Goal: Task Accomplishment & Management: Complete application form

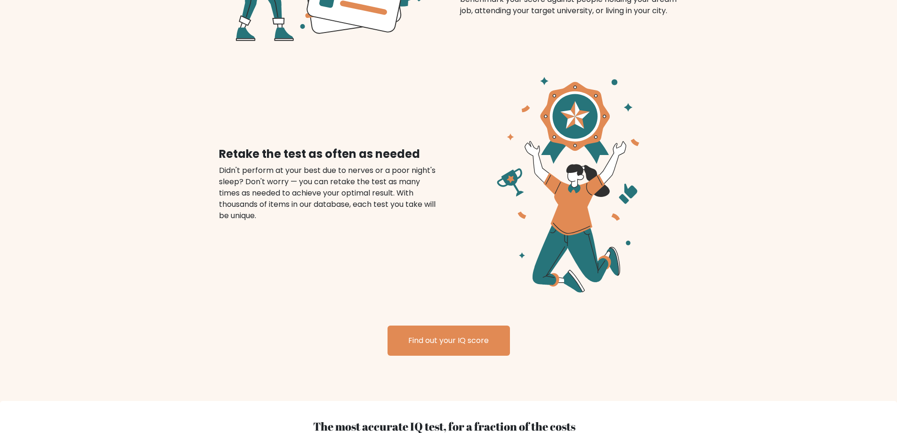
scroll to position [1028, 0]
click at [463, 334] on link "Find out your IQ score" at bounding box center [449, 341] width 122 height 30
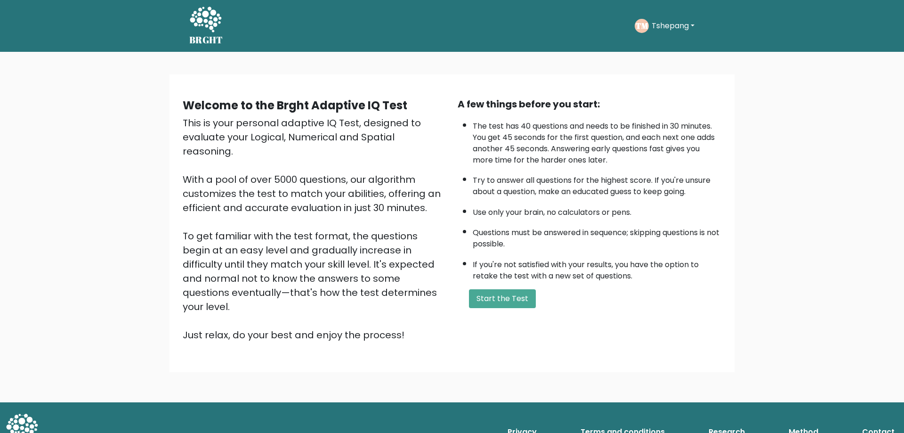
click at [683, 29] on button "Tshepang" at bounding box center [673, 26] width 49 height 12
click at [681, 63] on link "Profile" at bounding box center [672, 69] width 74 height 15
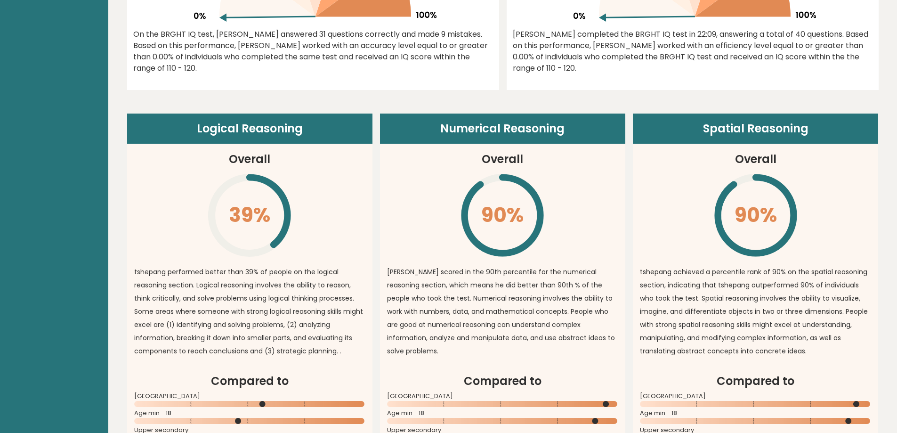
scroll to position [612, 0]
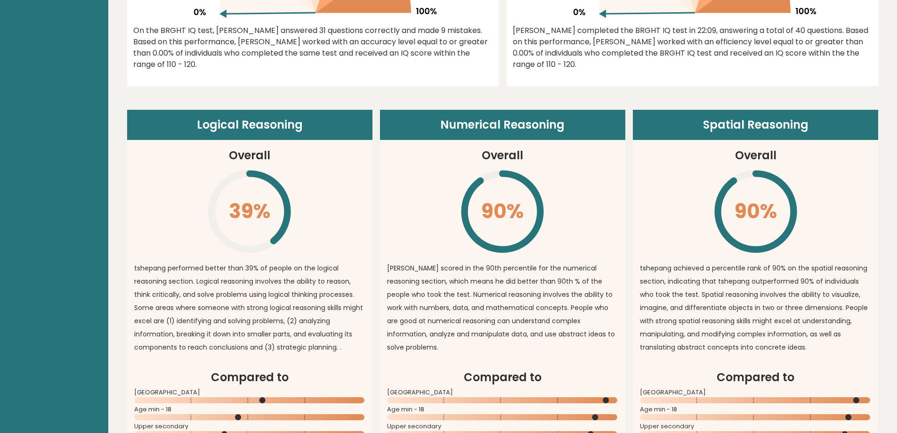
click at [256, 133] on header "Logical Reasoning" at bounding box center [249, 125] width 245 height 30
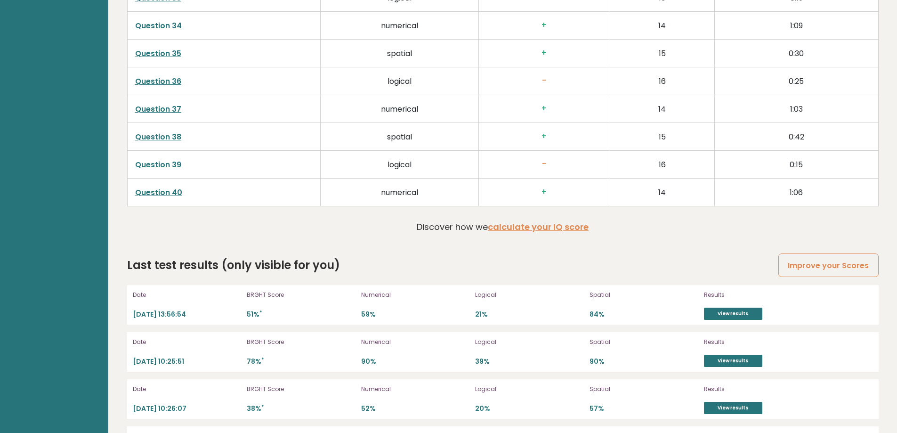
scroll to position [2579, 0]
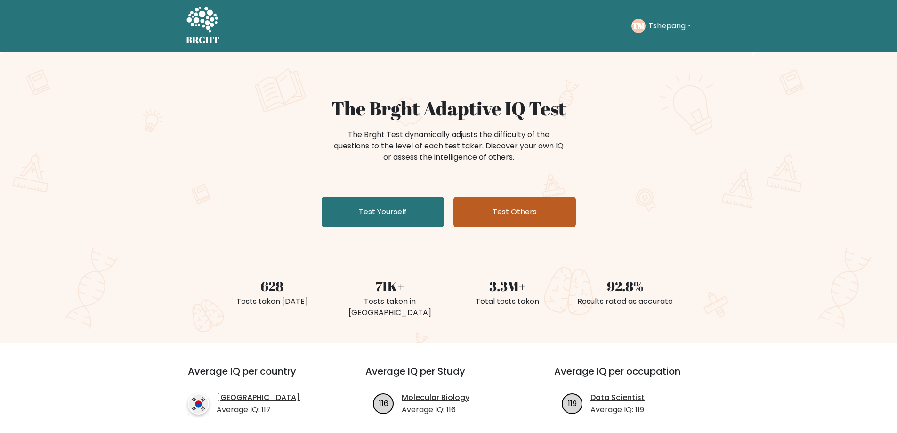
click at [504, 211] on link "Test Others" at bounding box center [515, 212] width 122 height 30
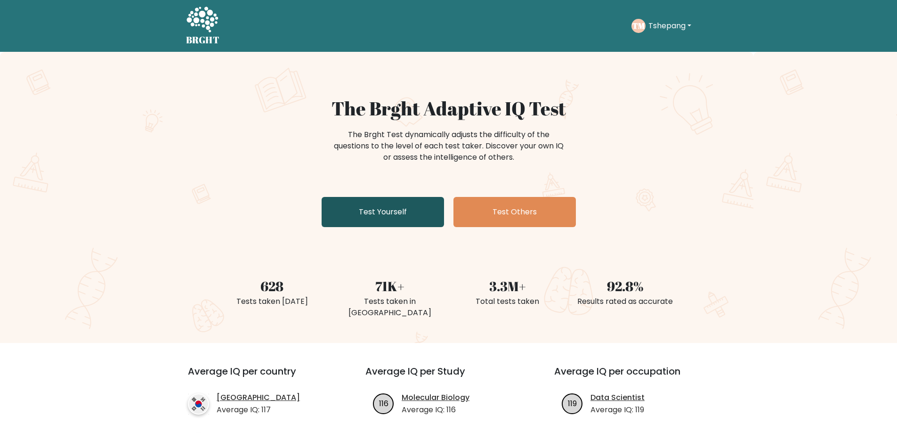
click at [390, 202] on link "Test Yourself" at bounding box center [383, 212] width 122 height 30
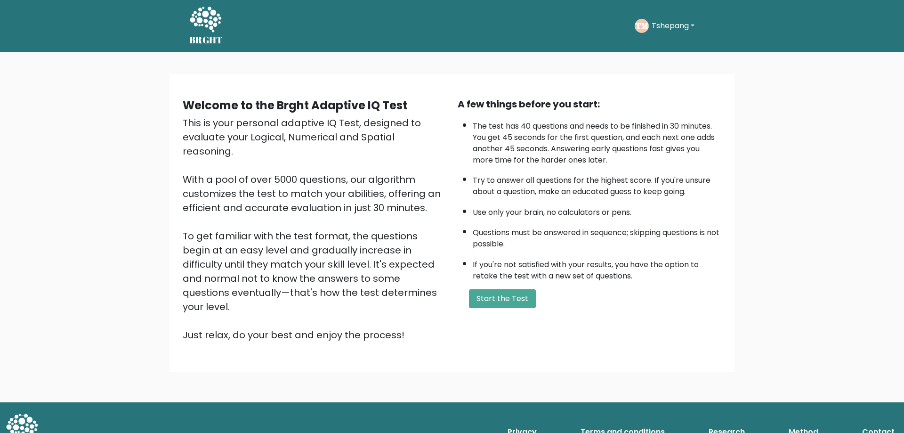
click at [667, 33] on div "TM [GEOGRAPHIC_DATA] Dashboard Profile Settings Logout" at bounding box center [666, 26] width 63 height 14
click at [668, 27] on button "Tshepang" at bounding box center [673, 26] width 49 height 12
click at [670, 107] on link "Logout" at bounding box center [672, 108] width 74 height 15
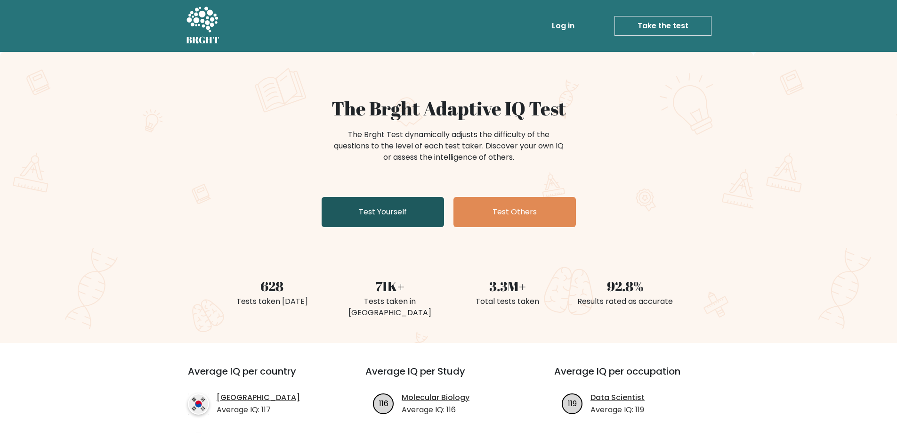
click at [413, 206] on link "Test Yourself" at bounding box center [383, 212] width 122 height 30
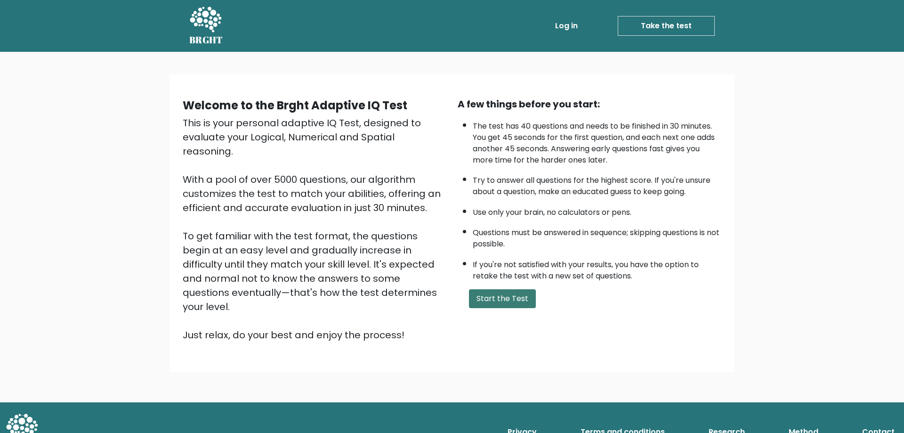
click at [507, 300] on button "Start the Test" at bounding box center [502, 298] width 67 height 19
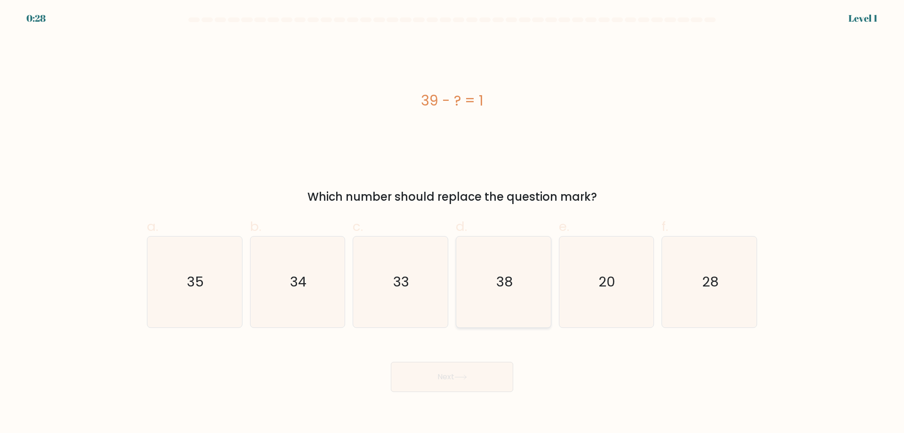
click at [532, 270] on icon "38" at bounding box center [503, 281] width 91 height 91
click at [453, 223] on input "d. 38" at bounding box center [452, 220] width 0 height 6
radio input "true"
click at [486, 373] on button "Next" at bounding box center [452, 377] width 122 height 30
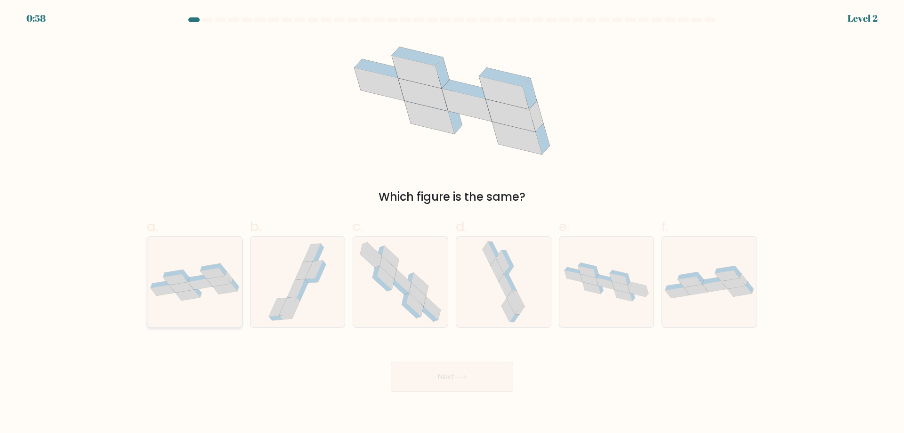
click at [211, 318] on div at bounding box center [195, 282] width 96 height 92
click at [452, 223] on input "a." at bounding box center [452, 220] width 0 height 6
radio input "true"
click at [413, 376] on button "Next" at bounding box center [452, 377] width 122 height 30
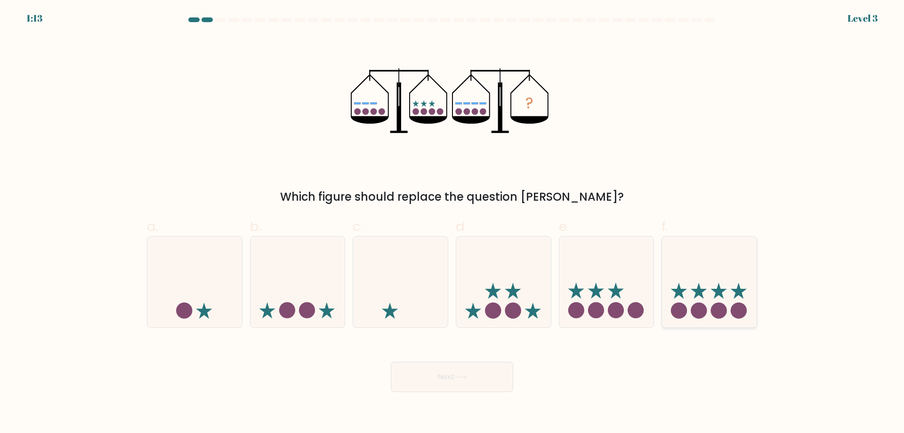
click at [697, 312] on circle at bounding box center [699, 310] width 16 height 16
click at [453, 223] on input "f." at bounding box center [452, 220] width 0 height 6
radio input "true"
click at [490, 385] on button "Next" at bounding box center [452, 377] width 122 height 30
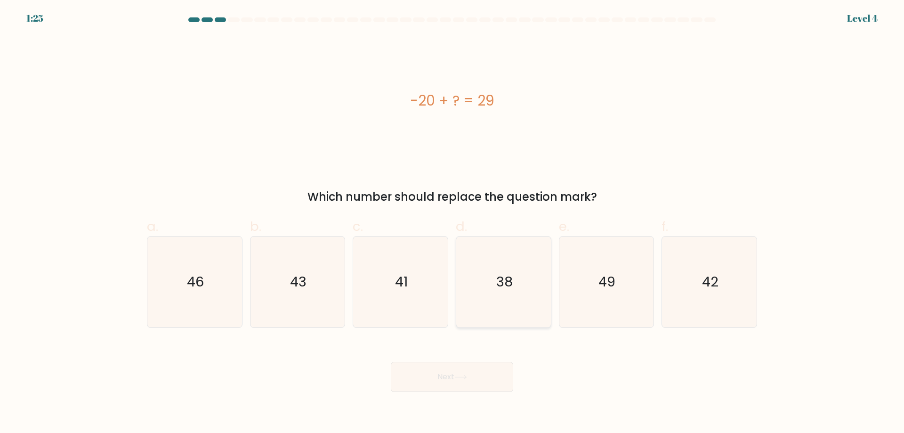
click at [504, 310] on icon "38" at bounding box center [503, 281] width 91 height 91
click at [453, 223] on input "d. 38" at bounding box center [452, 220] width 0 height 6
radio input "true"
click at [486, 391] on button "Next" at bounding box center [452, 377] width 122 height 30
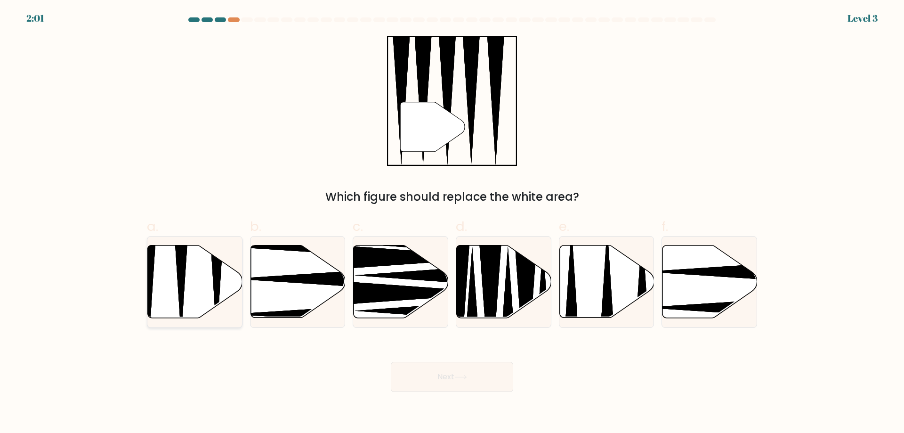
click at [166, 293] on icon at bounding box center [195, 281] width 95 height 73
click at [452, 223] on input "a." at bounding box center [452, 220] width 0 height 6
radio input "true"
click at [407, 374] on button "Next" at bounding box center [452, 377] width 122 height 30
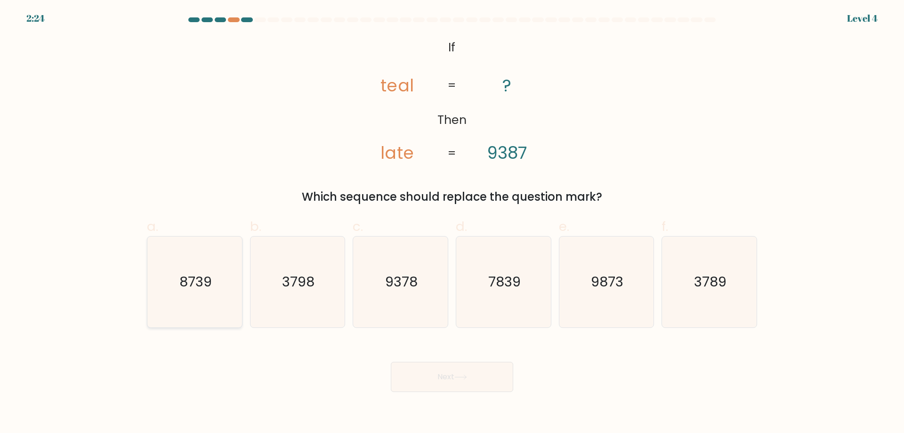
click at [223, 301] on icon "8739" at bounding box center [194, 281] width 91 height 91
click at [452, 223] on input "a. 8739" at bounding box center [452, 220] width 0 height 6
radio input "true"
click at [405, 388] on button "Next" at bounding box center [452, 377] width 122 height 30
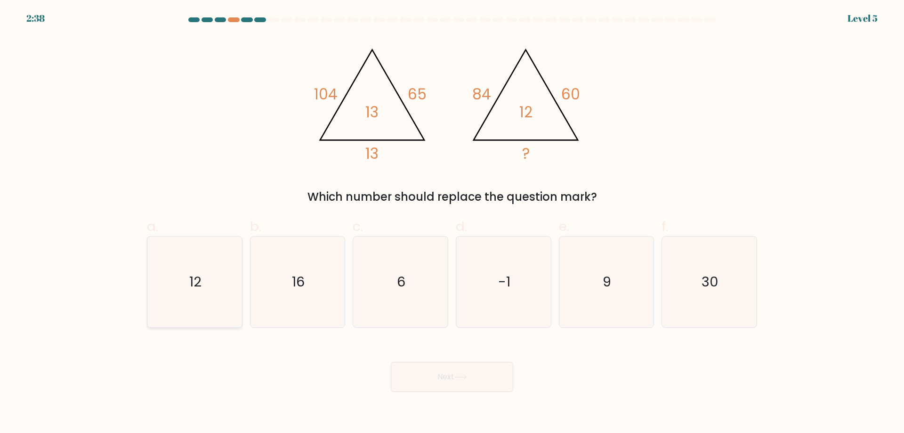
click at [185, 256] on icon "12" at bounding box center [194, 281] width 91 height 91
click at [452, 223] on input "a. 12" at bounding box center [452, 220] width 0 height 6
radio input "true"
click at [431, 384] on button "Next" at bounding box center [452, 377] width 122 height 30
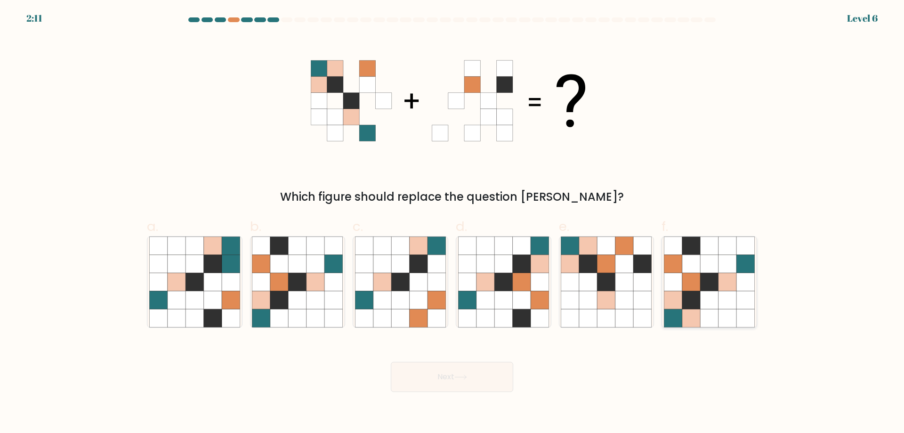
click at [697, 308] on icon at bounding box center [692, 300] width 18 height 18
click at [453, 223] on input "f." at bounding box center [452, 220] width 0 height 6
radio input "true"
click at [495, 374] on button "Next" at bounding box center [452, 377] width 122 height 30
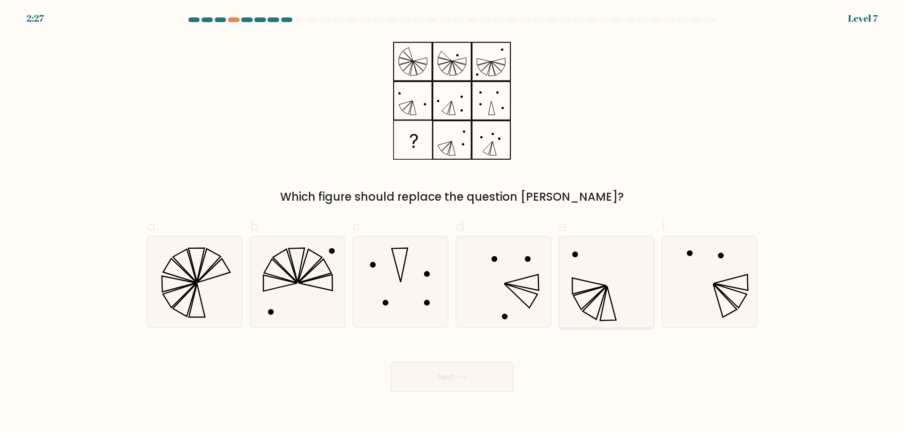
click at [596, 259] on icon at bounding box center [606, 281] width 91 height 91
click at [453, 223] on input "e." at bounding box center [452, 220] width 0 height 6
radio input "true"
click at [494, 372] on button "Next" at bounding box center [452, 377] width 122 height 30
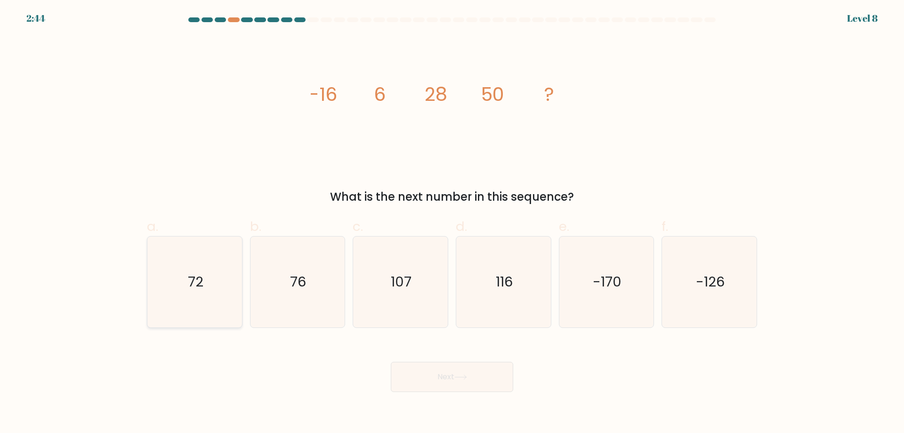
click at [162, 276] on icon "72" at bounding box center [194, 281] width 91 height 91
click at [452, 223] on input "a. 72" at bounding box center [452, 220] width 0 height 6
radio input "true"
click at [423, 382] on button "Next" at bounding box center [452, 377] width 122 height 30
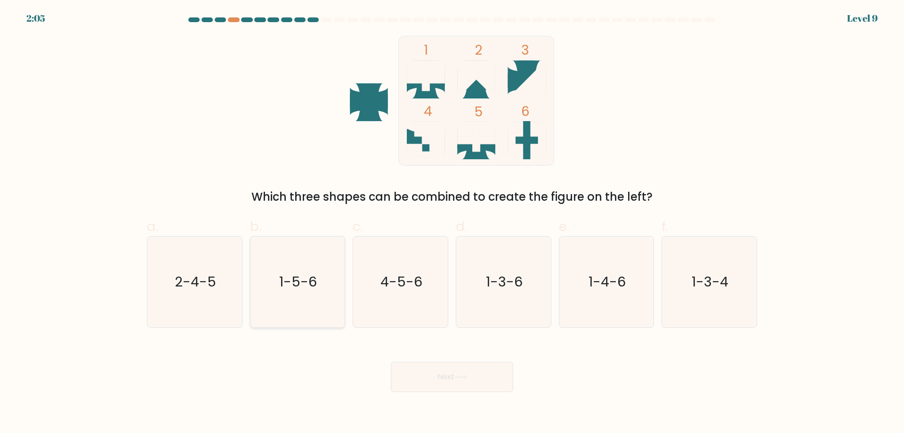
click at [314, 320] on icon "1-5-6" at bounding box center [297, 281] width 91 height 91
click at [452, 223] on input "b. 1-5-6" at bounding box center [452, 220] width 0 height 6
radio input "true"
click at [427, 374] on button "Next" at bounding box center [452, 377] width 122 height 30
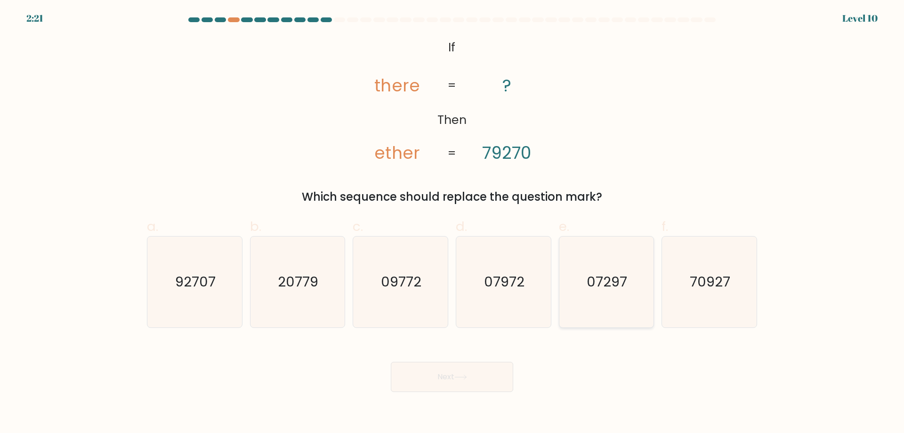
click at [606, 302] on icon "07297" at bounding box center [606, 281] width 91 height 91
click at [453, 223] on input "e. 07297" at bounding box center [452, 220] width 0 height 6
radio input "true"
click at [499, 384] on button "Next" at bounding box center [452, 377] width 122 height 30
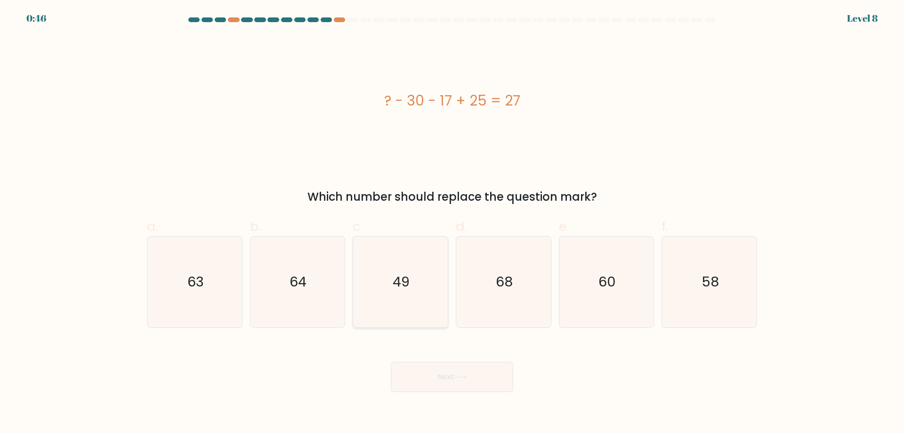
click at [422, 319] on icon "49" at bounding box center [400, 281] width 91 height 91
click at [452, 223] on input "c. 49" at bounding box center [452, 220] width 0 height 6
radio input "true"
click at [430, 372] on button "Next" at bounding box center [452, 377] width 122 height 30
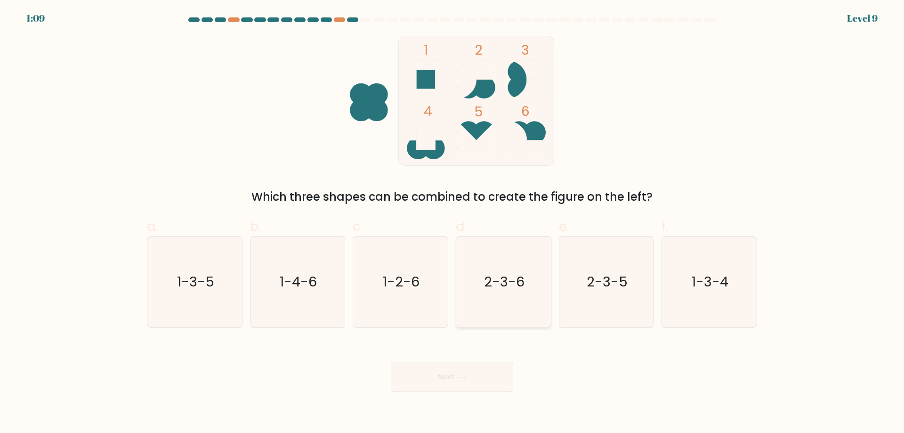
click at [465, 316] on icon "2-3-6" at bounding box center [503, 281] width 91 height 91
click at [453, 223] on input "d. 2-3-6" at bounding box center [452, 220] width 0 height 6
radio input "true"
click at [448, 375] on button "Next" at bounding box center [452, 377] width 122 height 30
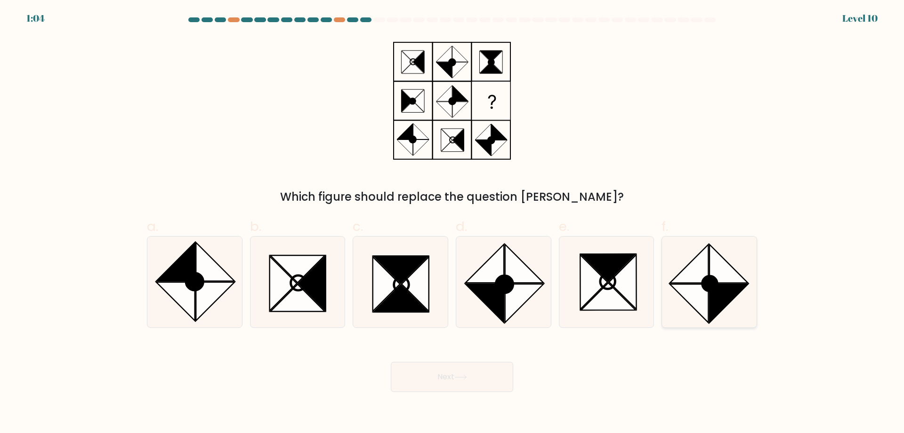
drag, startPoint x: 707, startPoint y: 300, endPoint x: 671, endPoint y: 318, distance: 40.0
click at [702, 303] on icon at bounding box center [689, 303] width 39 height 39
click at [453, 223] on input "f." at bounding box center [452, 220] width 0 height 6
radio input "true"
click at [487, 388] on button "Next" at bounding box center [452, 377] width 122 height 30
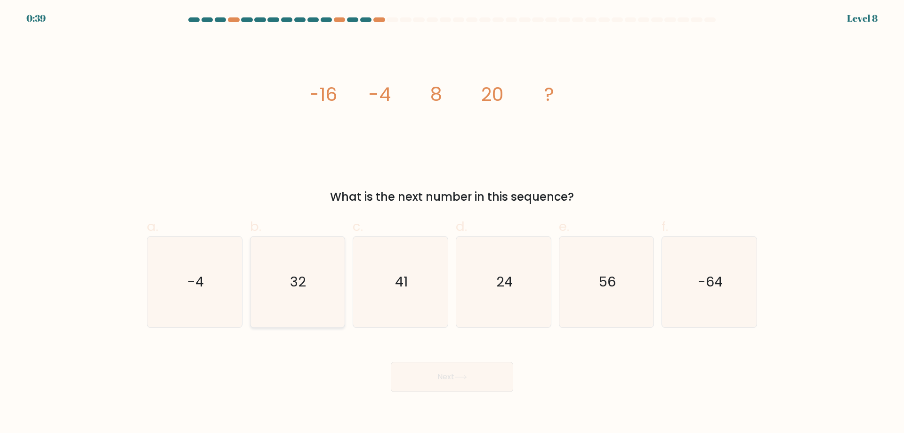
click at [333, 311] on icon "32" at bounding box center [297, 281] width 91 height 91
click at [452, 223] on input "b. 32" at bounding box center [452, 220] width 0 height 6
radio input "true"
click at [416, 374] on button "Next" at bounding box center [452, 377] width 122 height 30
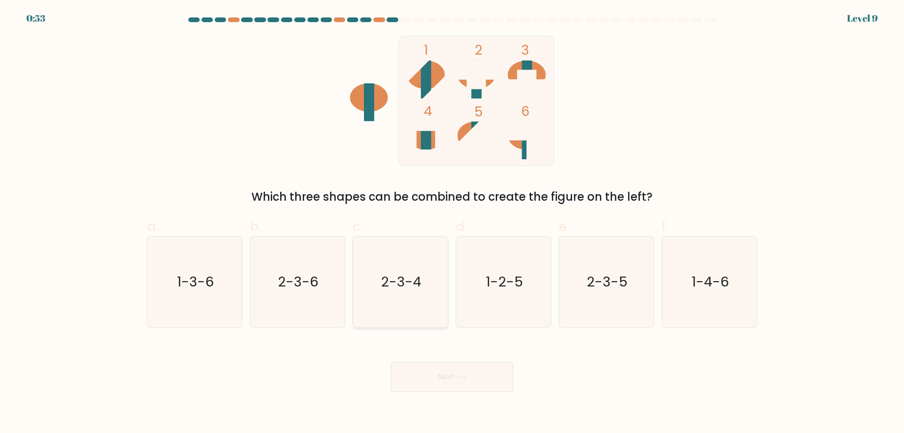
click at [406, 304] on icon "2-3-4" at bounding box center [400, 281] width 91 height 91
click at [452, 223] on input "c. 2-3-4" at bounding box center [452, 220] width 0 height 6
radio input "true"
click at [416, 371] on button "Next" at bounding box center [452, 377] width 122 height 30
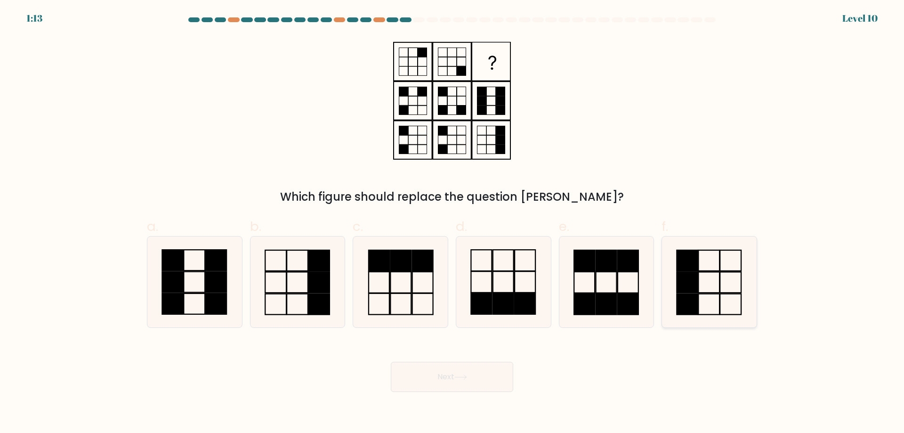
click at [728, 298] on icon at bounding box center [709, 281] width 91 height 91
click at [453, 223] on input "f." at bounding box center [452, 220] width 0 height 6
radio input "true"
click at [506, 373] on button "Next" at bounding box center [452, 377] width 122 height 30
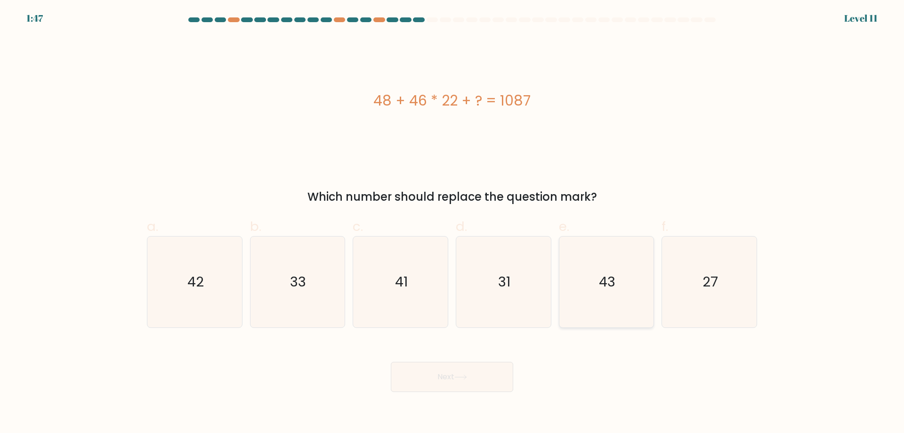
click at [581, 319] on icon "43" at bounding box center [606, 281] width 91 height 91
click at [453, 223] on input "e. 43" at bounding box center [452, 220] width 0 height 6
radio input "true"
click at [474, 382] on button "Next" at bounding box center [452, 377] width 122 height 30
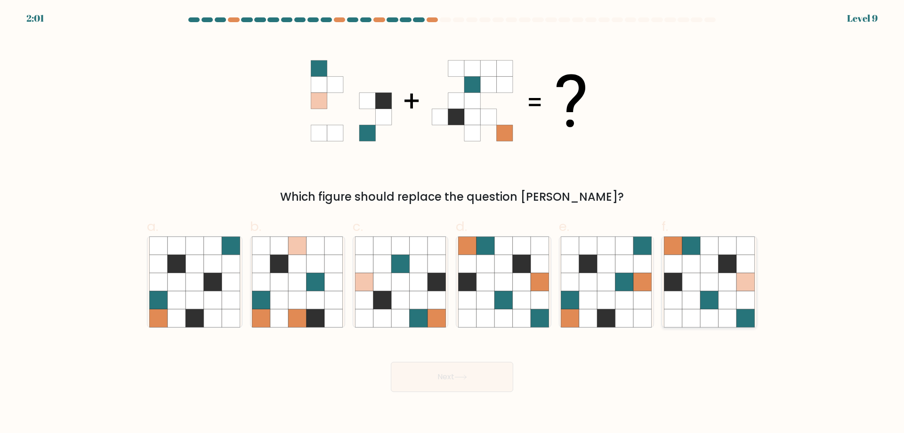
click at [683, 307] on icon at bounding box center [692, 300] width 18 height 18
click at [453, 223] on input "f." at bounding box center [452, 220] width 0 height 6
radio input "true"
click at [453, 378] on button "Next" at bounding box center [452, 377] width 122 height 30
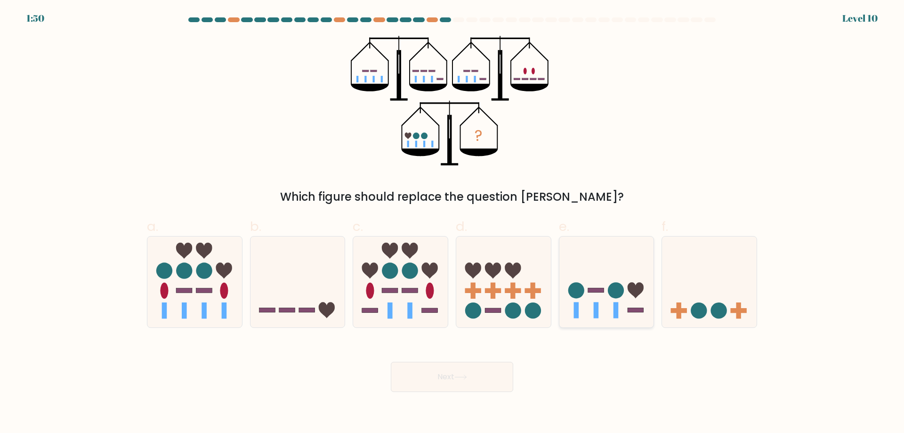
click at [566, 316] on icon at bounding box center [607, 282] width 95 height 78
click at [453, 223] on input "e." at bounding box center [452, 220] width 0 height 6
radio input "true"
click at [492, 372] on button "Next" at bounding box center [452, 377] width 122 height 30
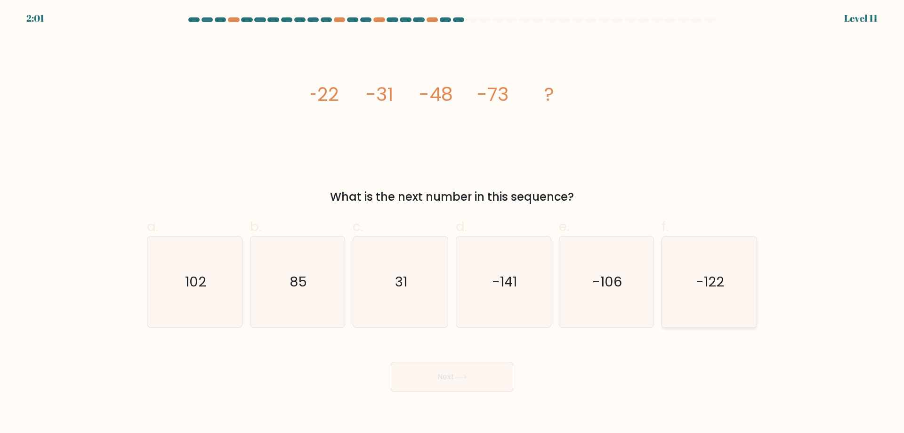
click at [732, 321] on icon "-122" at bounding box center [709, 281] width 91 height 91
click at [453, 223] on input "f. -122" at bounding box center [452, 220] width 0 height 6
radio input "true"
click at [494, 376] on button "Next" at bounding box center [452, 377] width 122 height 30
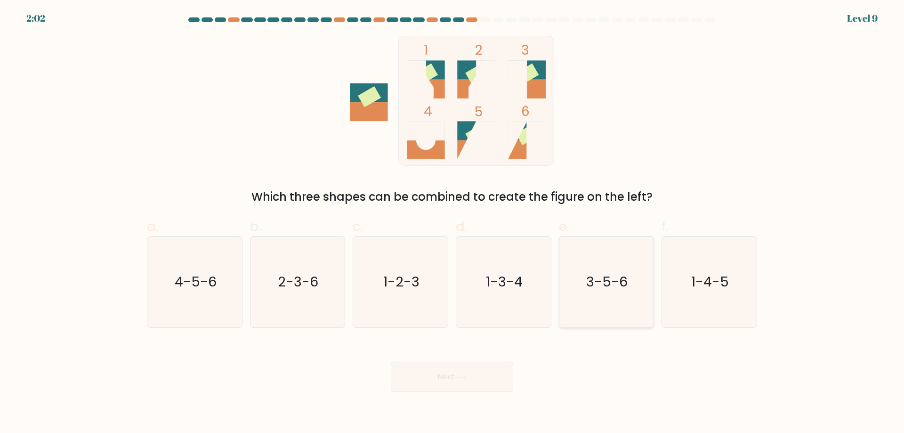
click at [577, 301] on icon "3-5-6" at bounding box center [606, 281] width 91 height 91
click at [453, 223] on input "e. 3-5-6" at bounding box center [452, 220] width 0 height 6
radio input "true"
click at [504, 370] on button "Next" at bounding box center [452, 377] width 122 height 30
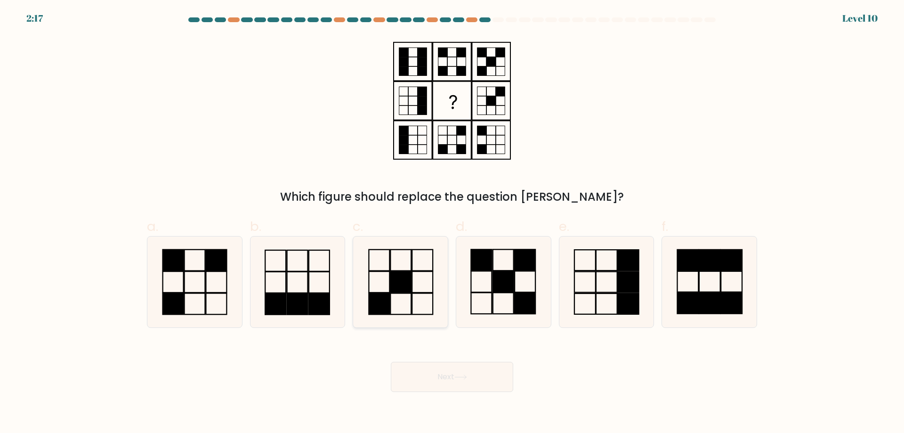
click at [417, 296] on icon at bounding box center [400, 281] width 91 height 91
click at [452, 223] on input "c." at bounding box center [452, 220] width 0 height 6
radio input "true"
click at [430, 374] on button "Next" at bounding box center [452, 377] width 122 height 30
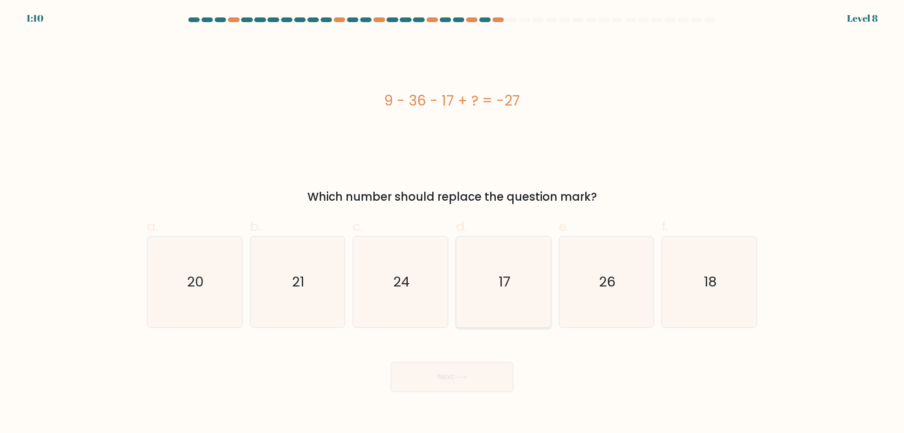
click at [492, 323] on icon "17" at bounding box center [503, 281] width 91 height 91
click at [453, 223] on input "d. 17" at bounding box center [452, 220] width 0 height 6
radio input "true"
click at [476, 367] on button "Next" at bounding box center [452, 377] width 122 height 30
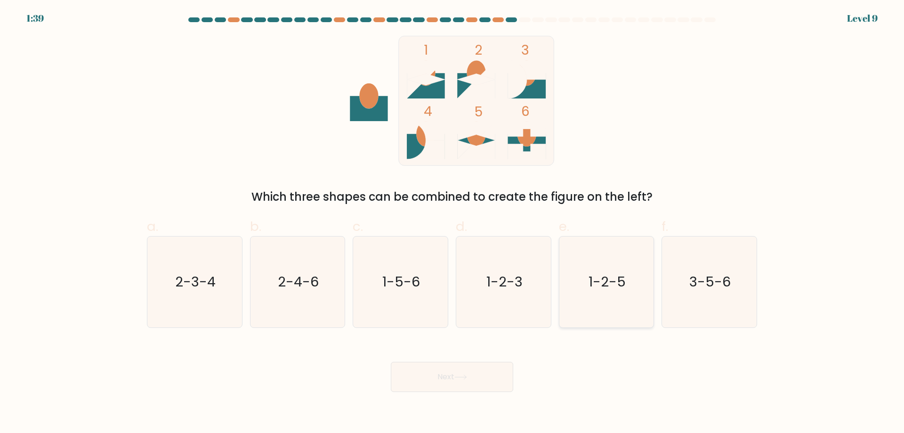
click at [602, 316] on icon "1-2-5" at bounding box center [606, 281] width 91 height 91
click at [453, 223] on input "e. 1-2-5" at bounding box center [452, 220] width 0 height 6
radio input "true"
click at [496, 377] on button "Next" at bounding box center [452, 377] width 122 height 30
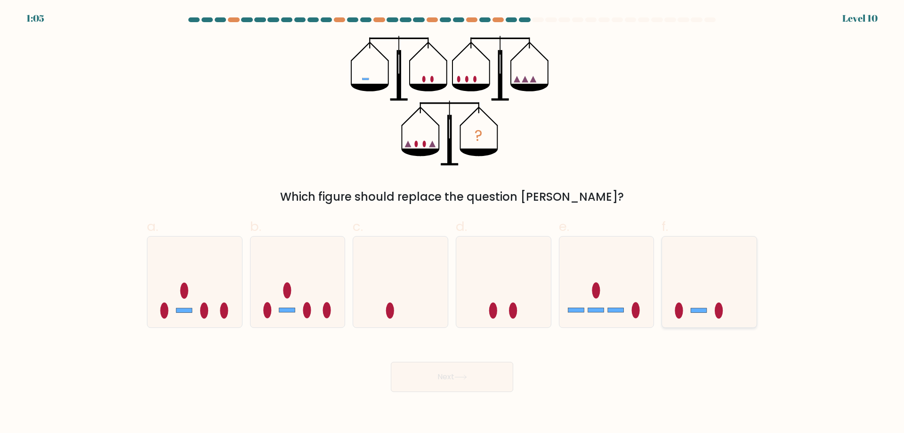
click at [736, 312] on icon at bounding box center [709, 282] width 95 height 78
click at [453, 223] on input "f." at bounding box center [452, 220] width 0 height 6
radio input "true"
click at [479, 385] on button "Next" at bounding box center [452, 377] width 122 height 30
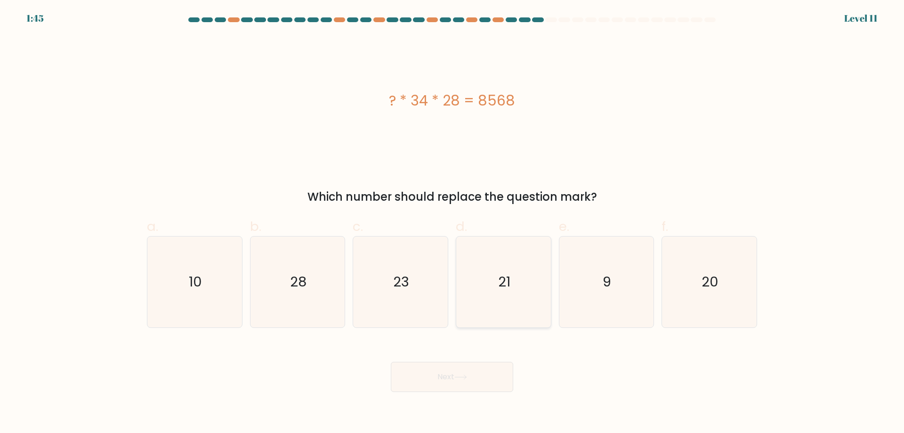
click at [486, 327] on div "21" at bounding box center [504, 282] width 96 height 92
click at [453, 223] on input "d. 21" at bounding box center [452, 220] width 0 height 6
radio input "true"
drag, startPoint x: 468, startPoint y: 366, endPoint x: 468, endPoint y: 374, distance: 8.5
click at [468, 374] on button "Next" at bounding box center [452, 377] width 122 height 30
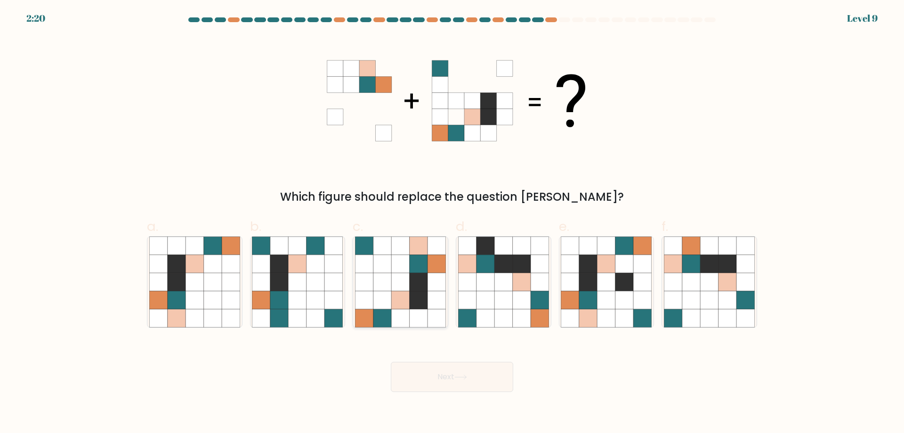
click at [442, 295] on icon at bounding box center [437, 300] width 18 height 18
click at [452, 223] on input "c." at bounding box center [452, 220] width 0 height 6
radio input "true"
click at [446, 369] on button "Next" at bounding box center [452, 377] width 122 height 30
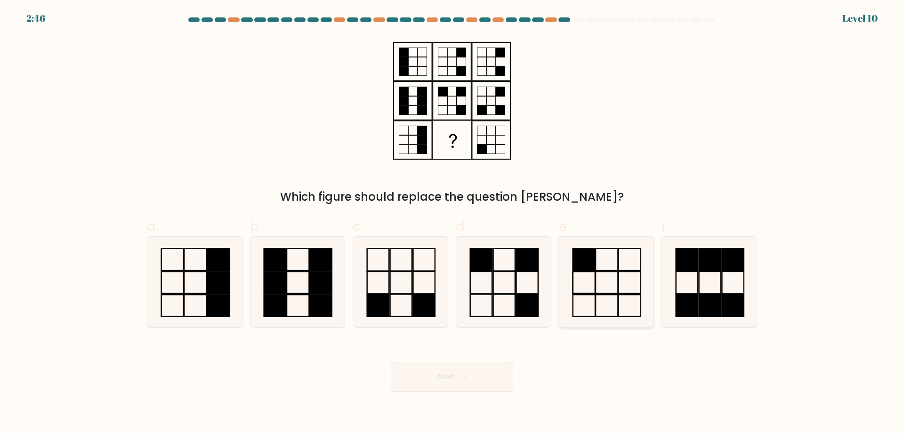
click at [594, 300] on icon at bounding box center [606, 281] width 91 height 91
click at [453, 223] on input "e." at bounding box center [452, 220] width 0 height 6
radio input "true"
click at [490, 382] on button "Next" at bounding box center [452, 377] width 122 height 30
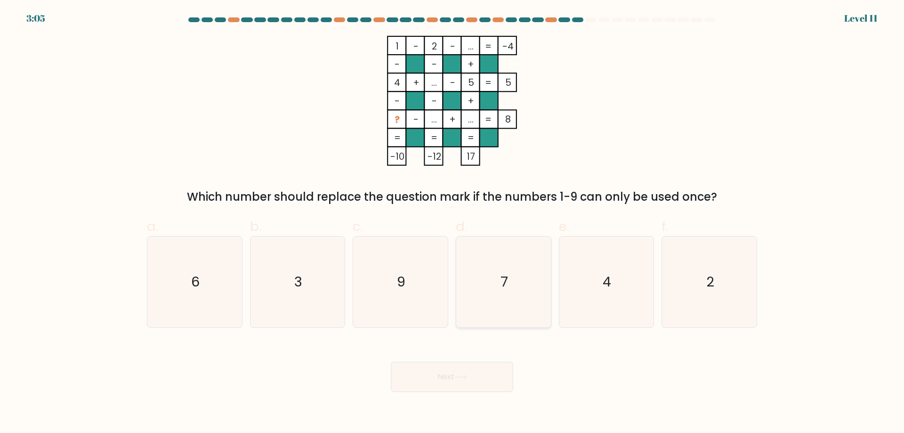
click at [503, 272] on icon "7" at bounding box center [503, 281] width 91 height 91
click at [453, 223] on input "d. 7" at bounding box center [452, 220] width 0 height 6
radio input "true"
click at [485, 376] on button "Next" at bounding box center [452, 377] width 122 height 30
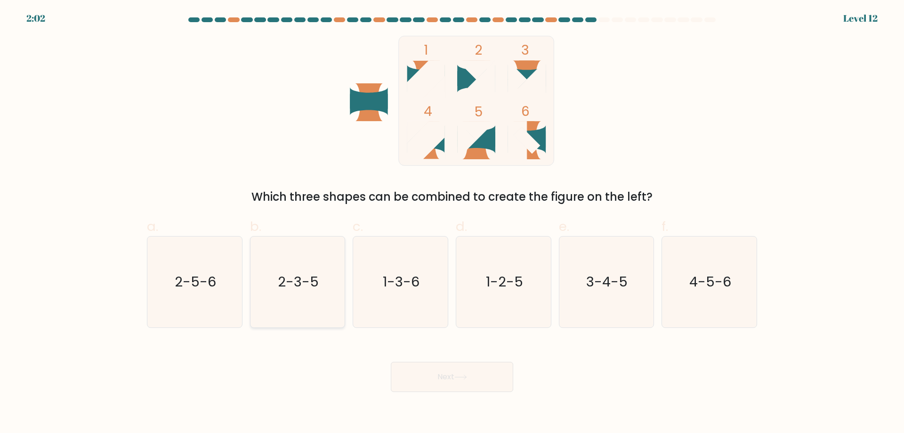
click at [296, 310] on icon "2-3-5" at bounding box center [297, 281] width 91 height 91
click at [452, 223] on input "b. 2-3-5" at bounding box center [452, 220] width 0 height 6
radio input "true"
click at [400, 372] on button "Next" at bounding box center [452, 377] width 122 height 30
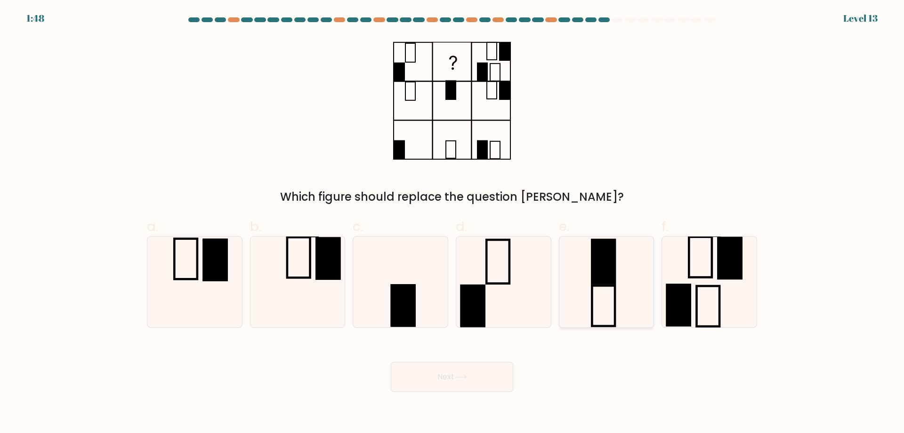
click at [591, 310] on icon at bounding box center [606, 281] width 91 height 91
click at [453, 223] on input "e." at bounding box center [452, 220] width 0 height 6
radio input "true"
click at [489, 379] on button "Next" at bounding box center [452, 377] width 122 height 30
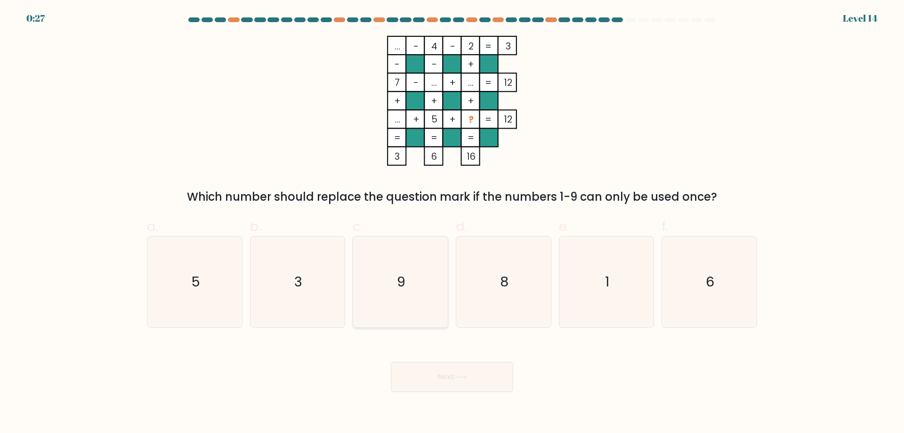
click at [387, 315] on icon "9" at bounding box center [400, 281] width 91 height 91
click at [452, 223] on input "c. 9" at bounding box center [452, 220] width 0 height 6
radio input "true"
click at [414, 377] on button "Next" at bounding box center [452, 377] width 122 height 30
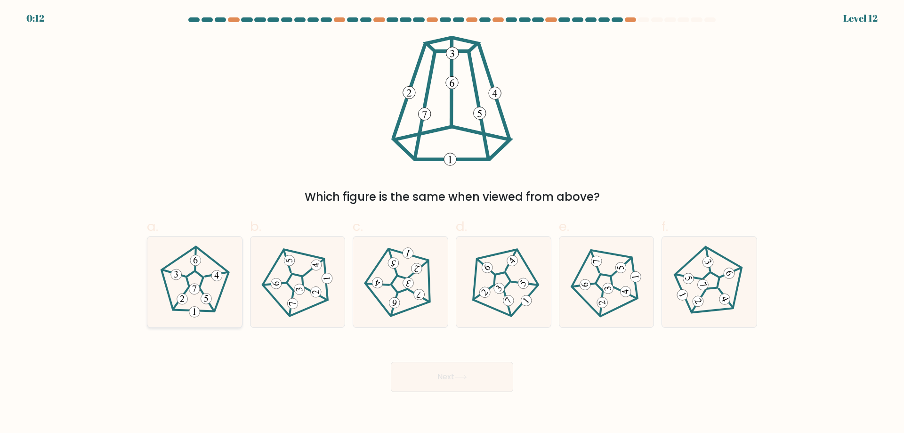
click at [222, 305] on icon at bounding box center [194, 281] width 73 height 73
click at [452, 223] on input "a." at bounding box center [452, 220] width 0 height 6
radio input "true"
click at [413, 377] on button "Next" at bounding box center [452, 377] width 122 height 30
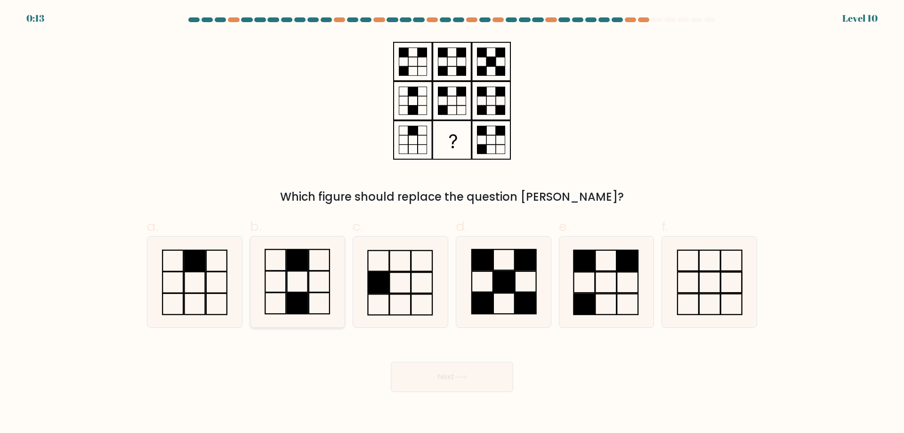
click at [310, 292] on rect at bounding box center [319, 281] width 21 height 21
click at [452, 223] on input "b." at bounding box center [452, 220] width 0 height 6
radio input "true"
click at [405, 377] on button "Next" at bounding box center [452, 377] width 122 height 30
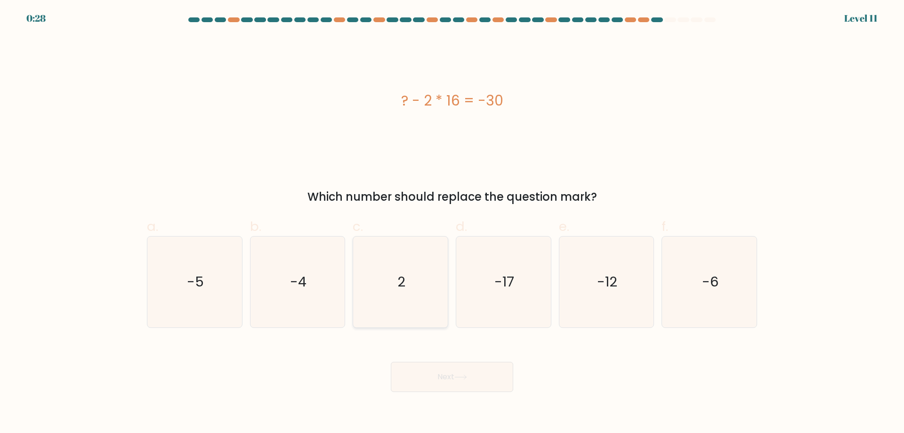
click at [401, 321] on icon "2" at bounding box center [400, 281] width 91 height 91
click at [452, 223] on input "c. 2" at bounding box center [452, 220] width 0 height 6
radio input "true"
click at [413, 372] on button "Next" at bounding box center [452, 377] width 122 height 30
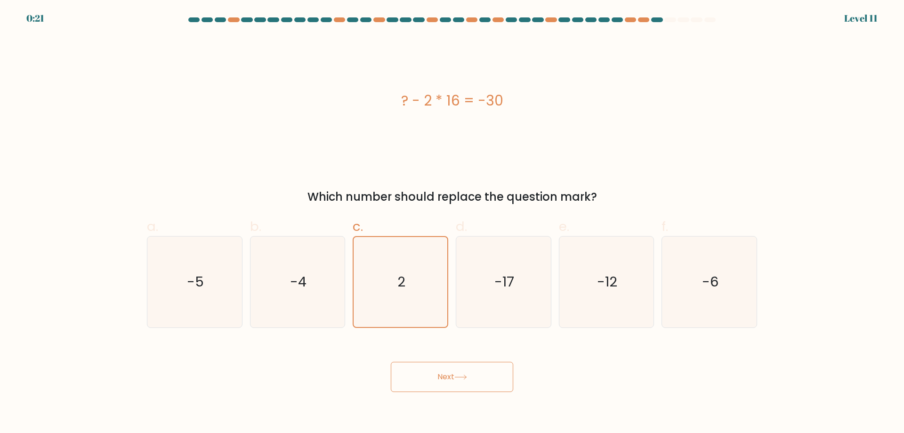
click at [424, 384] on button "Next" at bounding box center [452, 377] width 122 height 30
click at [447, 381] on button "Next" at bounding box center [452, 377] width 122 height 30
click at [420, 305] on icon "2" at bounding box center [401, 282] width 90 height 90
click at [452, 223] on input "c. 2" at bounding box center [452, 220] width 0 height 6
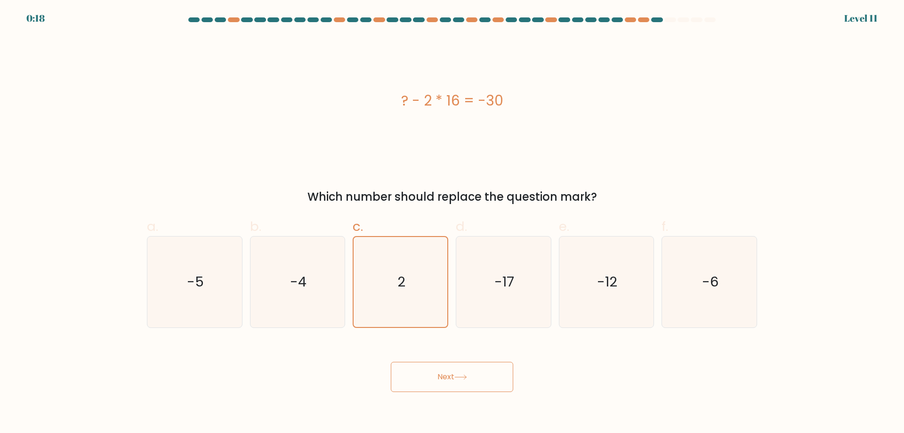
click at [448, 390] on button "Next" at bounding box center [452, 377] width 122 height 30
click at [480, 376] on button "Next" at bounding box center [452, 377] width 122 height 30
click at [480, 302] on icon "-17" at bounding box center [503, 281] width 91 height 91
click at [453, 223] on input "d. -17" at bounding box center [452, 220] width 0 height 6
radio input "true"
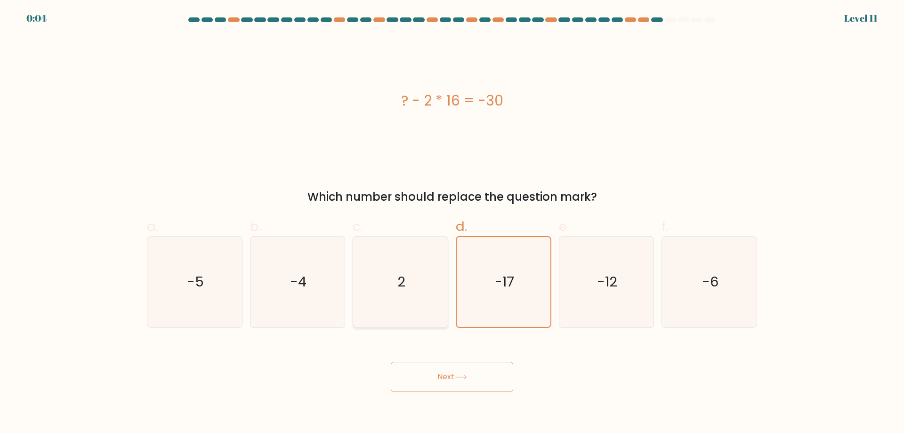
click at [413, 325] on icon "2" at bounding box center [400, 281] width 91 height 91
click at [452, 223] on input "c. 2" at bounding box center [452, 220] width 0 height 6
radio input "true"
click at [499, 373] on button "Next" at bounding box center [452, 377] width 122 height 30
click at [437, 384] on button "Next" at bounding box center [452, 377] width 122 height 30
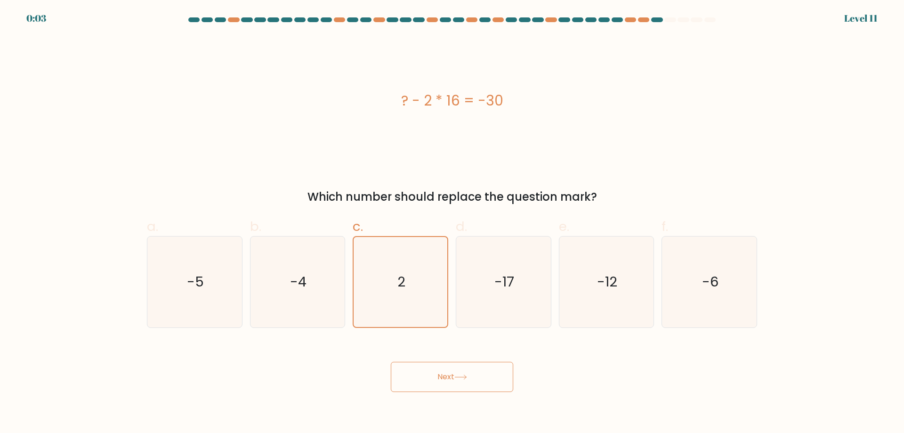
click at [438, 382] on button "Next" at bounding box center [452, 377] width 122 height 30
click at [439, 382] on button "Next" at bounding box center [452, 377] width 122 height 30
click at [453, 380] on button "Next" at bounding box center [452, 377] width 122 height 30
click at [460, 375] on icon at bounding box center [461, 376] width 13 height 5
click at [464, 374] on button "Next" at bounding box center [452, 377] width 122 height 30
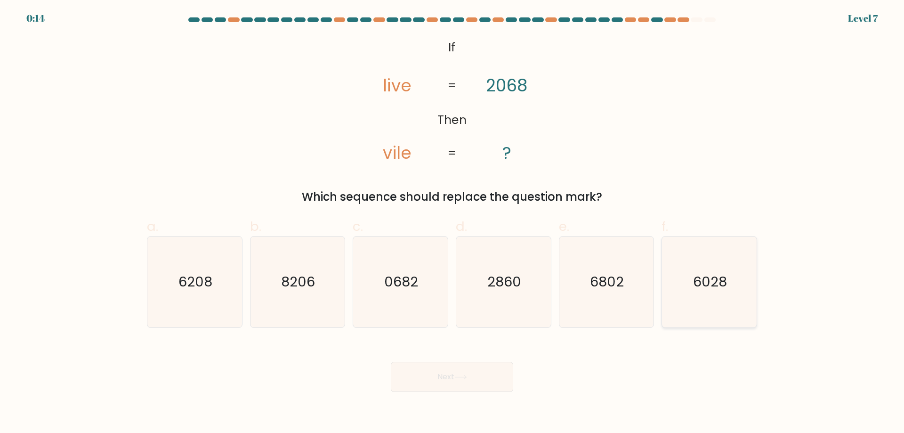
click at [709, 311] on icon "6028" at bounding box center [709, 281] width 91 height 91
click at [453, 223] on input "f. 6028" at bounding box center [452, 220] width 0 height 6
radio input "true"
click at [489, 375] on button "Next" at bounding box center [452, 377] width 122 height 30
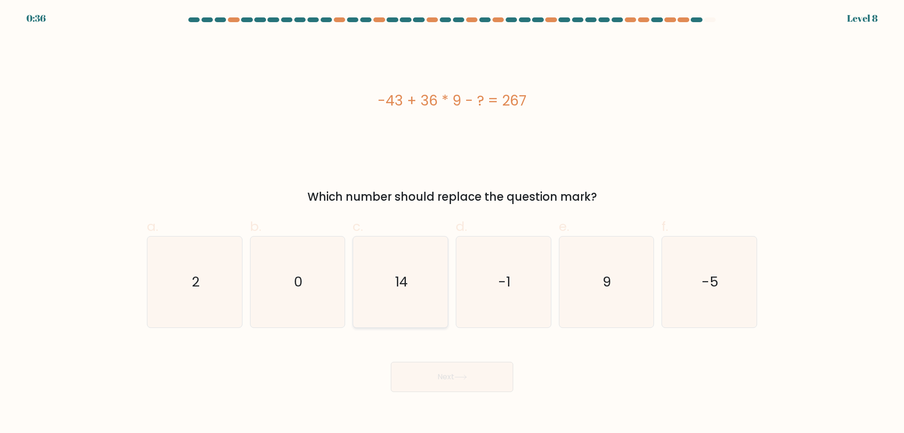
click at [441, 309] on icon "14" at bounding box center [400, 281] width 91 height 91
click at [452, 223] on input "c. 14" at bounding box center [452, 220] width 0 height 6
radio input "true"
click at [450, 373] on button "Next" at bounding box center [452, 377] width 122 height 30
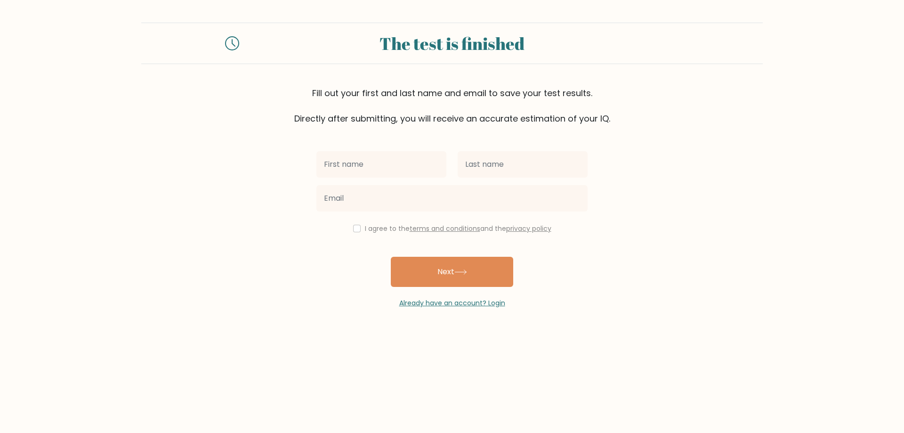
click at [402, 164] on input "text" at bounding box center [382, 164] width 130 height 26
type input "[PERSON_NAME]"
click at [518, 154] on input "text" at bounding box center [523, 164] width 130 height 26
type input "mofokeng"
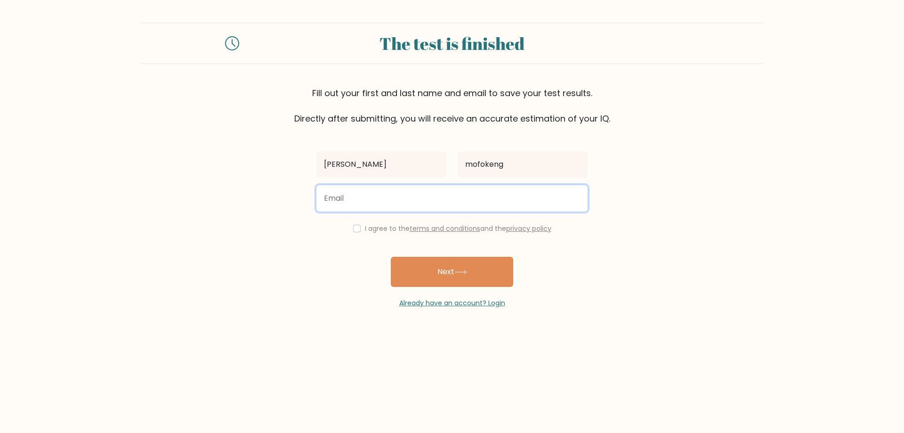
click at [456, 204] on input "email" at bounding box center [452, 198] width 271 height 26
type input "welcome.senzom@gmail.com"
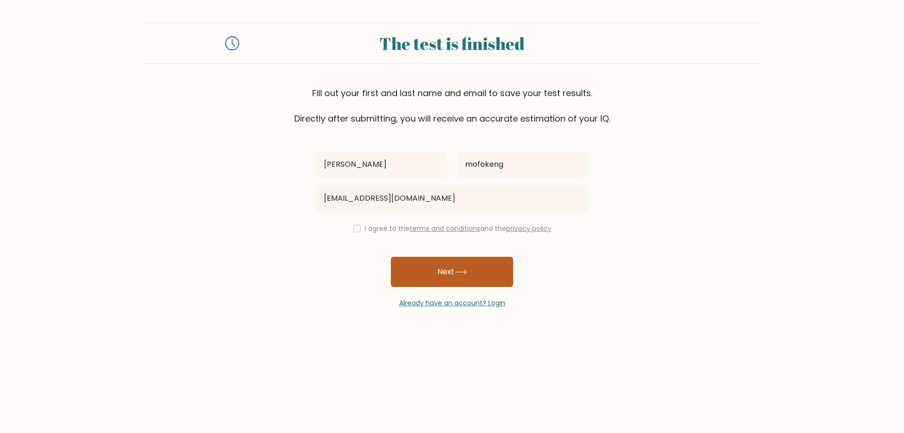
click at [423, 260] on button "Next" at bounding box center [452, 272] width 122 height 30
click at [352, 224] on div "I agree to the terms and conditions and the privacy policy" at bounding box center [452, 228] width 283 height 11
click at [354, 227] on input "checkbox" at bounding box center [357, 229] width 8 height 8
checkbox input "true"
click at [442, 268] on button "Next" at bounding box center [452, 272] width 122 height 30
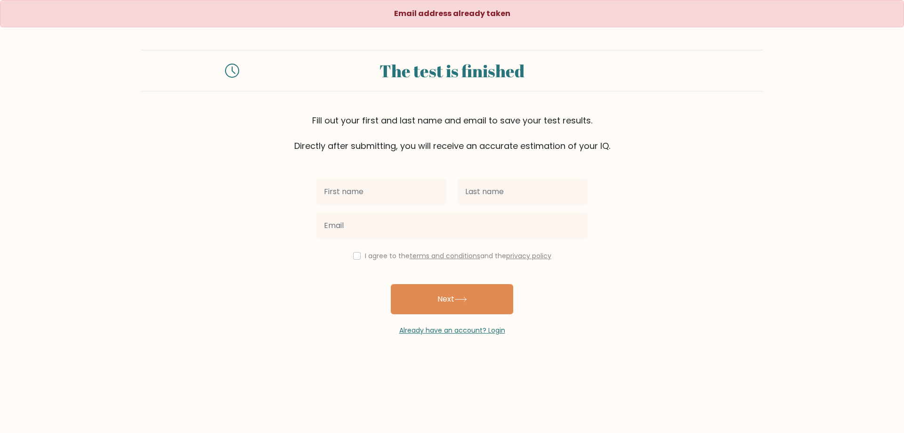
click at [400, 197] on input "text" at bounding box center [382, 192] width 130 height 26
type input "[PERSON_NAME]"
click at [466, 191] on input "text" at bounding box center [523, 192] width 130 height 26
type input "mofokeng"
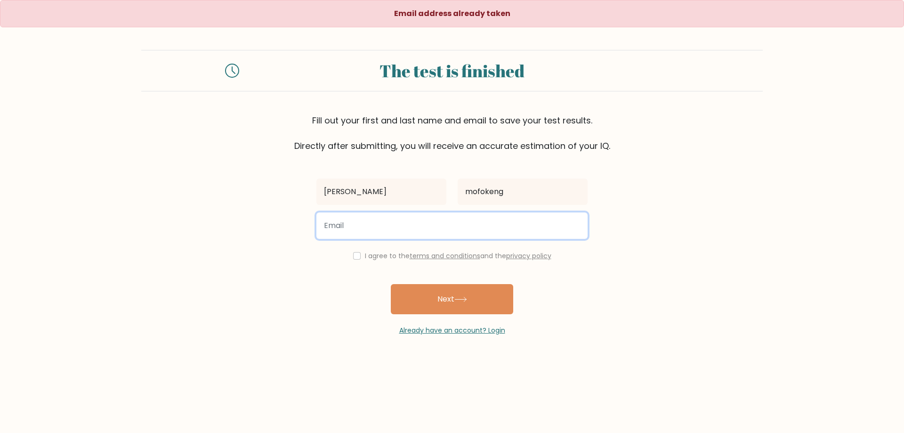
click at [422, 223] on input "email" at bounding box center [452, 225] width 271 height 26
type input "[EMAIL_ADDRESS][DOMAIN_NAME]"
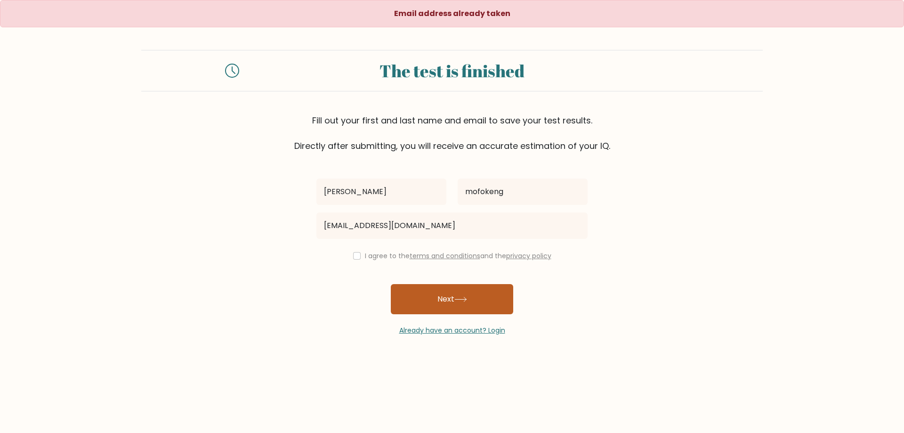
click at [440, 285] on button "Next" at bounding box center [452, 299] width 122 height 30
click at [351, 260] on div "I agree to the terms and conditions and the privacy policy" at bounding box center [452, 255] width 283 height 11
click at [433, 295] on button "Next" at bounding box center [452, 299] width 122 height 30
click at [361, 253] on div "I agree to the terms and conditions and the privacy policy" at bounding box center [452, 255] width 283 height 11
click at [446, 294] on button "Next" at bounding box center [452, 299] width 122 height 30
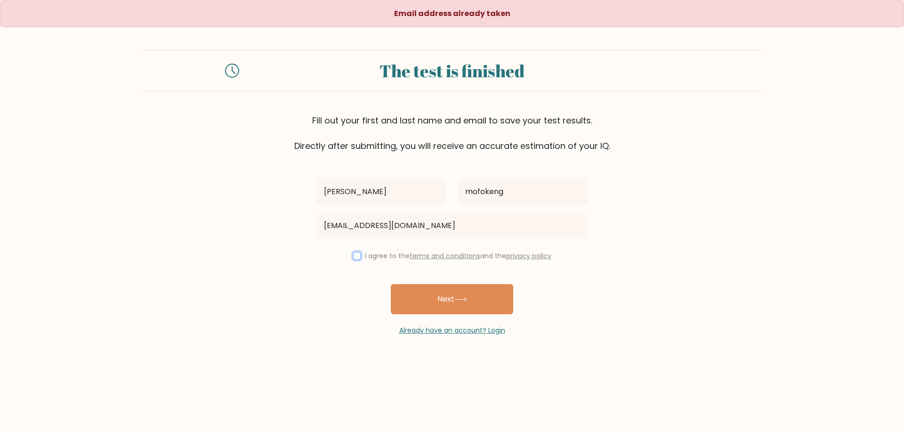
click at [356, 255] on input "checkbox" at bounding box center [357, 256] width 8 height 8
checkbox input "true"
click at [432, 290] on button "Next" at bounding box center [452, 299] width 122 height 30
click at [375, 187] on input "text" at bounding box center [382, 192] width 130 height 26
type input "[PERSON_NAME]"
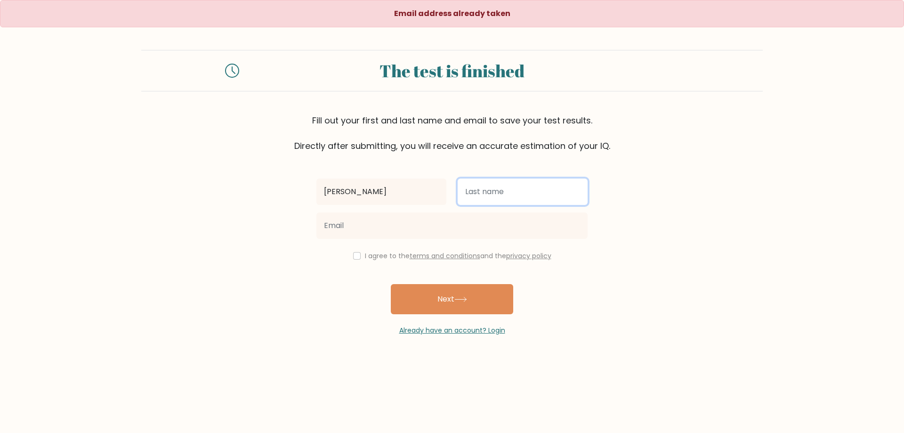
click at [472, 200] on input "text" at bounding box center [523, 192] width 130 height 26
type input "mofokeng"
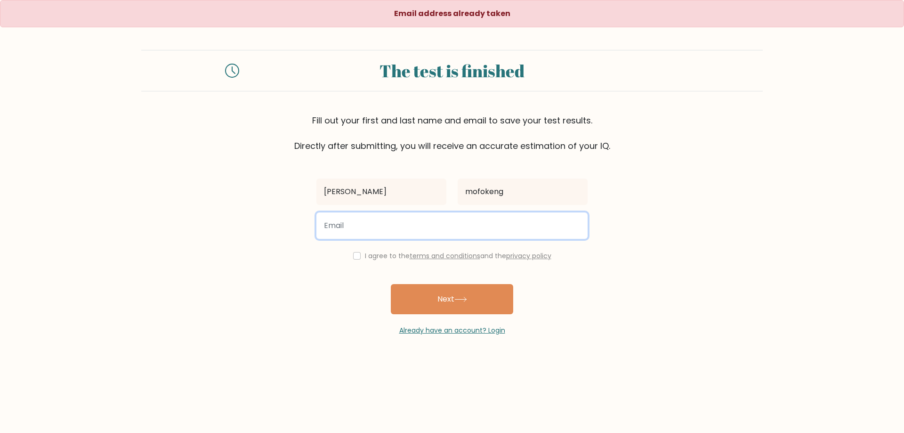
click at [425, 223] on input "email" at bounding box center [452, 225] width 271 height 26
type input "kumalomatth@gmail.com"
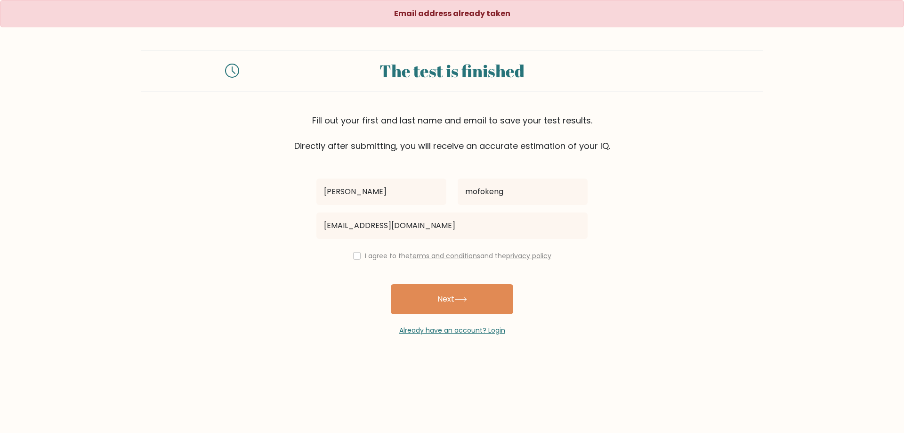
click at [427, 283] on div "michael mofokeng kumalomatth@gmail.com I agree to the terms and conditions and …" at bounding box center [452, 243] width 283 height 183
click at [428, 297] on button "Next" at bounding box center [452, 299] width 122 height 30
click at [353, 256] on input "checkbox" at bounding box center [357, 256] width 8 height 8
checkbox input "true"
click at [413, 292] on button "Next" at bounding box center [452, 299] width 122 height 30
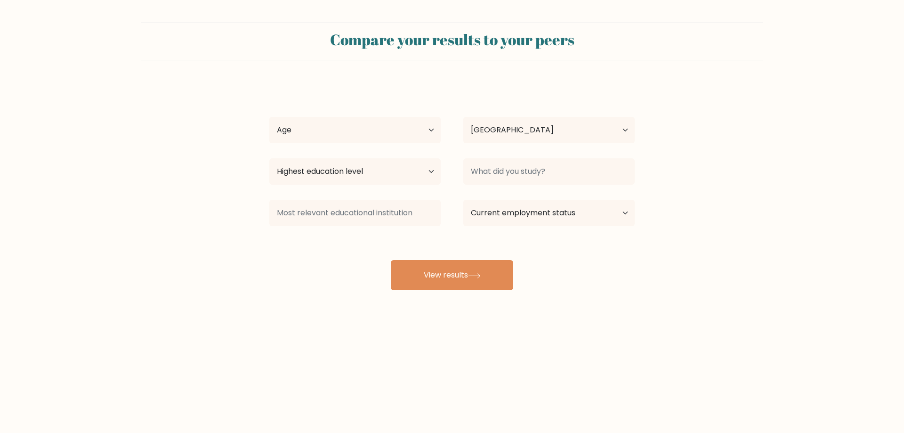
select select "ZA"
click at [360, 141] on select "Age Under [DEMOGRAPHIC_DATA] [DEMOGRAPHIC_DATA] [DEMOGRAPHIC_DATA] [DEMOGRAPHIC…" at bounding box center [354, 130] width 171 height 26
select select "min_18"
click at [269, 117] on select "Age Under [DEMOGRAPHIC_DATA] [DEMOGRAPHIC_DATA] [DEMOGRAPHIC_DATA] [DEMOGRAPHIC…" at bounding box center [354, 130] width 171 height 26
click at [346, 168] on select "Highest education level No schooling Primary Lower Secondary Upper Secondary Oc…" at bounding box center [354, 171] width 171 height 26
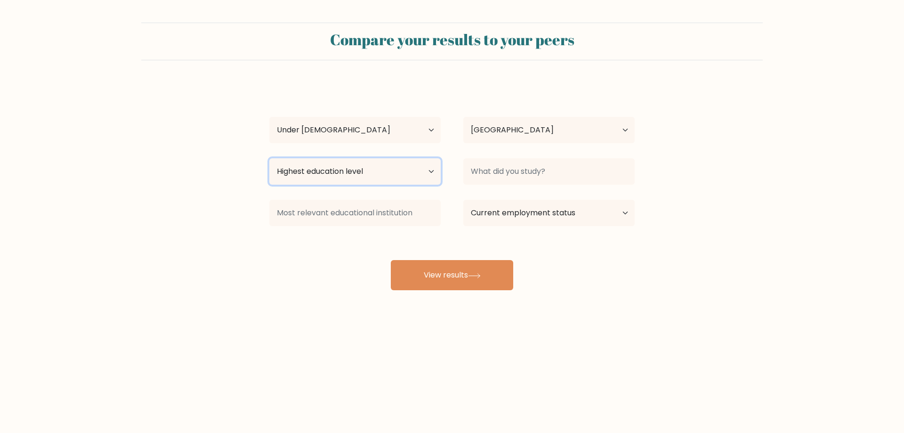
select select "upper_secondary"
click at [269, 158] on select "Highest education level No schooling Primary Lower Secondary Upper Secondary Oc…" at bounding box center [354, 171] width 171 height 26
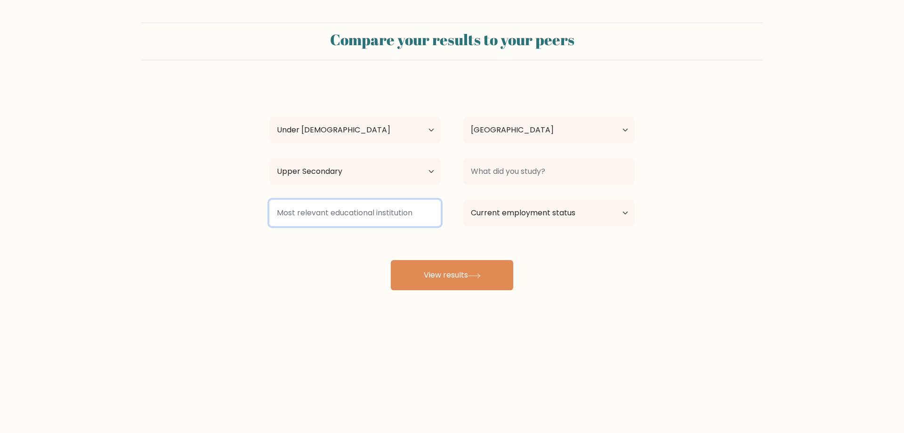
click at [316, 211] on input at bounding box center [354, 213] width 171 height 26
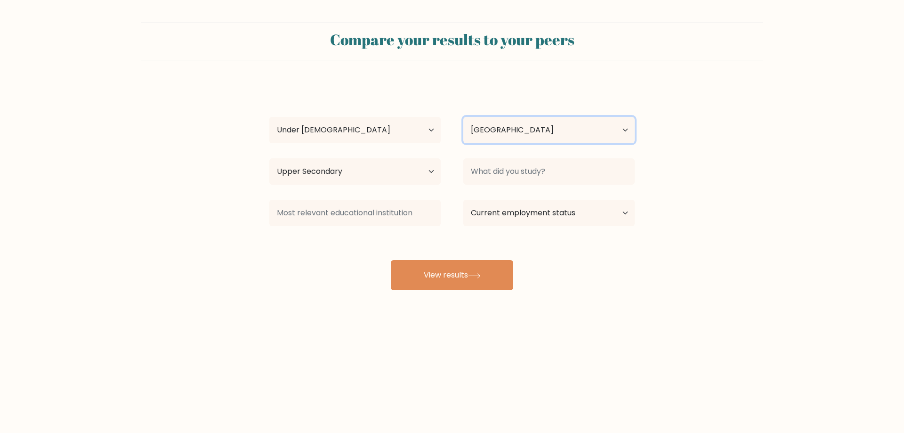
click at [496, 124] on select "Country [GEOGRAPHIC_DATA] [GEOGRAPHIC_DATA] [GEOGRAPHIC_DATA] [US_STATE] [GEOGR…" at bounding box center [549, 130] width 171 height 26
click at [794, 137] on form "Compare your results to your peers [PERSON_NAME] Age Under [DEMOGRAPHIC_DATA] […" at bounding box center [452, 157] width 904 height 268
click at [579, 216] on select "Current employment status Employed Student Retired Other / prefer not to answer" at bounding box center [549, 213] width 171 height 26
select select "student"
click at [464, 200] on select "Current employment status Employed Student Retired Other / prefer not to answer" at bounding box center [549, 213] width 171 height 26
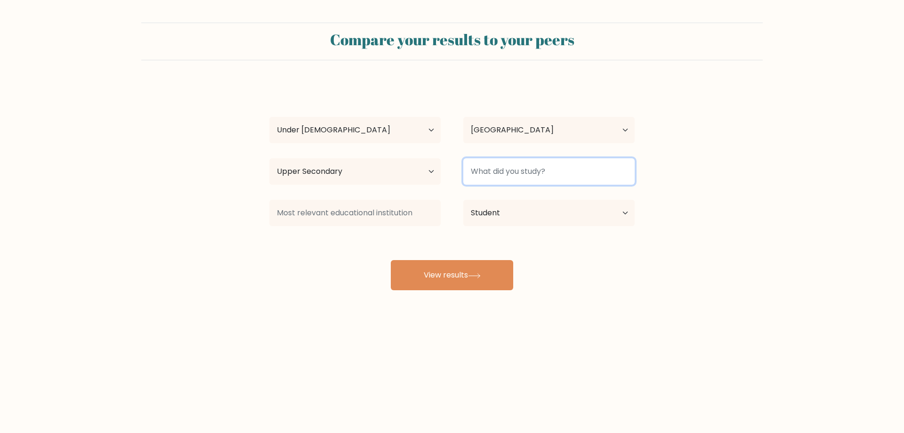
click at [505, 170] on input at bounding box center [549, 171] width 171 height 26
type input "electronics"
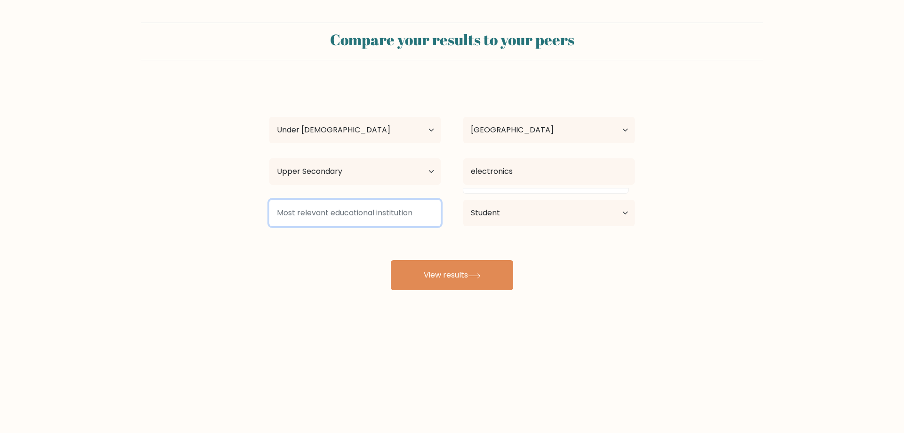
click at [356, 217] on input at bounding box center [354, 213] width 171 height 26
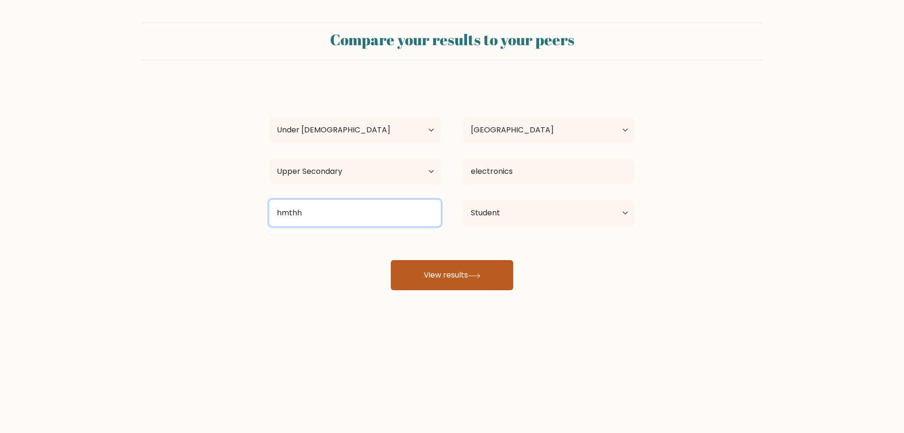
type input "hmthh"
click at [464, 272] on button "View results" at bounding box center [452, 275] width 122 height 30
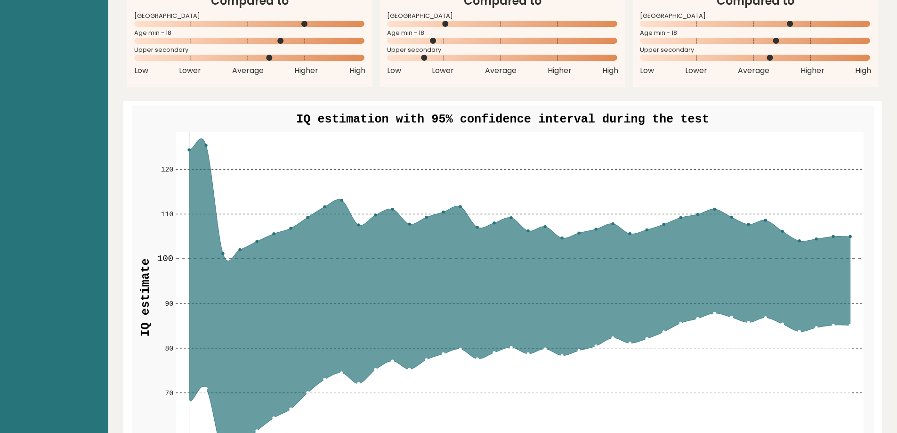
scroll to position [848, 0]
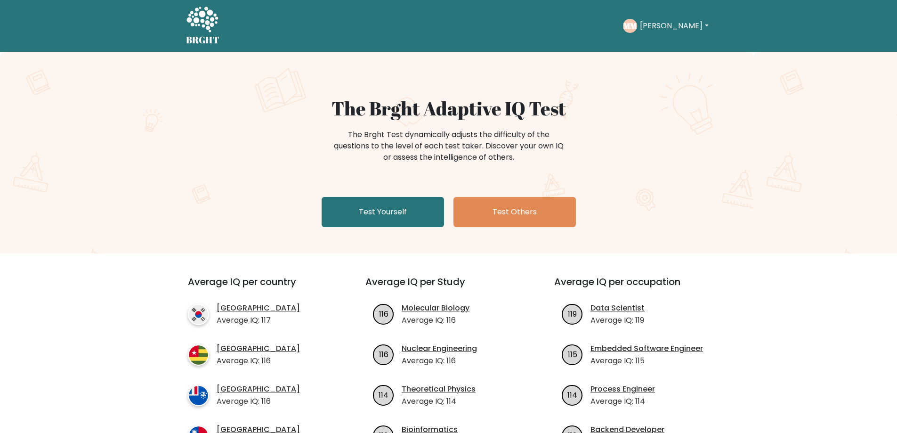
click at [664, 27] on button "[PERSON_NAME]" at bounding box center [674, 26] width 74 height 12
click at [672, 87] on link "Logout" at bounding box center [661, 90] width 74 height 15
click at [384, 211] on link "Test Yourself" at bounding box center [383, 212] width 122 height 30
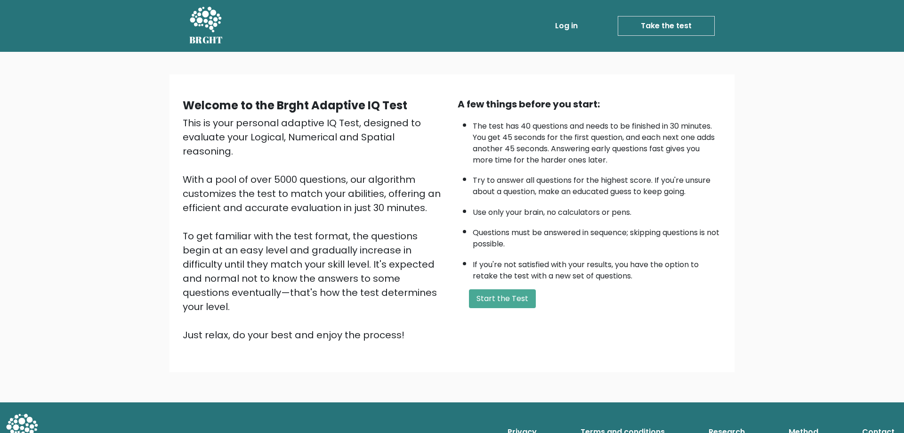
click at [502, 279] on li "If you're not satisfied with your results, you have the option to retake the te…" at bounding box center [597, 267] width 249 height 27
click at [506, 301] on button "Start the Test" at bounding box center [502, 298] width 67 height 19
click at [521, 301] on button "Start the Test" at bounding box center [502, 298] width 67 height 19
click at [511, 301] on button "Start the Test" at bounding box center [502, 298] width 67 height 19
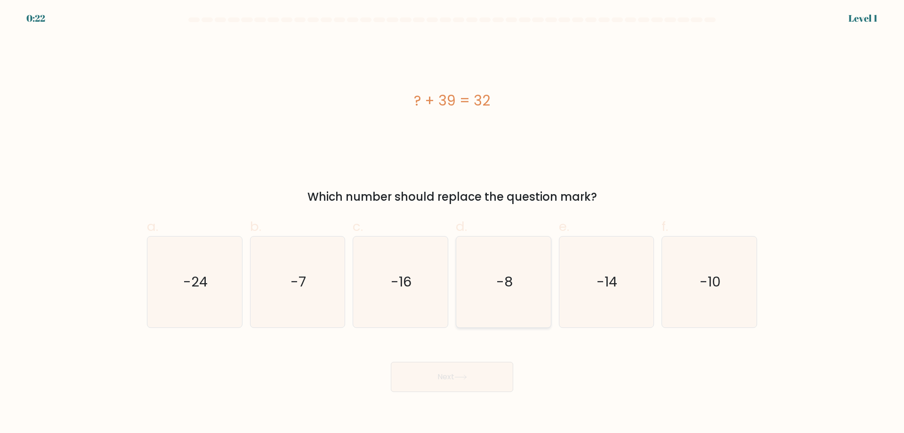
click at [520, 301] on icon "-8" at bounding box center [503, 281] width 91 height 91
click at [453, 223] on input "d. -8" at bounding box center [452, 220] width 0 height 6
radio input "true"
click at [484, 377] on button "Next" at bounding box center [452, 377] width 122 height 30
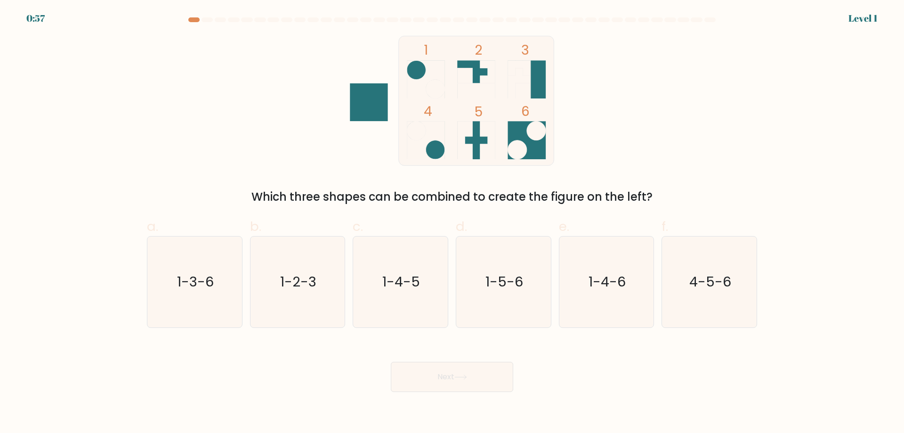
drag, startPoint x: 609, startPoint y: 285, endPoint x: 396, endPoint y: 347, distance: 221.5
click at [604, 288] on text "1-4-6" at bounding box center [607, 281] width 37 height 19
click at [406, 372] on button "Next" at bounding box center [452, 377] width 122 height 30
click at [631, 294] on icon "1-4-6" at bounding box center [606, 281] width 91 height 91
click at [453, 223] on input "e. 1-4-6" at bounding box center [452, 220] width 0 height 6
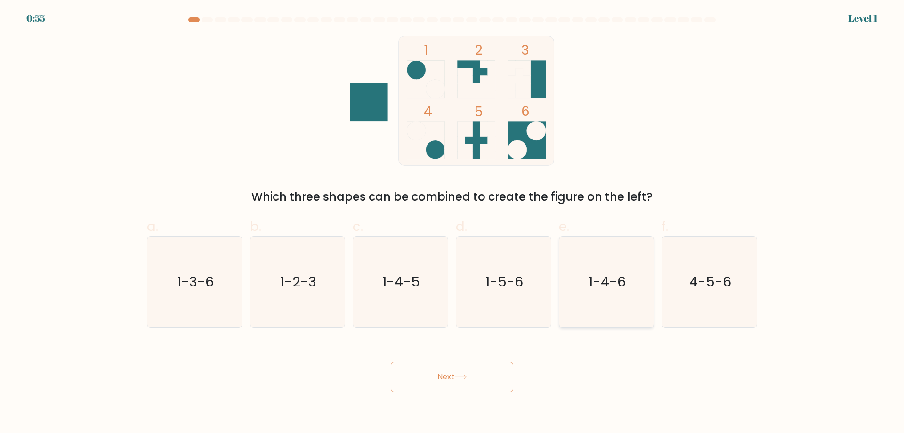
radio input "true"
click at [459, 374] on button "Next" at bounding box center [452, 377] width 122 height 30
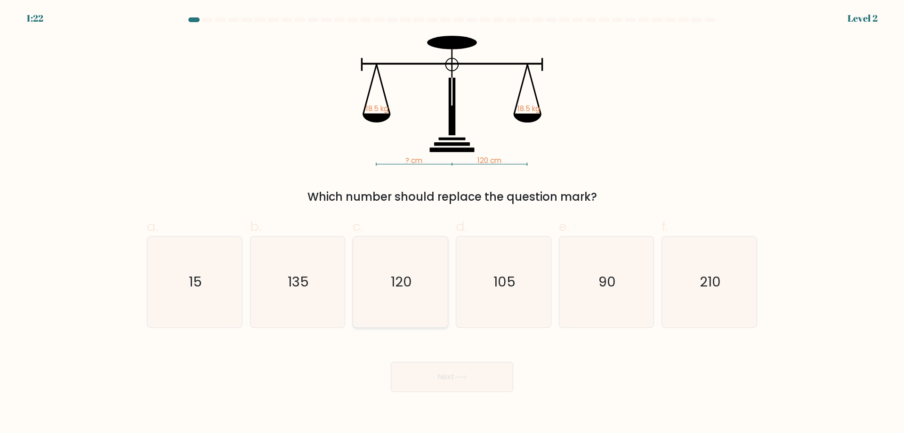
click at [367, 301] on icon "120" at bounding box center [400, 281] width 91 height 91
click at [452, 223] on input "c. 120" at bounding box center [452, 220] width 0 height 6
radio input "true"
click at [449, 368] on button "Next" at bounding box center [452, 377] width 122 height 30
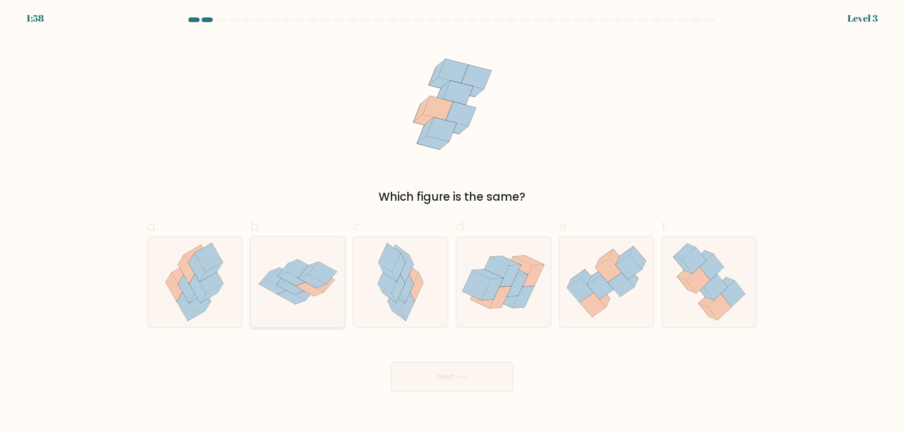
click at [291, 267] on icon at bounding box center [288, 268] width 20 height 16
click at [452, 223] on input "b." at bounding box center [452, 220] width 0 height 6
radio input "true"
click at [477, 365] on button "Next" at bounding box center [452, 377] width 122 height 30
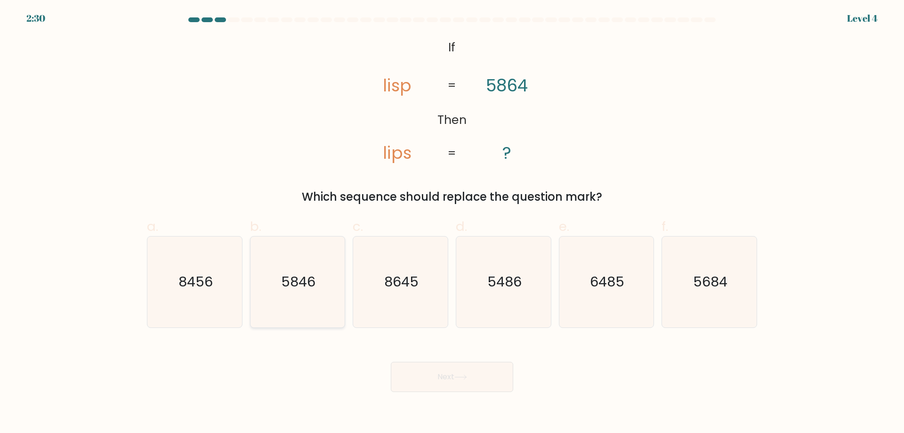
click at [296, 302] on icon "5846" at bounding box center [297, 281] width 91 height 91
click at [452, 223] on input "b. 5846" at bounding box center [452, 220] width 0 height 6
radio input "true"
click at [473, 379] on button "Next" at bounding box center [452, 377] width 122 height 30
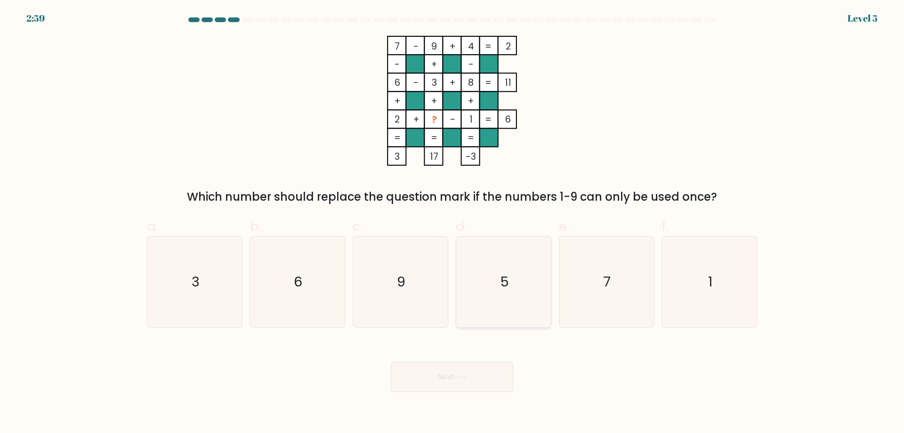
click at [512, 270] on icon "5" at bounding box center [503, 281] width 91 height 91
click at [453, 223] on input "d. 5" at bounding box center [452, 220] width 0 height 6
radio input "true"
click at [492, 382] on button "Next" at bounding box center [452, 377] width 122 height 30
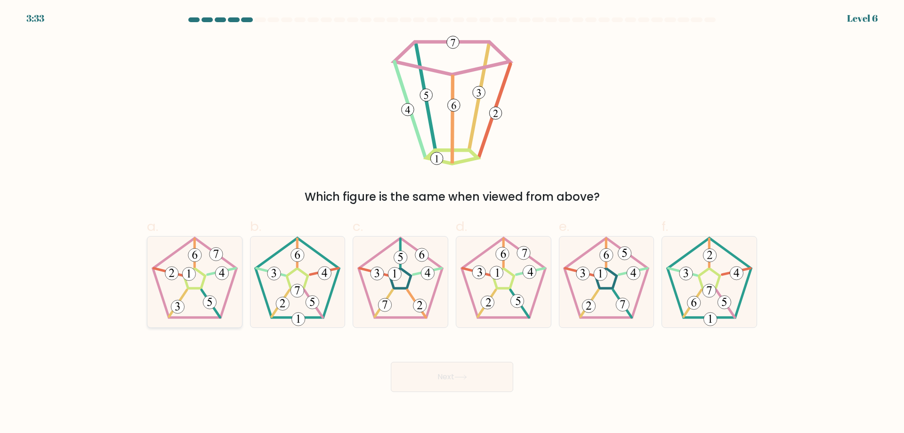
click at [206, 294] on icon at bounding box center [194, 281] width 91 height 91
click at [452, 223] on input "a." at bounding box center [452, 220] width 0 height 6
radio input "true"
click at [474, 372] on button "Next" at bounding box center [452, 377] width 122 height 30
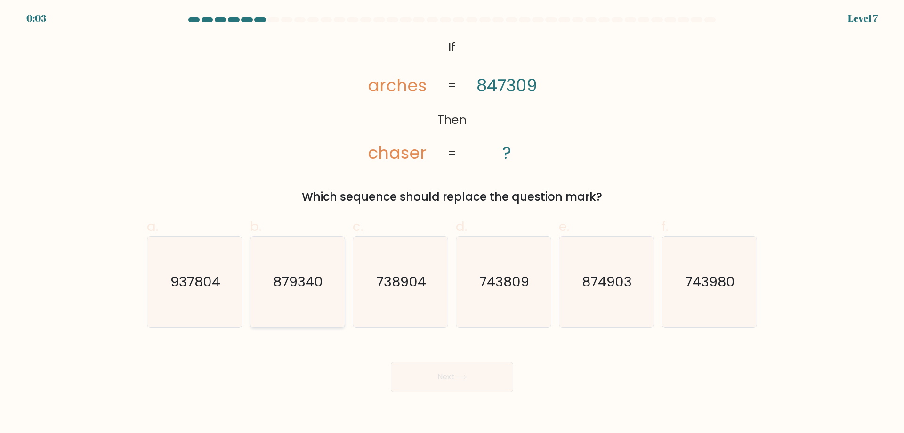
click at [322, 306] on icon "879340" at bounding box center [297, 281] width 91 height 91
click at [452, 223] on input "b. 879340" at bounding box center [452, 220] width 0 height 6
radio input "true"
drag, startPoint x: 690, startPoint y: 277, endPoint x: 529, endPoint y: 377, distance: 189.4
click at [689, 279] on text "743980" at bounding box center [711, 281] width 50 height 19
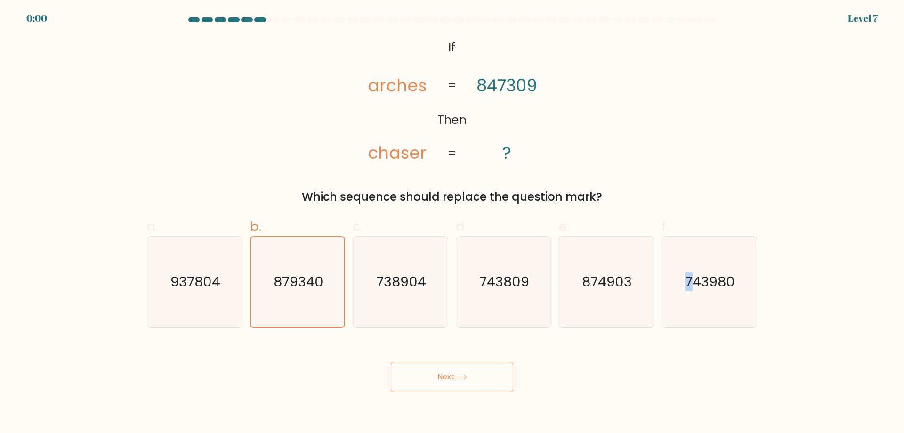
click at [425, 377] on button "Next" at bounding box center [452, 377] width 122 height 30
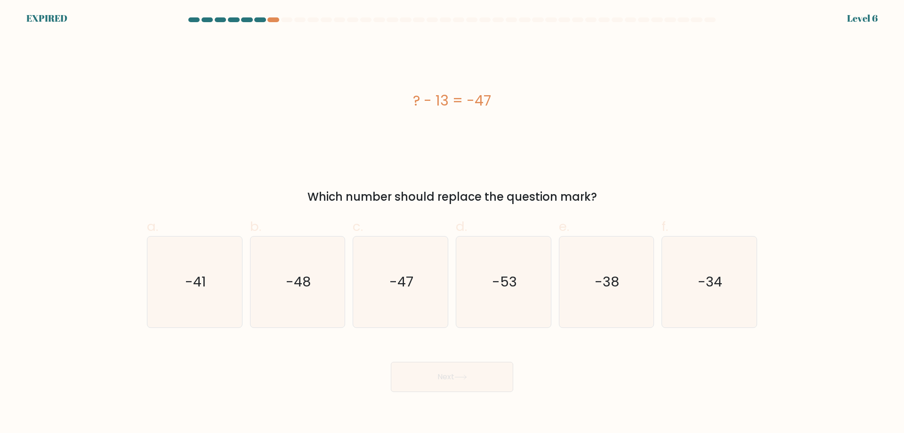
drag, startPoint x: 716, startPoint y: 277, endPoint x: 662, endPoint y: 332, distance: 76.9
click at [713, 281] on text "-34" at bounding box center [711, 281] width 24 height 19
click at [453, 223] on input "f. -34" at bounding box center [452, 220] width 0 height 6
radio input "true"
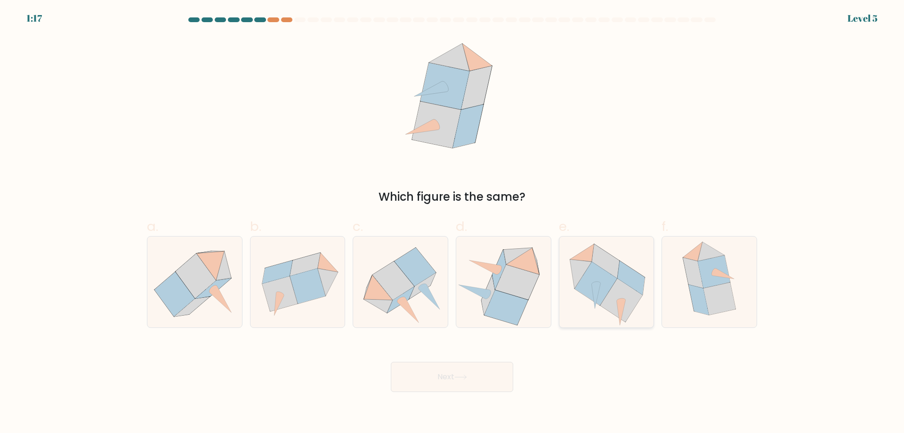
click at [602, 285] on icon at bounding box center [596, 284] width 42 height 44
click at [453, 223] on input "e." at bounding box center [452, 220] width 0 height 6
radio input "true"
click at [467, 376] on icon at bounding box center [461, 376] width 13 height 5
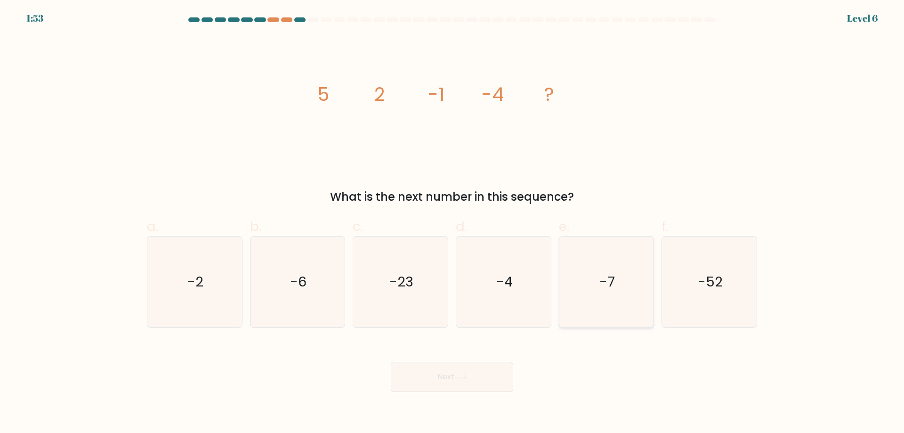
drag, startPoint x: 578, startPoint y: 266, endPoint x: 564, endPoint y: 286, distance: 24.7
click at [578, 266] on icon "-7" at bounding box center [606, 281] width 91 height 91
click at [453, 223] on input "e. -7" at bounding box center [452, 220] width 0 height 6
radio input "true"
click at [472, 394] on body "1:53 Level 6" at bounding box center [452, 216] width 904 height 433
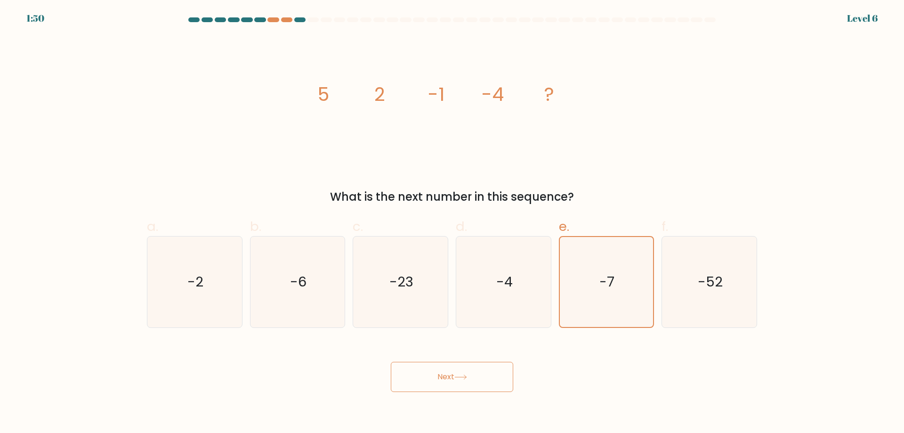
click at [468, 383] on button "Next" at bounding box center [452, 377] width 122 height 30
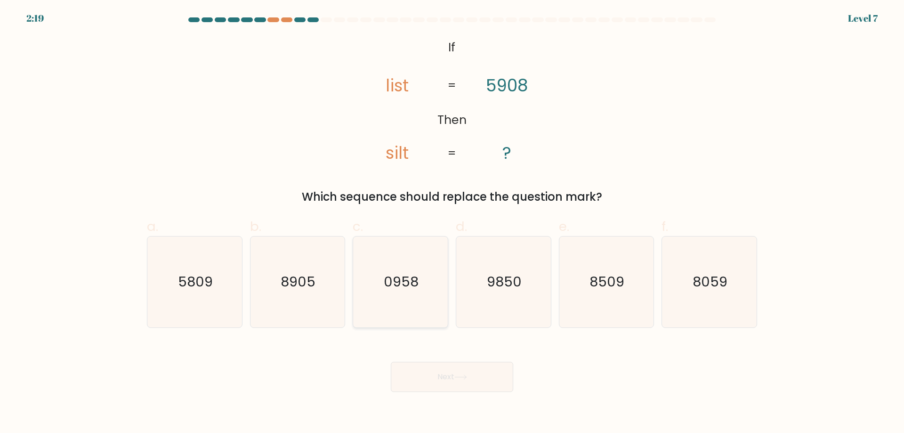
click at [379, 268] on icon "0958" at bounding box center [400, 281] width 91 height 91
click at [452, 223] on input "c. 0958" at bounding box center [452, 220] width 0 height 6
radio input "true"
click at [490, 365] on button "Next" at bounding box center [452, 377] width 122 height 30
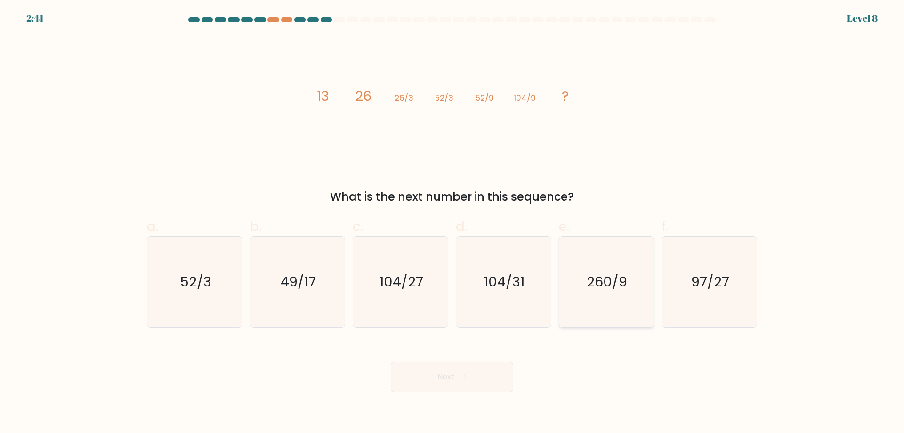
click at [619, 287] on text "260/9" at bounding box center [607, 281] width 41 height 19
click at [453, 223] on input "e. 260/9" at bounding box center [452, 220] width 0 height 6
radio input "true"
click at [459, 385] on button "Next" at bounding box center [452, 377] width 122 height 30
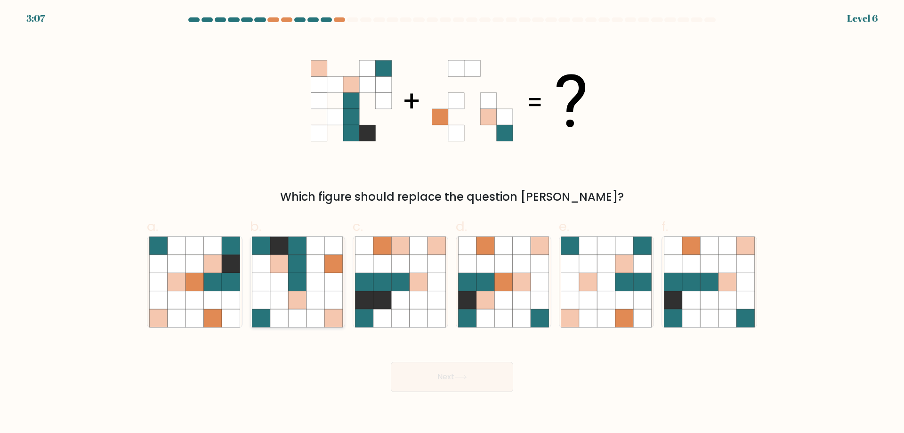
click at [282, 289] on icon at bounding box center [279, 282] width 18 height 18
click at [452, 223] on input "b." at bounding box center [452, 220] width 0 height 6
radio input "true"
click at [479, 378] on button "Next" at bounding box center [452, 377] width 122 height 30
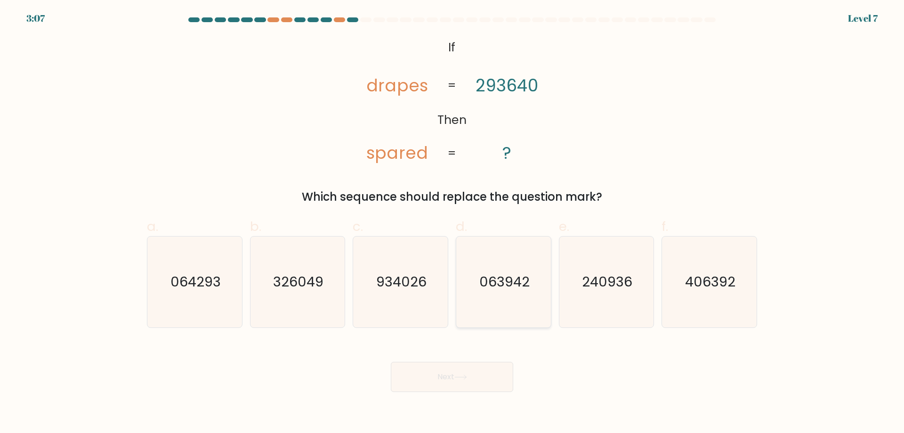
drag, startPoint x: 519, startPoint y: 273, endPoint x: 512, endPoint y: 292, distance: 20.0
click at [519, 275] on text "063942" at bounding box center [505, 281] width 50 height 19
click at [453, 223] on input "d. 063942" at bounding box center [452, 220] width 0 height 6
radio input "true"
drag, startPoint x: 481, startPoint y: 382, endPoint x: 466, endPoint y: 371, distance: 17.9
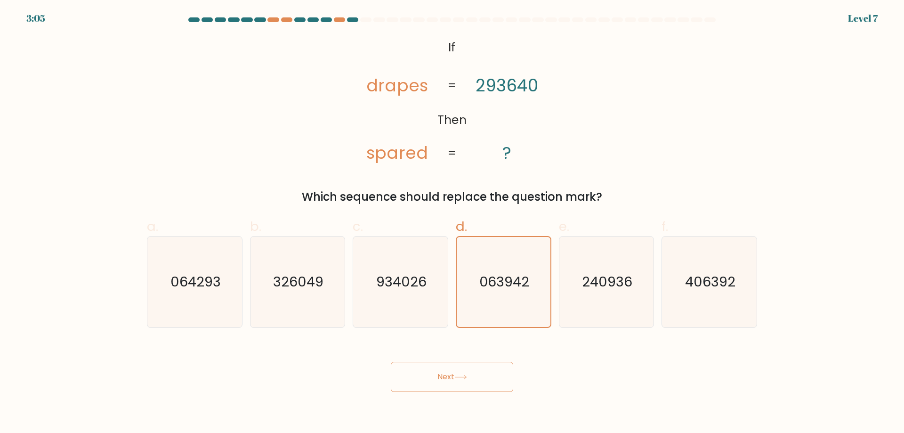
click at [481, 381] on button "Next" at bounding box center [452, 377] width 122 height 30
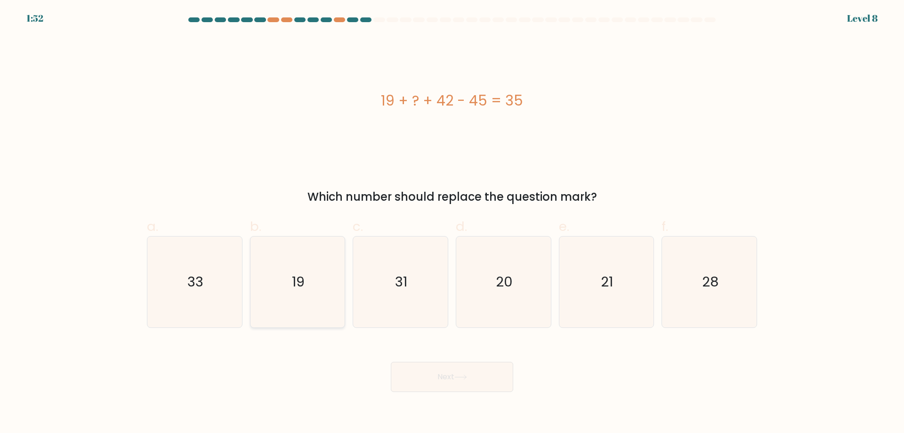
click at [295, 268] on icon "19" at bounding box center [297, 281] width 91 height 91
click at [452, 223] on input "b. 19" at bounding box center [452, 220] width 0 height 6
radio input "true"
click at [474, 380] on button "Next" at bounding box center [452, 377] width 122 height 30
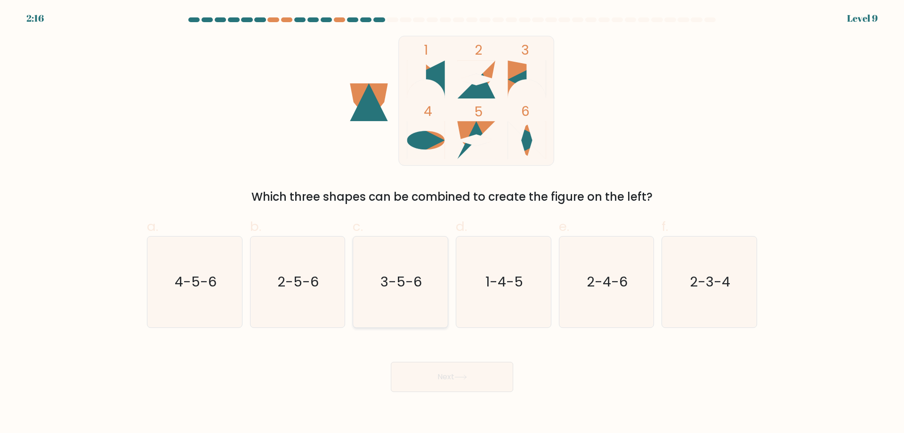
click at [302, 305] on icon "2-5-6" at bounding box center [297, 281] width 91 height 91
click at [452, 223] on input "b. 2-5-6" at bounding box center [452, 220] width 0 height 6
radio input "true"
click at [469, 383] on button "Next" at bounding box center [452, 377] width 122 height 30
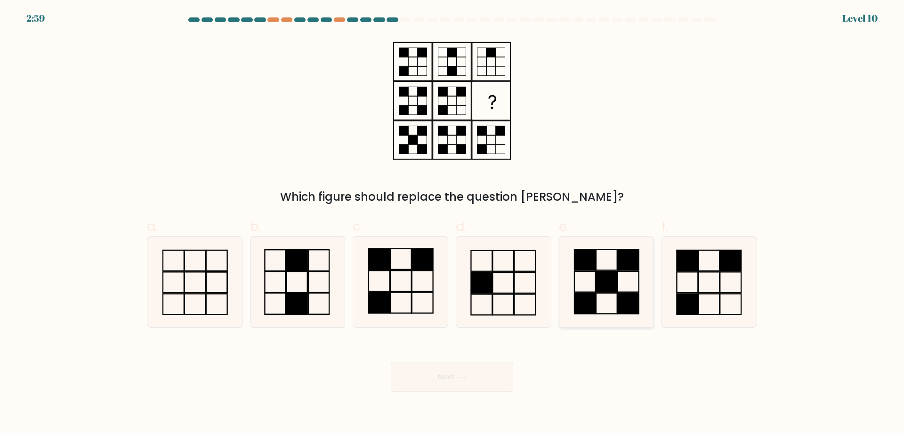
click at [605, 268] on icon at bounding box center [606, 281] width 91 height 91
click at [453, 223] on input "e." at bounding box center [452, 220] width 0 height 6
radio input "true"
click at [293, 273] on icon at bounding box center [297, 281] width 91 height 91
click at [452, 223] on input "b." at bounding box center [452, 220] width 0 height 6
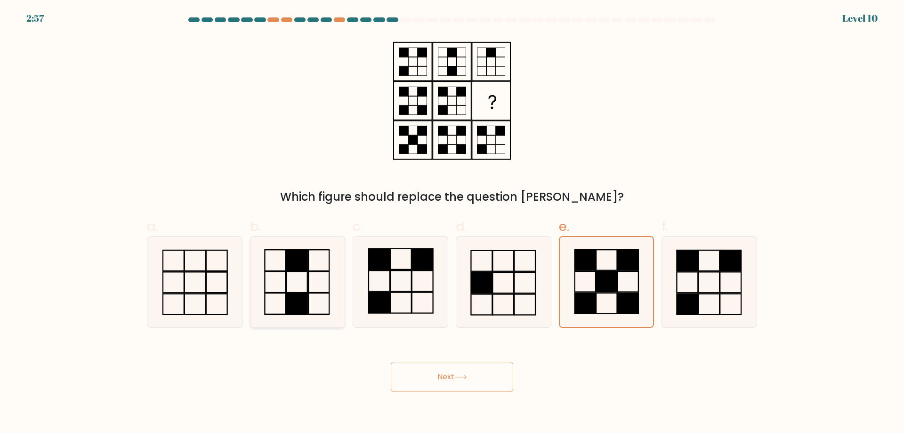
radio input "true"
click at [446, 390] on button "Next" at bounding box center [452, 377] width 122 height 30
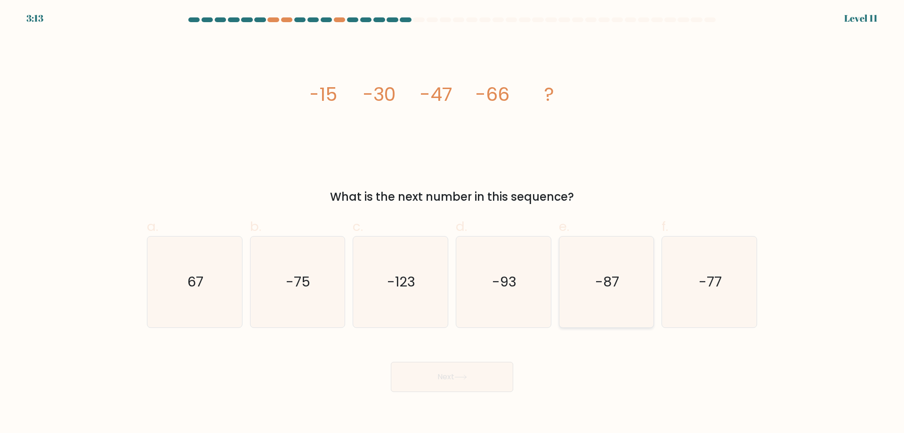
drag, startPoint x: 604, startPoint y: 260, endPoint x: 600, endPoint y: 274, distance: 15.3
click at [604, 260] on icon "-87" at bounding box center [606, 281] width 91 height 91
click at [453, 223] on input "e. -87" at bounding box center [452, 220] width 0 height 6
radio input "true"
click at [448, 376] on button "Next" at bounding box center [452, 377] width 122 height 30
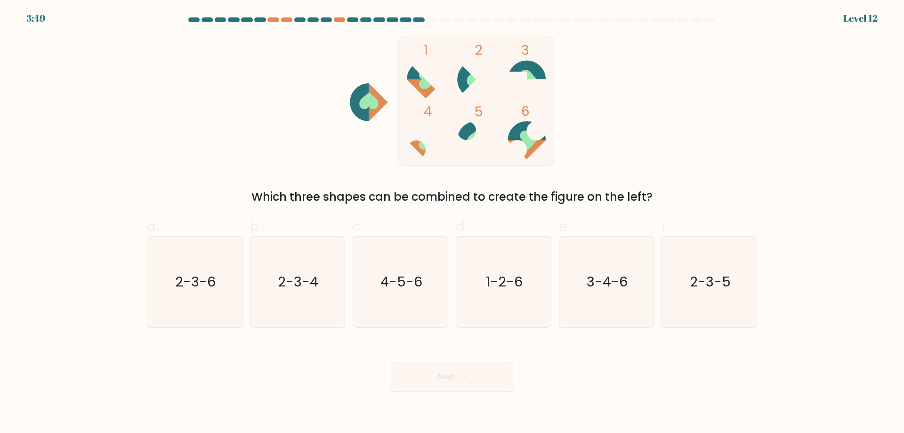
drag, startPoint x: 422, startPoint y: 285, endPoint x: 550, endPoint y: 397, distance: 170.0
click at [422, 287] on text "4-5-6" at bounding box center [402, 281] width 42 height 19
click at [452, 223] on input "c. 4-5-6" at bounding box center [452, 220] width 0 height 6
radio input "true"
click at [494, 384] on button "Next" at bounding box center [452, 377] width 122 height 30
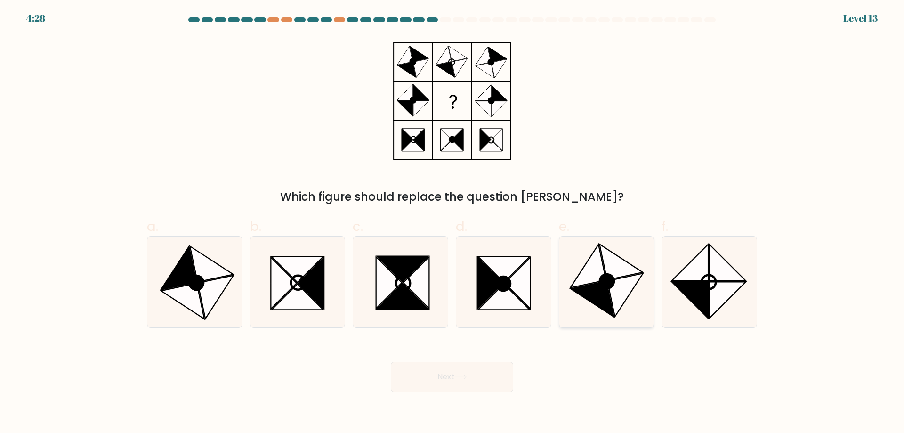
drag, startPoint x: 616, startPoint y: 276, endPoint x: 602, endPoint y: 289, distance: 19.3
click at [615, 279] on icon at bounding box center [606, 281] width 91 height 91
click at [453, 223] on input "e." at bounding box center [452, 220] width 0 height 6
radio input "true"
click at [490, 382] on button "Next" at bounding box center [452, 377] width 122 height 30
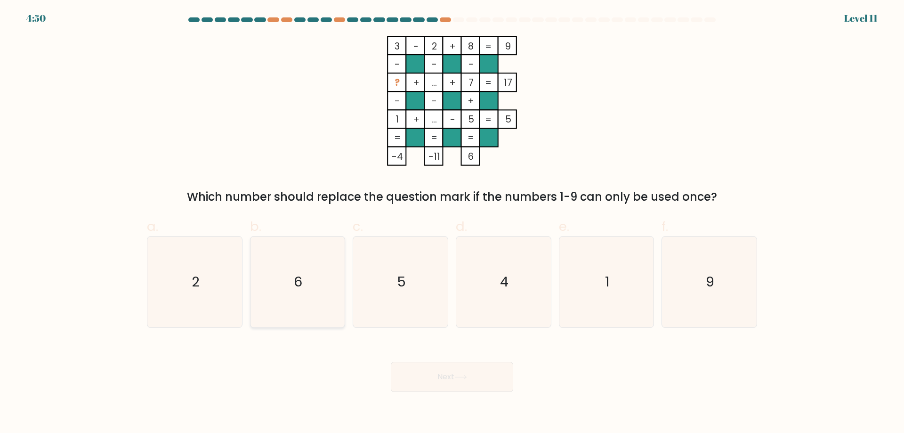
click at [308, 312] on icon "6" at bounding box center [297, 281] width 91 height 91
click at [452, 223] on input "b. 6" at bounding box center [452, 220] width 0 height 6
radio input "true"
click at [480, 380] on button "Next" at bounding box center [452, 377] width 122 height 30
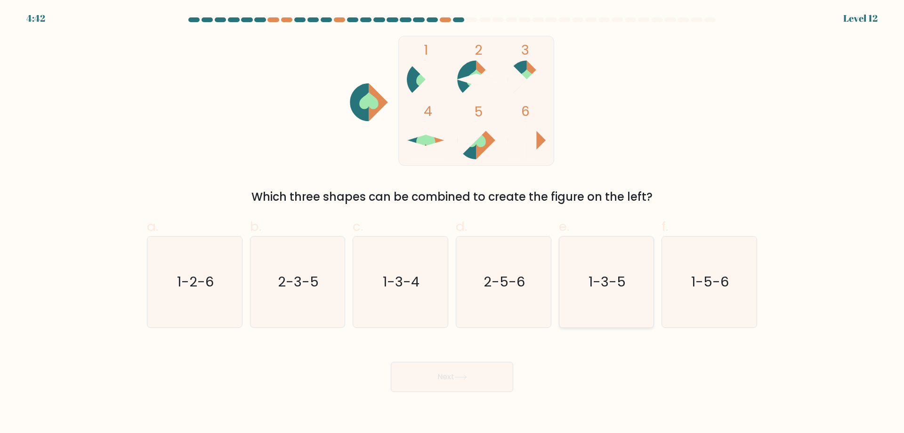
drag, startPoint x: 635, startPoint y: 313, endPoint x: 623, endPoint y: 318, distance: 13.5
click at [629, 316] on icon "1-3-5" at bounding box center [606, 281] width 91 height 91
click at [453, 223] on input "e. 1-3-5" at bounding box center [452, 220] width 0 height 6
radio input "true"
click at [445, 383] on button "Next" at bounding box center [452, 377] width 122 height 30
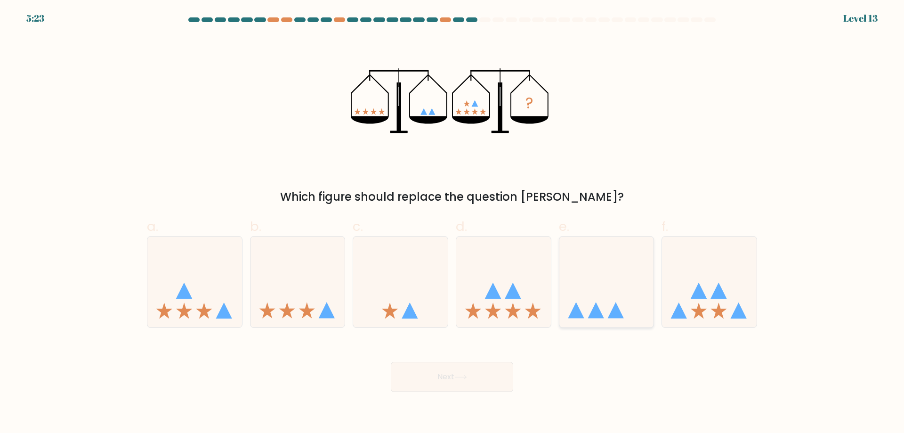
click at [603, 279] on icon at bounding box center [607, 282] width 95 height 78
click at [453, 223] on input "e." at bounding box center [452, 220] width 0 height 6
radio input "true"
click at [247, 111] on div "? Which figure should replace the question mark?" at bounding box center [452, 121] width 622 height 170
click at [318, 298] on icon at bounding box center [298, 282] width 95 height 78
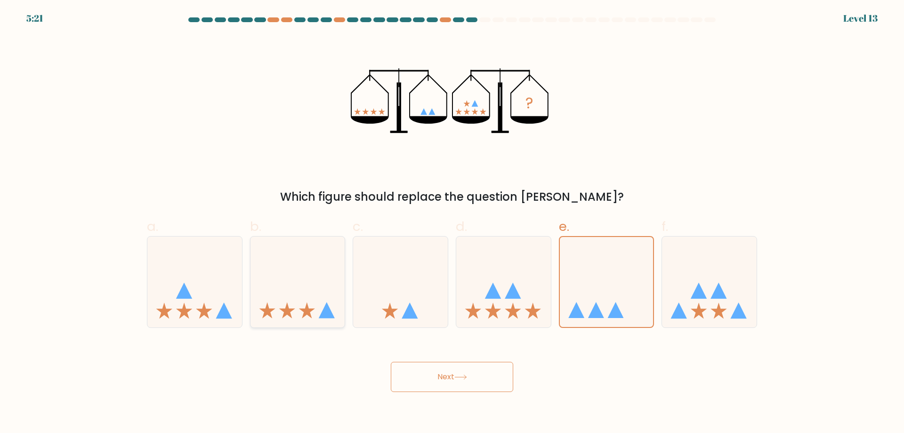
click at [452, 223] on input "b." at bounding box center [452, 220] width 0 height 6
radio input "true"
click at [409, 350] on div "Next" at bounding box center [452, 365] width 622 height 53
click at [448, 374] on button "Next" at bounding box center [452, 377] width 122 height 30
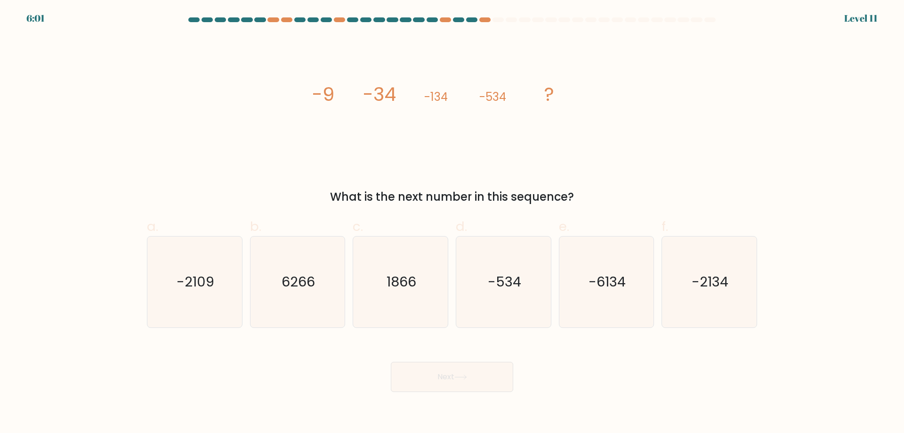
drag, startPoint x: 539, startPoint y: 291, endPoint x: 499, endPoint y: 345, distance: 67.3
click at [539, 294] on icon "-534" at bounding box center [503, 281] width 91 height 91
click at [453, 223] on input "d. -534" at bounding box center [452, 220] width 0 height 6
radio input "true"
drag, startPoint x: 486, startPoint y: 370, endPoint x: 484, endPoint y: 382, distance: 12.4
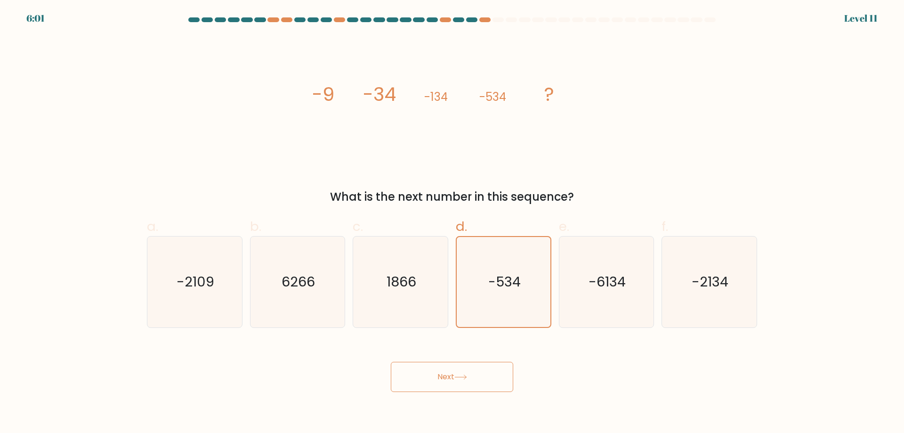
click at [485, 382] on button "Next" at bounding box center [452, 377] width 122 height 30
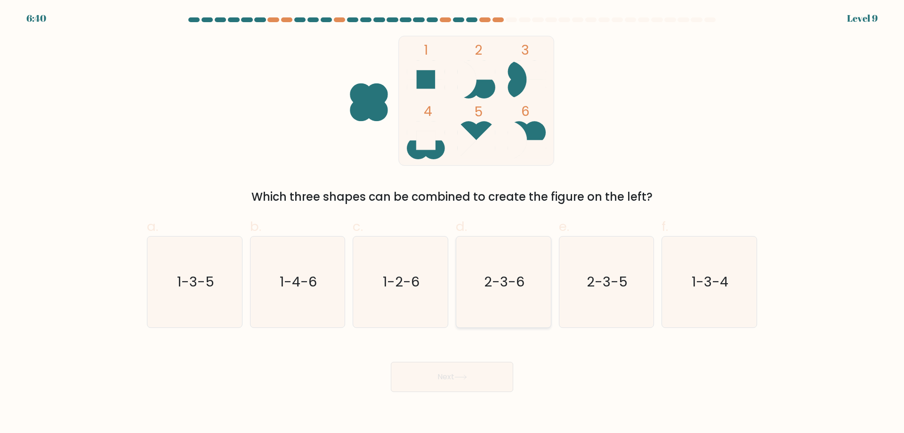
click at [504, 310] on icon "2-3-6" at bounding box center [503, 281] width 91 height 91
click at [453, 223] on input "d. 2-3-6" at bounding box center [452, 220] width 0 height 6
radio input "true"
click at [481, 386] on button "Next" at bounding box center [452, 377] width 122 height 30
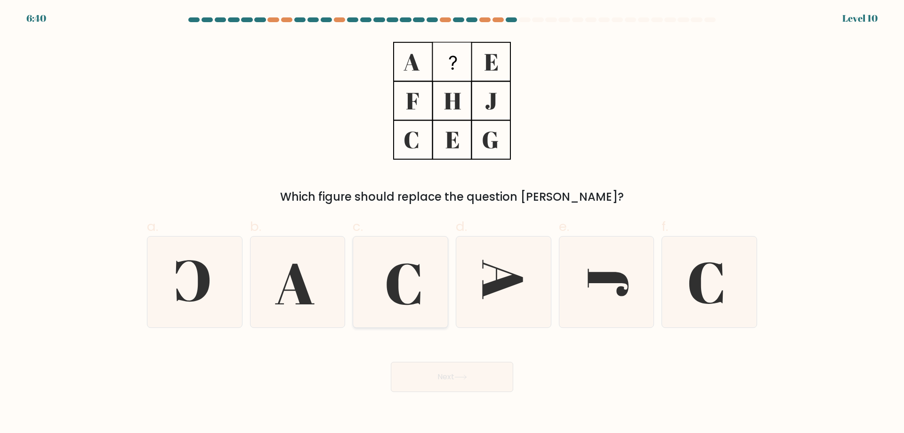
click at [376, 291] on icon at bounding box center [400, 281] width 91 height 91
click at [452, 223] on input "c." at bounding box center [452, 220] width 0 height 6
radio input "true"
click at [452, 376] on button "Next" at bounding box center [452, 377] width 122 height 30
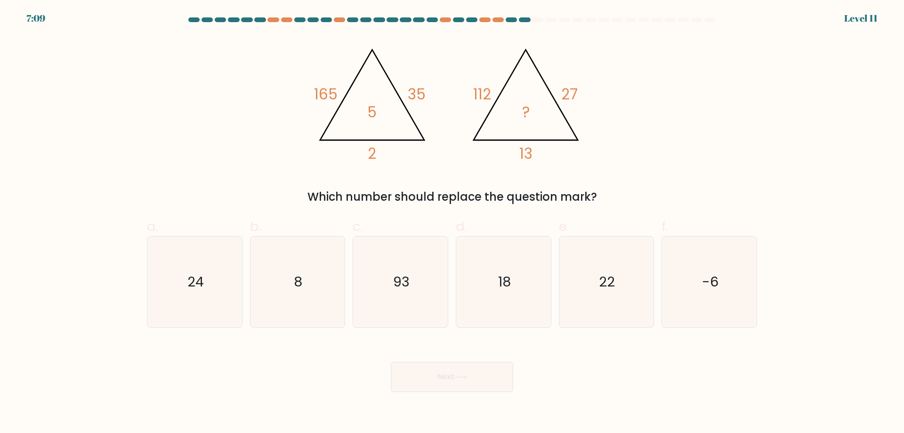
drag, startPoint x: 512, startPoint y: 294, endPoint x: 445, endPoint y: 345, distance: 83.7
click at [506, 306] on icon "18" at bounding box center [503, 281] width 91 height 91
click at [481, 327] on div "18" at bounding box center [504, 282] width 96 height 92
click at [453, 223] on input "d. 18" at bounding box center [452, 220] width 0 height 6
radio input "true"
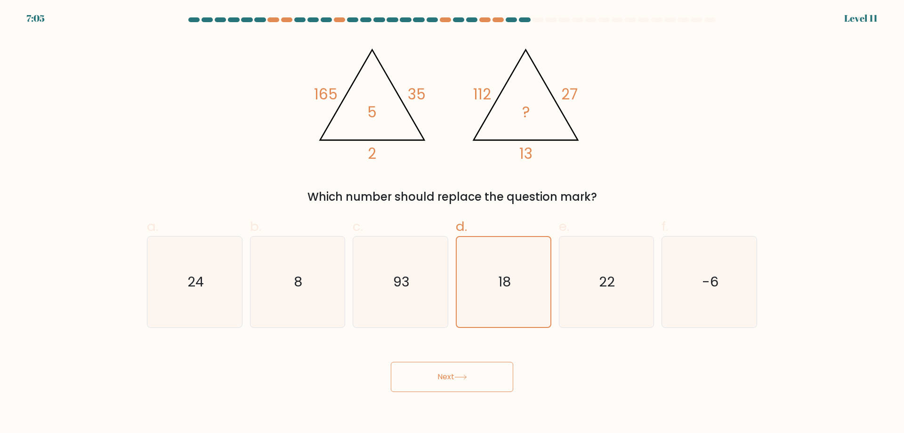
click at [477, 372] on button "Next" at bounding box center [452, 377] width 122 height 30
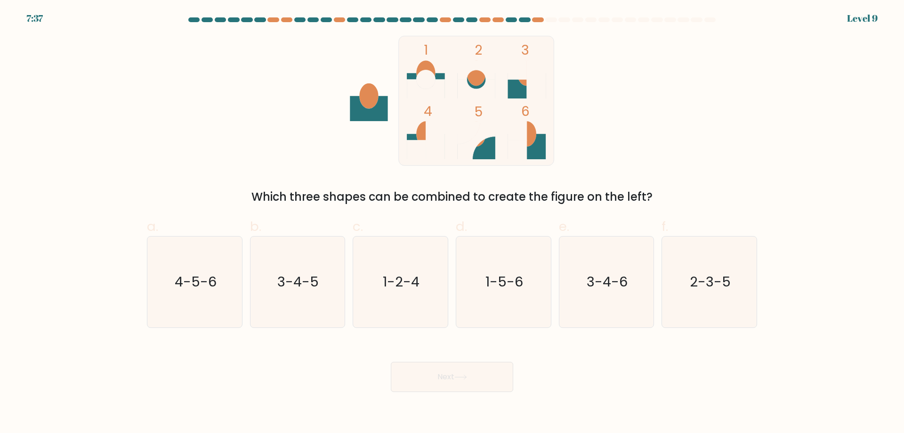
drag, startPoint x: 596, startPoint y: 305, endPoint x: 484, endPoint y: 364, distance: 126.4
click at [594, 309] on icon "3-4-6" at bounding box center [606, 281] width 91 height 91
click at [453, 223] on input "e. 3-4-6" at bounding box center [452, 220] width 0 height 6
radio input "true"
click at [439, 369] on button "Next" at bounding box center [452, 377] width 122 height 30
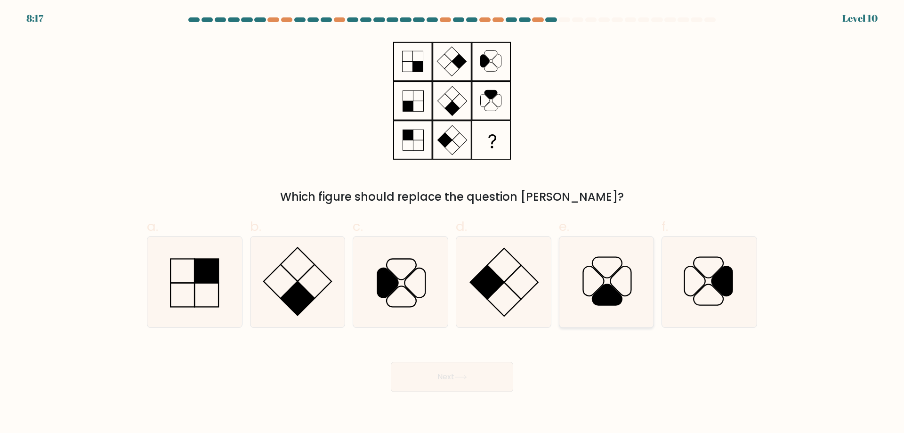
drag, startPoint x: 615, startPoint y: 280, endPoint x: 601, endPoint y: 303, distance: 27.5
click at [615, 282] on icon at bounding box center [606, 281] width 91 height 91
click at [453, 223] on input "e." at bounding box center [452, 220] width 0 height 6
radio input "true"
click at [502, 380] on button "Next" at bounding box center [452, 377] width 122 height 30
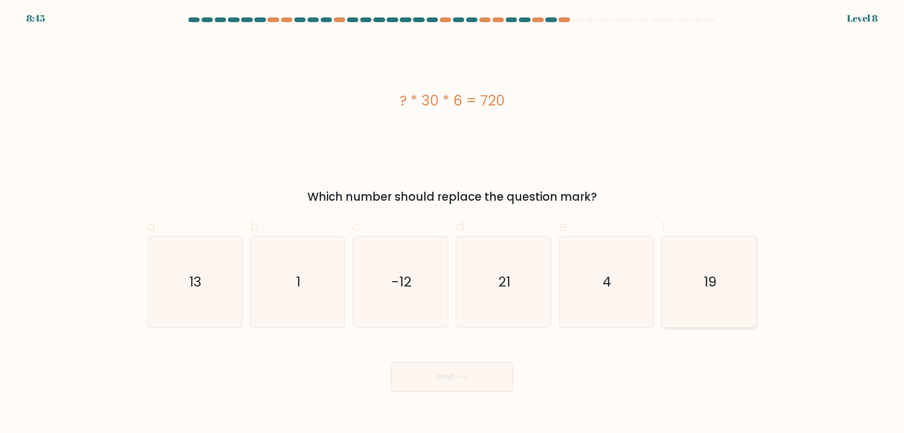
click at [688, 293] on icon "19" at bounding box center [709, 281] width 91 height 91
click at [453, 223] on input "f. 19" at bounding box center [452, 220] width 0 height 6
radio input "true"
click at [442, 379] on button "Next" at bounding box center [452, 377] width 122 height 30
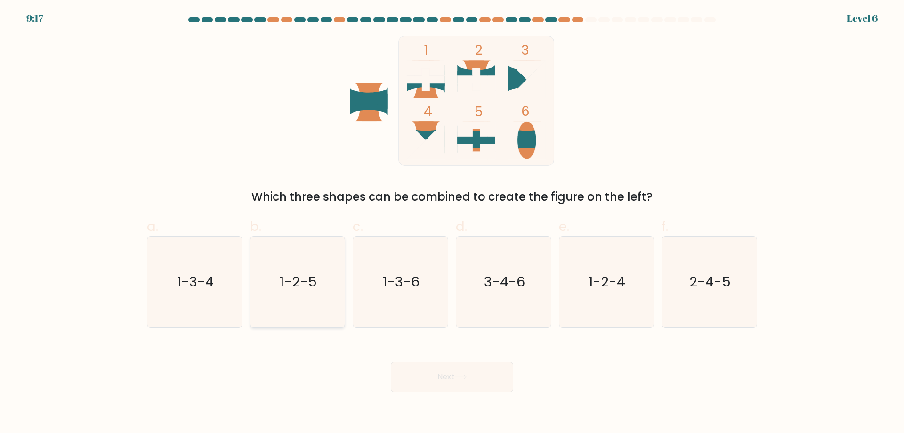
click at [312, 271] on icon "1-2-5" at bounding box center [297, 281] width 91 height 91
click at [452, 223] on input "b. 1-2-5" at bounding box center [452, 220] width 0 height 6
radio input "true"
click at [457, 367] on button "Next" at bounding box center [452, 377] width 122 height 30
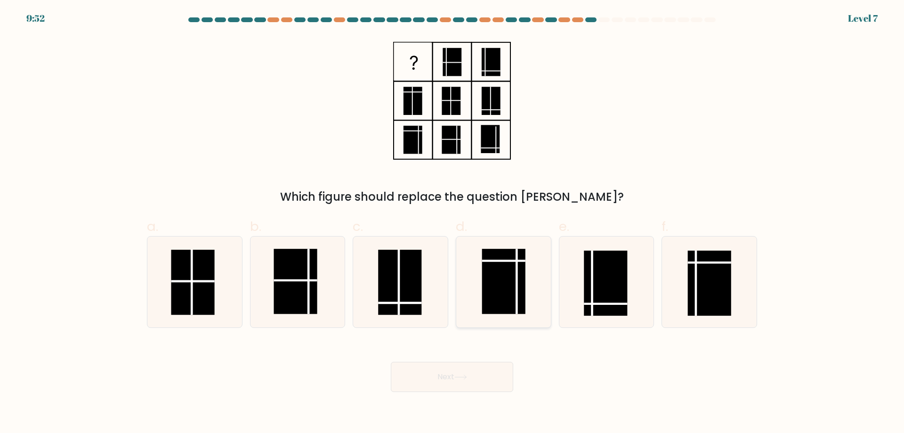
drag, startPoint x: 483, startPoint y: 280, endPoint x: 478, endPoint y: 311, distance: 32.0
click at [483, 281] on rect at bounding box center [503, 281] width 43 height 65
click at [453, 223] on input "d." at bounding box center [452, 220] width 0 height 6
radio input "true"
click at [463, 356] on div "Next" at bounding box center [452, 365] width 622 height 53
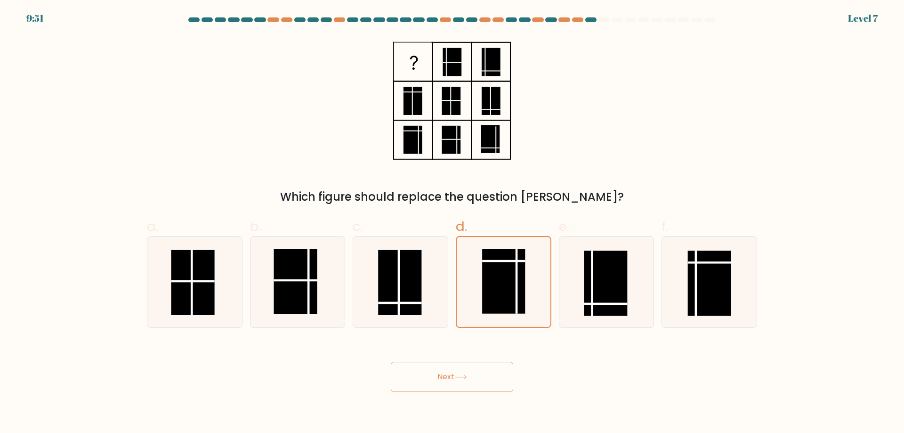
click at [460, 369] on button "Next" at bounding box center [452, 377] width 122 height 30
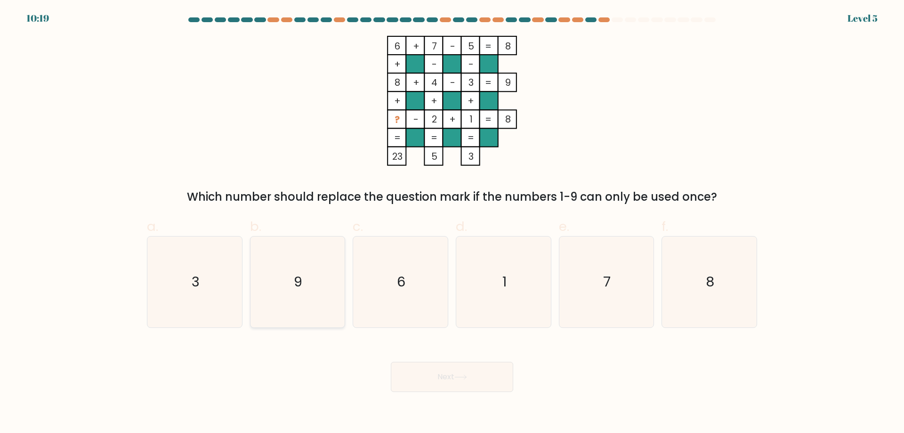
drag, startPoint x: 317, startPoint y: 274, endPoint x: 318, endPoint y: 279, distance: 4.8
click at [317, 277] on icon "9" at bounding box center [297, 281] width 91 height 91
click at [452, 223] on input "b. 9" at bounding box center [452, 220] width 0 height 6
radio input "true"
click at [503, 386] on button "Next" at bounding box center [452, 377] width 122 height 30
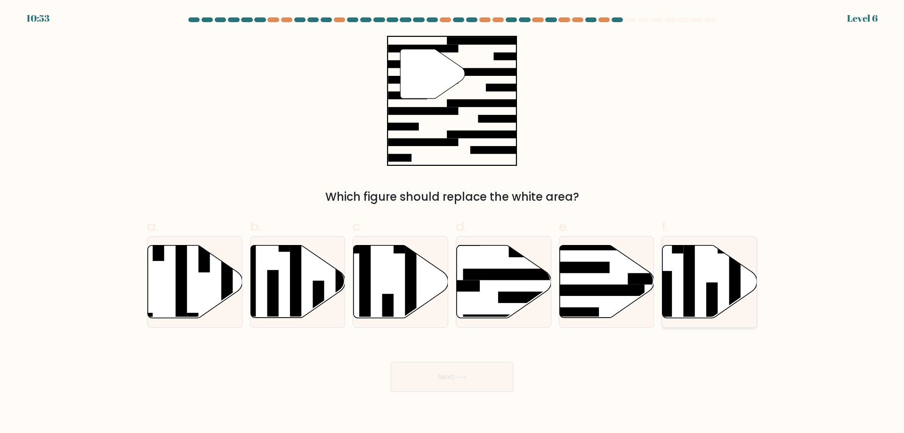
click at [695, 287] on rect at bounding box center [689, 287] width 11 height 103
click at [453, 223] on input "f." at bounding box center [452, 220] width 0 height 6
radio input "true"
click at [486, 284] on icon at bounding box center [504, 281] width 95 height 73
click at [453, 223] on input "d." at bounding box center [452, 220] width 0 height 6
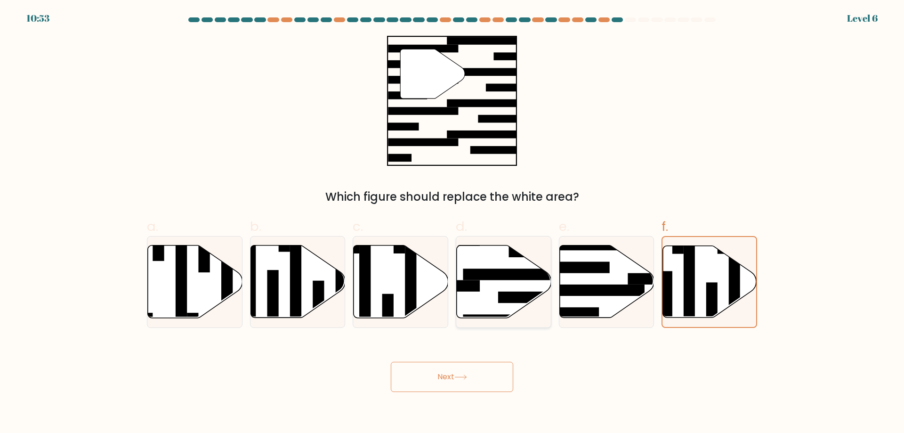
radio input "true"
click at [611, 279] on icon at bounding box center [607, 281] width 95 height 73
click at [453, 223] on input "e." at bounding box center [452, 220] width 0 height 6
radio input "true"
click at [478, 379] on button "Next" at bounding box center [452, 377] width 122 height 30
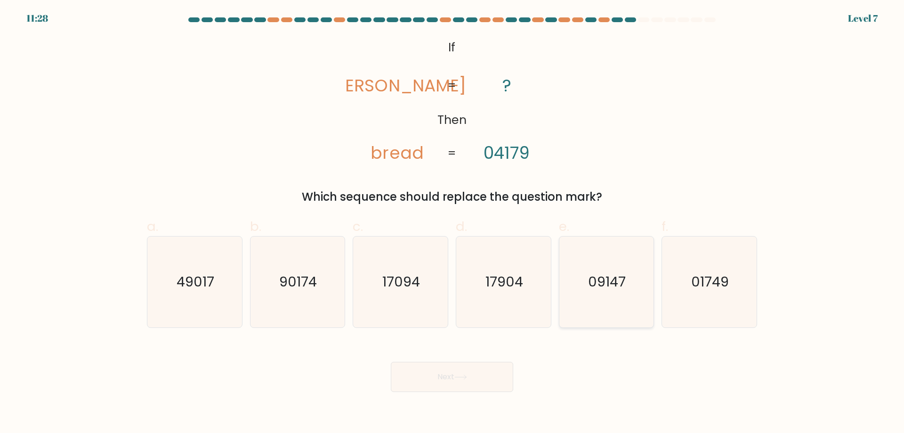
click at [604, 291] on text "09147" at bounding box center [608, 281] width 38 height 19
click at [453, 223] on input "e. 09147" at bounding box center [452, 220] width 0 height 6
radio input "true"
click at [451, 379] on button "Next" at bounding box center [452, 377] width 122 height 30
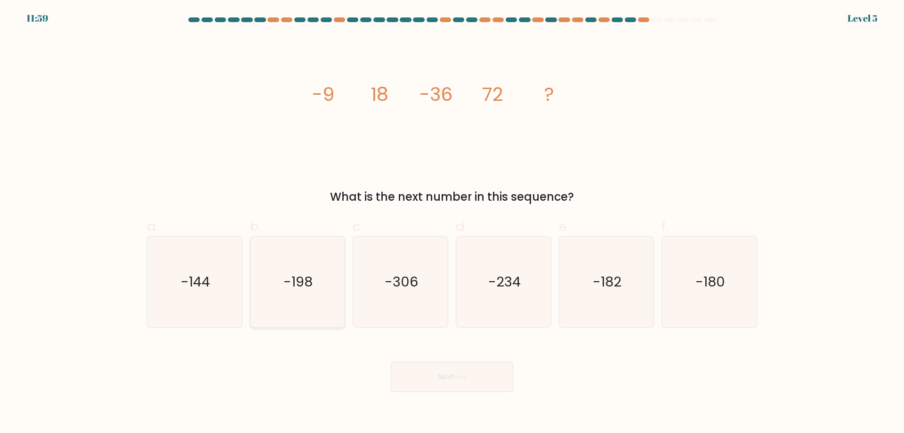
drag, startPoint x: 204, startPoint y: 290, endPoint x: 290, endPoint y: 309, distance: 87.3
click at [213, 294] on icon "-144" at bounding box center [194, 281] width 91 height 91
click at [169, 286] on icon "-144" at bounding box center [194, 281] width 91 height 91
click at [452, 223] on input "a. -144" at bounding box center [452, 220] width 0 height 6
radio input "true"
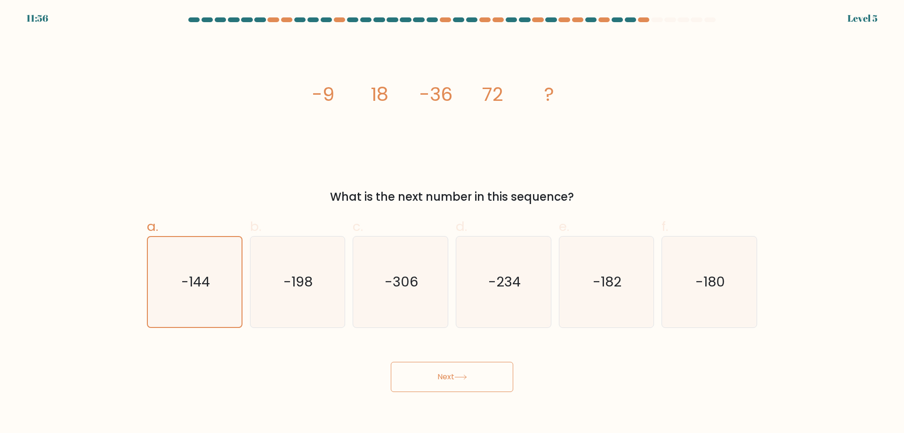
click at [472, 382] on button "Next" at bounding box center [452, 377] width 122 height 30
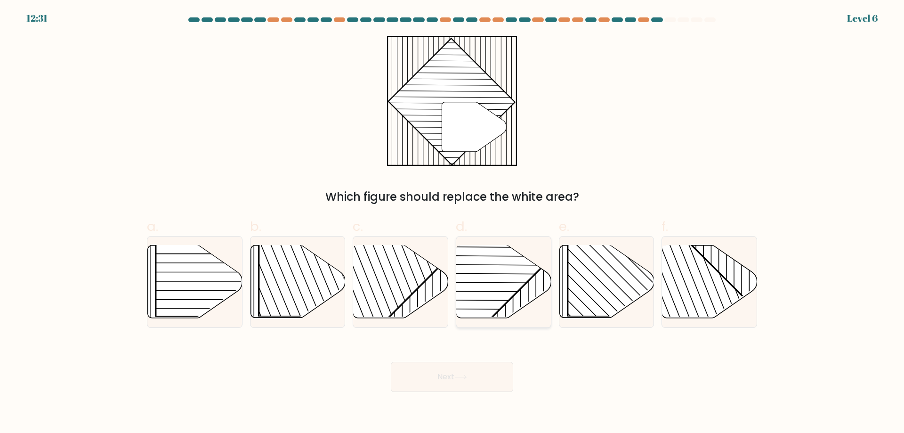
drag, startPoint x: 528, startPoint y: 273, endPoint x: 509, endPoint y: 274, distance: 19.3
click at [528, 274] on g at bounding box center [465, 250] width 222 height 221
click at [453, 223] on input "d." at bounding box center [452, 220] width 0 height 6
radio input "true"
click at [411, 374] on button "Next" at bounding box center [452, 377] width 122 height 30
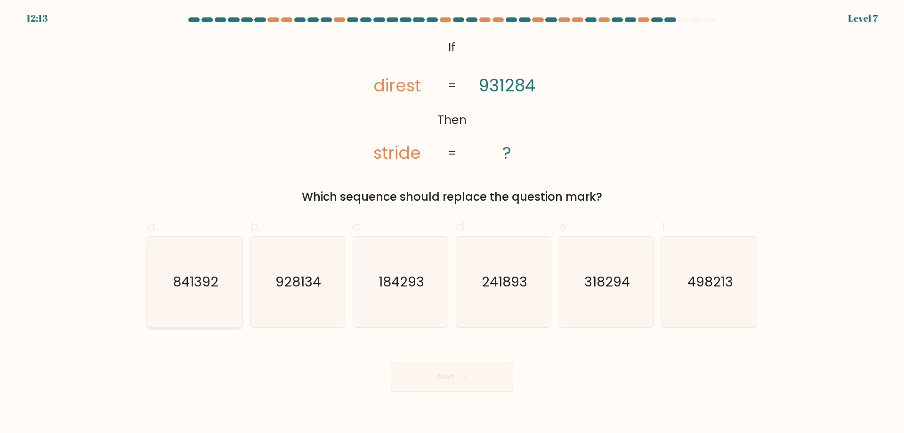
click at [201, 313] on icon "841392" at bounding box center [194, 281] width 91 height 91
click at [452, 223] on input "a. 841392" at bounding box center [452, 220] width 0 height 6
radio input "true"
click at [487, 380] on button "Next" at bounding box center [452, 377] width 122 height 30
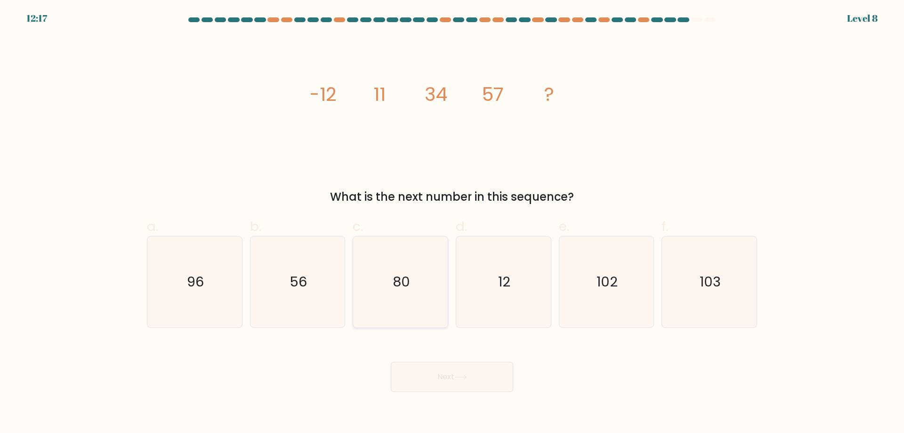
click at [432, 283] on icon "80" at bounding box center [400, 281] width 91 height 91
click at [452, 223] on input "c. 80" at bounding box center [452, 220] width 0 height 6
radio input "true"
click at [440, 366] on button "Next" at bounding box center [452, 377] width 122 height 30
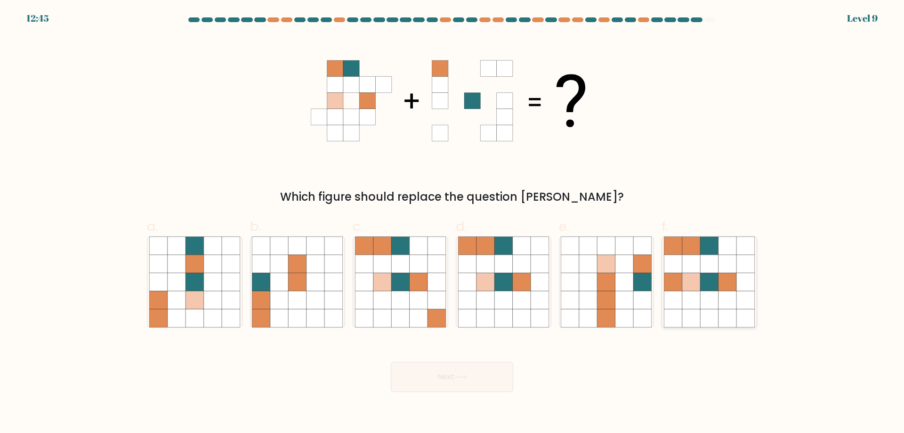
click at [697, 283] on icon at bounding box center [692, 282] width 18 height 18
click at [453, 223] on input "f." at bounding box center [452, 220] width 0 height 6
radio input "true"
click at [454, 388] on button "Next" at bounding box center [452, 377] width 122 height 30
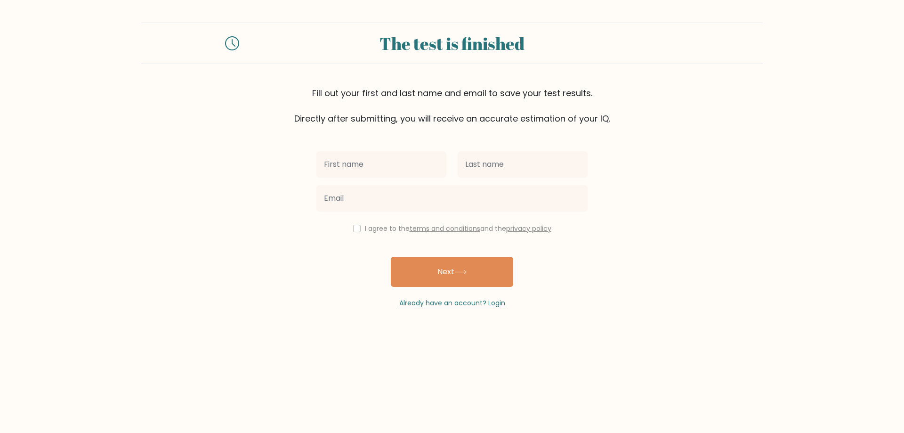
click at [373, 163] on input "text" at bounding box center [382, 164] width 130 height 26
type input "tshepang"
drag, startPoint x: 469, startPoint y: 159, endPoint x: 474, endPoint y: 167, distance: 9.1
click at [469, 159] on input "text" at bounding box center [523, 164] width 130 height 26
type input "mokoena"
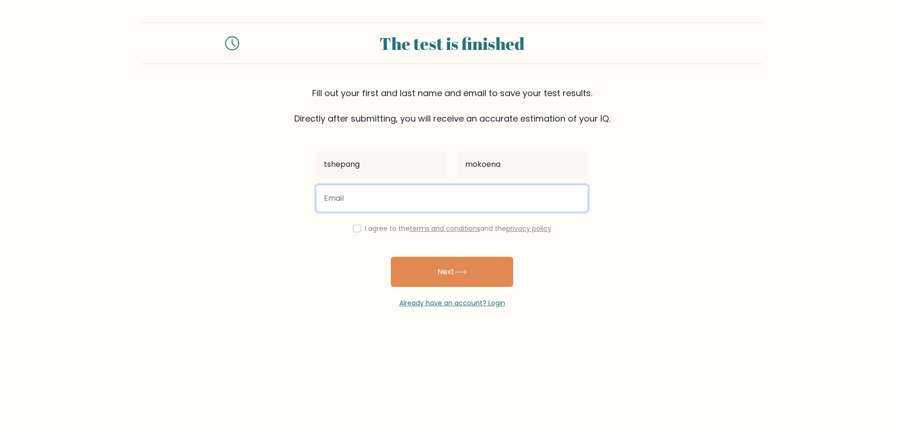
click at [420, 195] on input "email" at bounding box center [452, 198] width 271 height 26
type input "[EMAIL_ADDRESS][DOMAIN_NAME]"
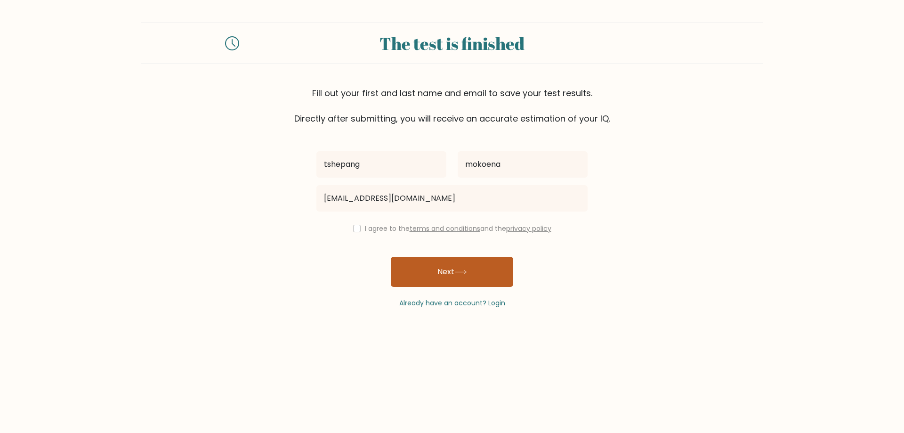
click at [434, 271] on button "Next" at bounding box center [452, 272] width 122 height 30
click at [353, 229] on input "checkbox" at bounding box center [357, 229] width 8 height 8
checkbox input "true"
click at [427, 276] on button "Next" at bounding box center [452, 272] width 122 height 30
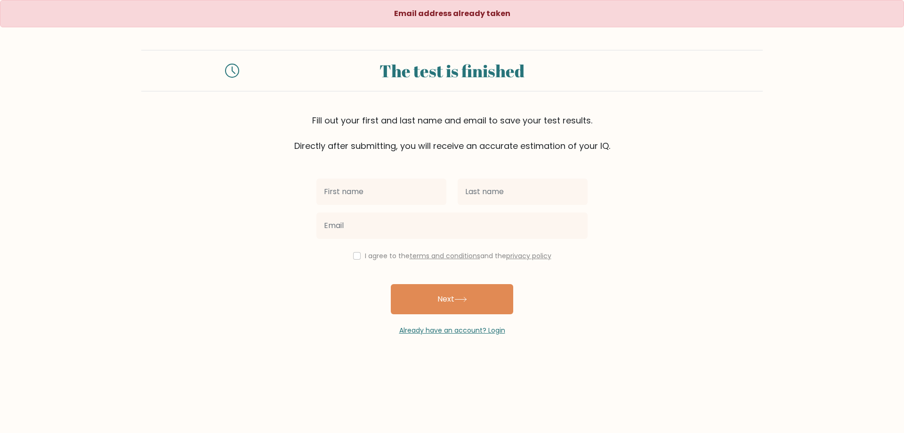
drag, startPoint x: 387, startPoint y: 194, endPoint x: 380, endPoint y: 196, distance: 7.0
click at [387, 194] on input "text" at bounding box center [382, 192] width 130 height 26
type input "tshepang"
click at [472, 192] on input "text" at bounding box center [523, 192] width 130 height 26
type input "mofokeng"
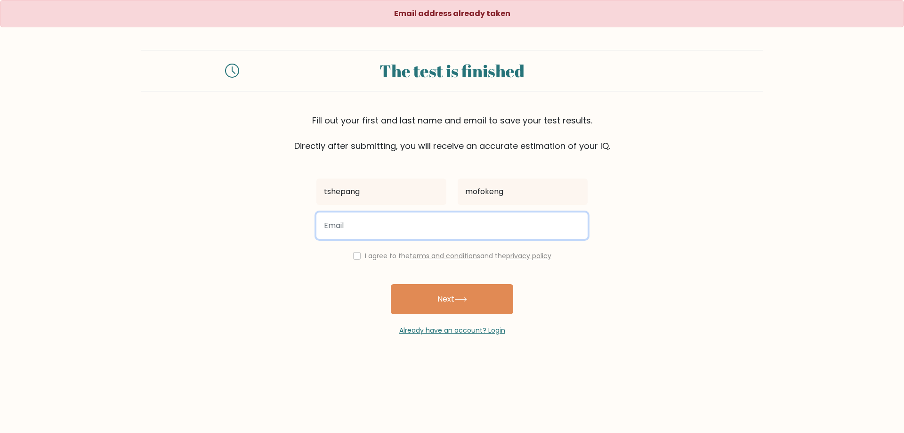
click at [454, 229] on input "email" at bounding box center [452, 225] width 271 height 26
type input "kumalomatth@gmail.com"
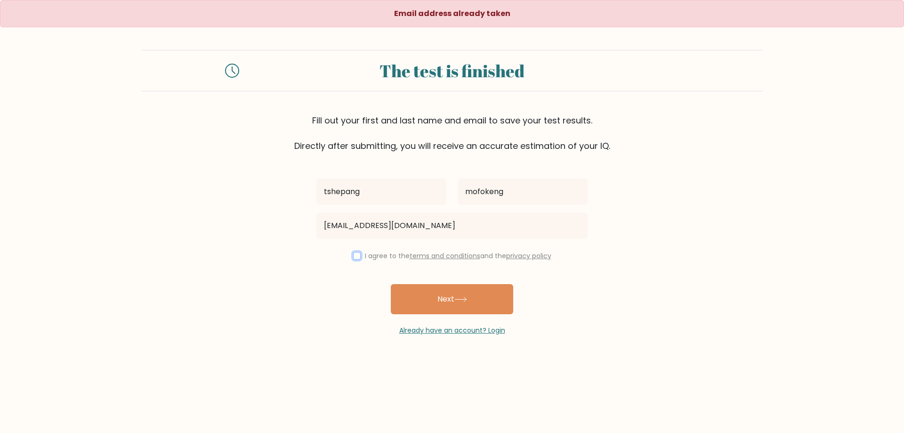
click at [355, 257] on input "checkbox" at bounding box center [357, 256] width 8 height 8
checkbox input "true"
click at [417, 291] on button "Next" at bounding box center [452, 299] width 122 height 30
click at [371, 205] on div at bounding box center [381, 192] width 141 height 34
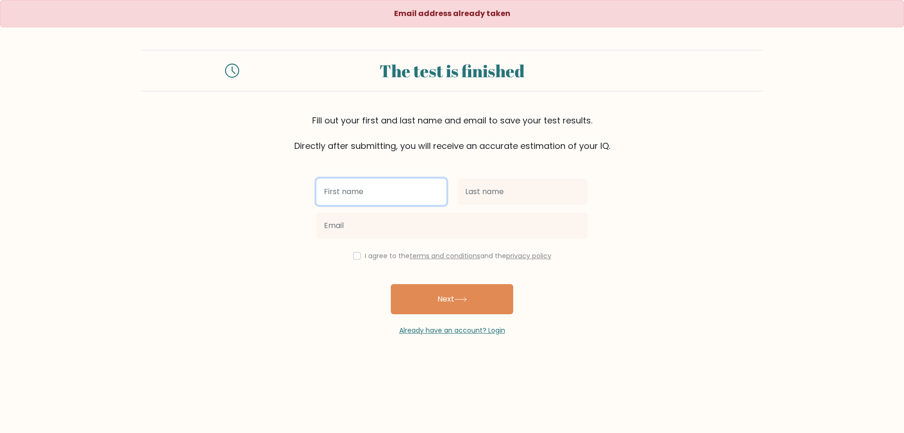
drag, startPoint x: 355, startPoint y: 185, endPoint x: 358, endPoint y: 191, distance: 6.7
click at [355, 186] on input "text" at bounding box center [382, 192] width 130 height 26
type input "tshepang"
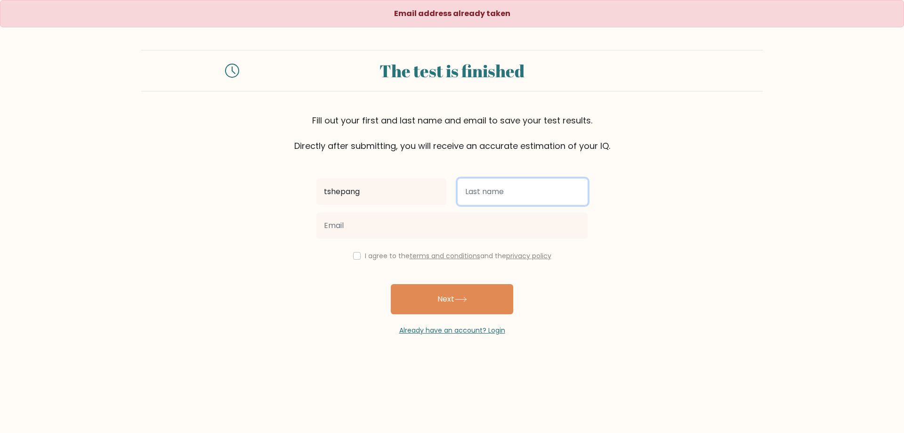
click at [479, 191] on input "text" at bounding box center [523, 192] width 130 height 26
type input "mokoena"
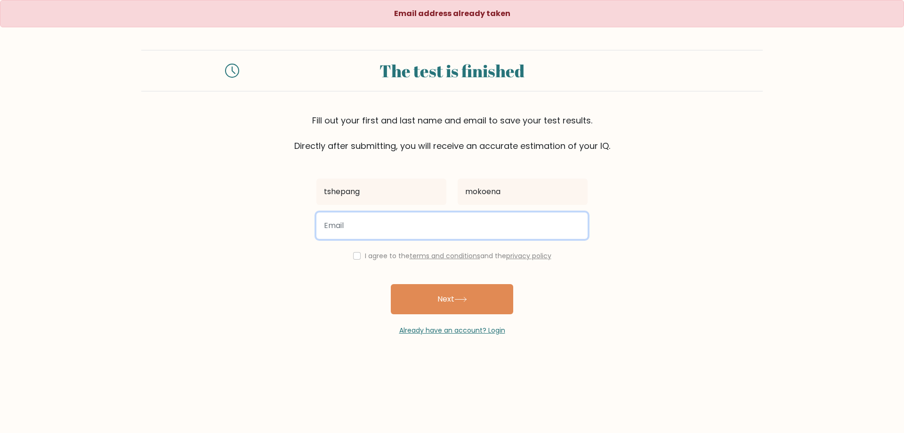
click at [333, 229] on input "email" at bounding box center [452, 225] width 271 height 26
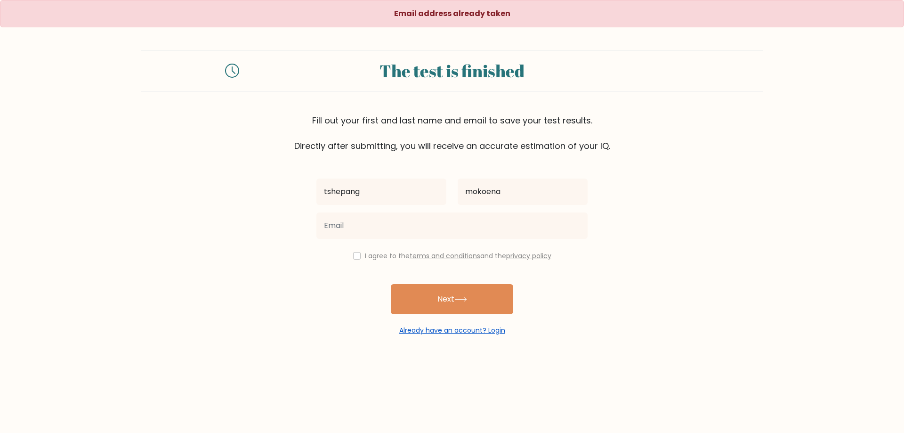
click at [447, 332] on link "Already have an account? Login" at bounding box center [452, 329] width 106 height 9
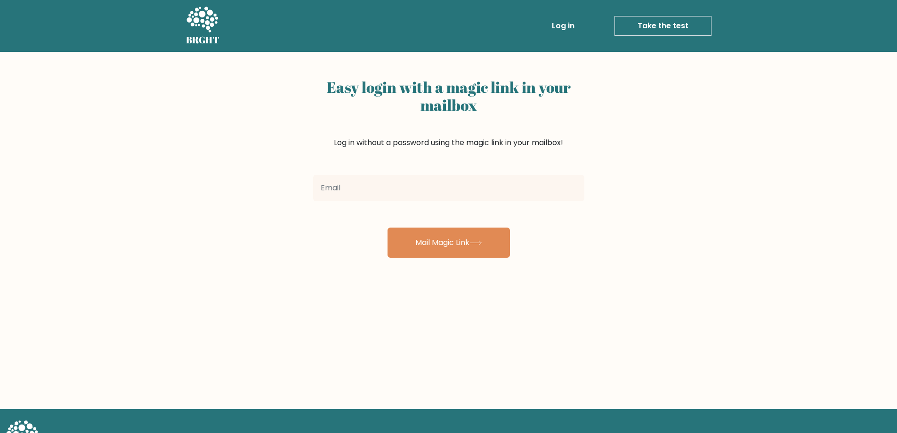
click at [361, 190] on input "email" at bounding box center [448, 188] width 271 height 26
type input "[EMAIL_ADDRESS][DOMAIN_NAME]"
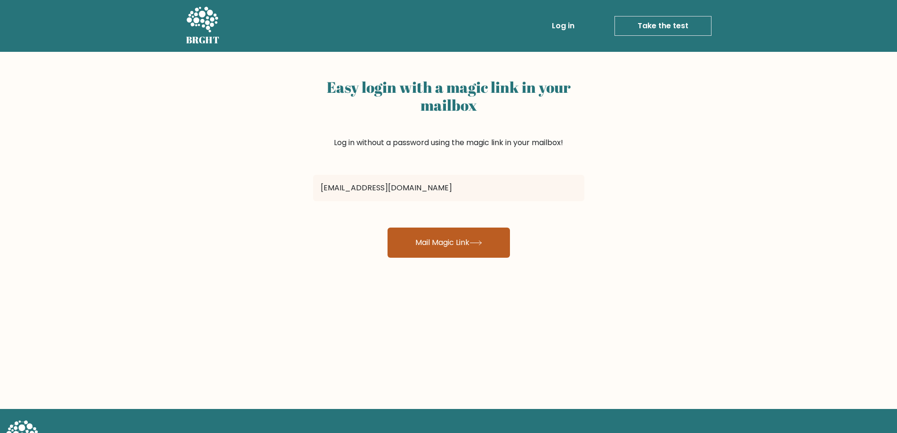
click at [438, 254] on button "Mail Magic Link" at bounding box center [449, 243] width 122 height 30
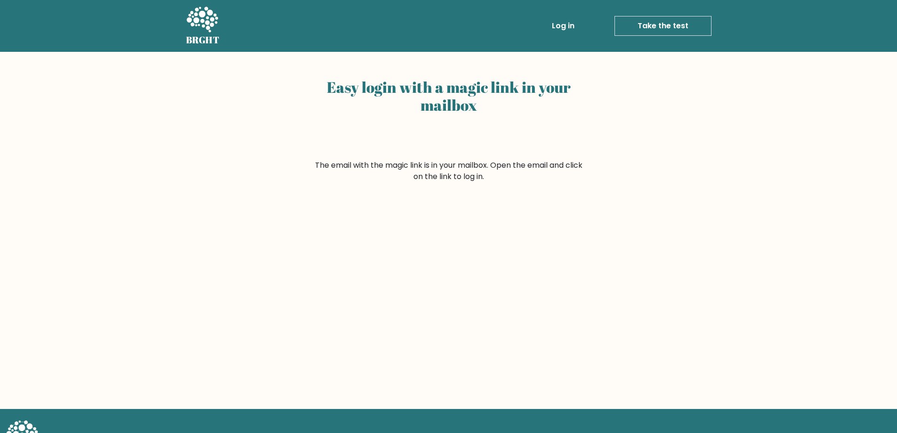
click at [567, 22] on link "Log in" at bounding box center [563, 25] width 30 height 19
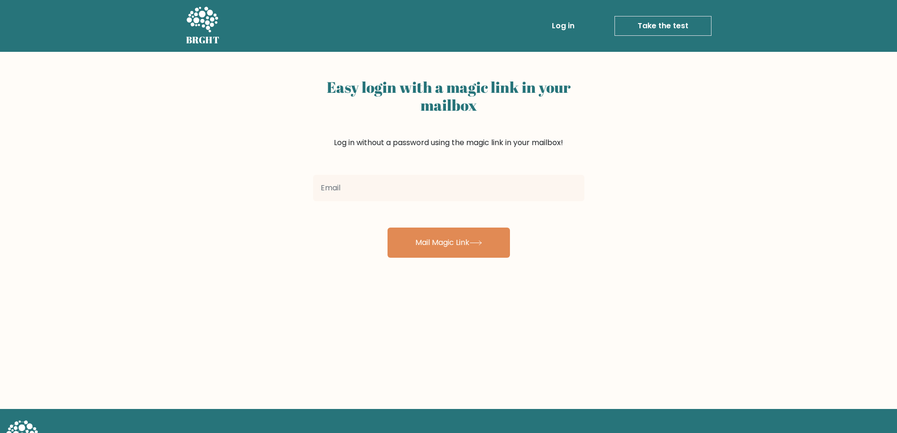
click at [380, 195] on input "email" at bounding box center [448, 188] width 271 height 26
type input "[EMAIL_ADDRESS][DOMAIN_NAME]"
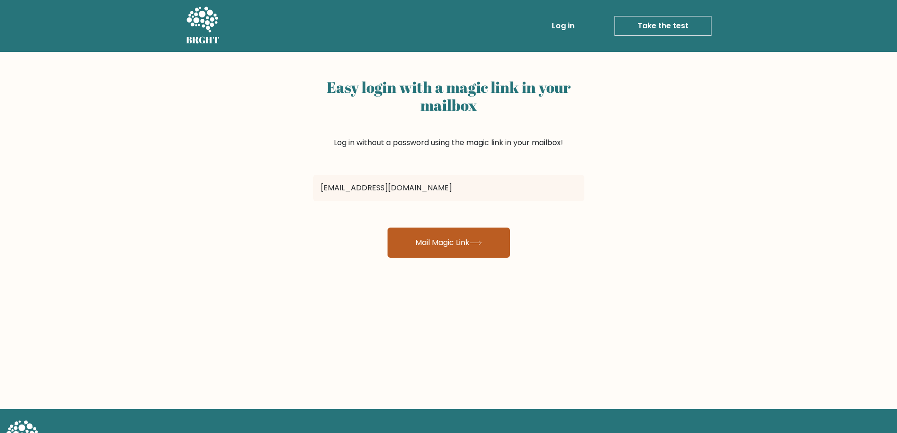
click at [425, 247] on button "Mail Magic Link" at bounding box center [449, 243] width 122 height 30
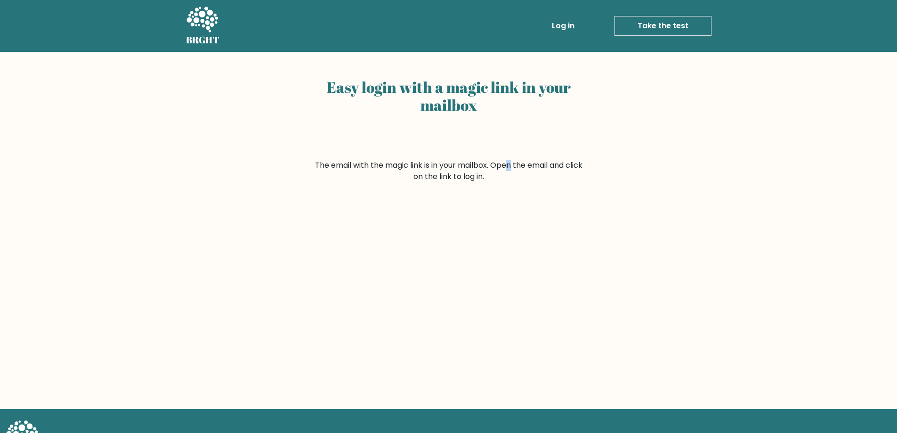
click at [464, 170] on form "The email with the magic link is in your mailbox. Open the email and click on t…" at bounding box center [448, 171] width 271 height 23
click at [495, 174] on form "The email with the magic link is in your mailbox. Open the email and click on t…" at bounding box center [448, 171] width 271 height 23
click at [569, 25] on link "Log in" at bounding box center [563, 25] width 30 height 19
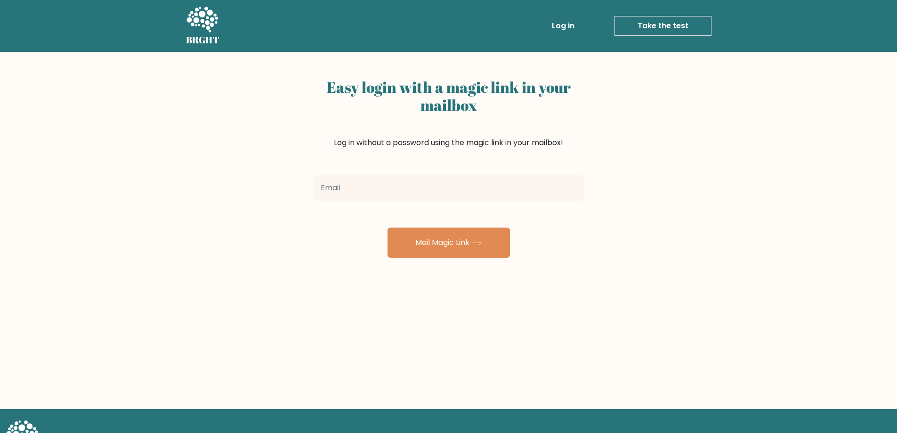
click at [620, 16] on link "Take the test" at bounding box center [663, 26] width 97 height 20
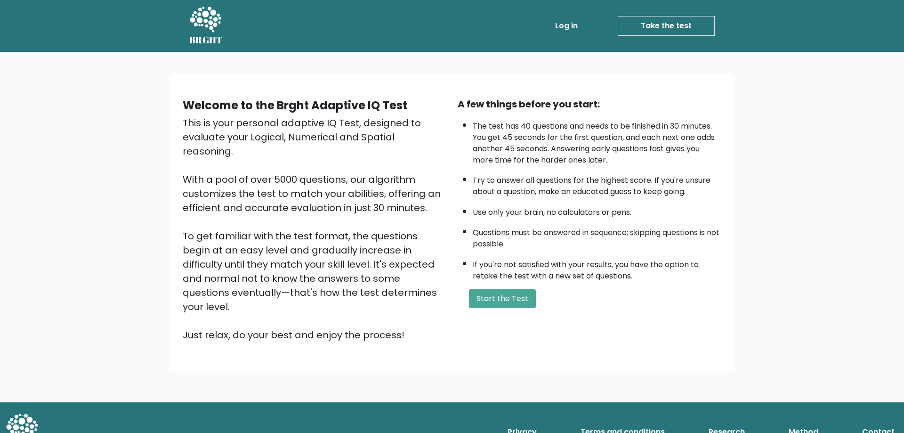
click at [559, 22] on link "Log in" at bounding box center [567, 25] width 30 height 19
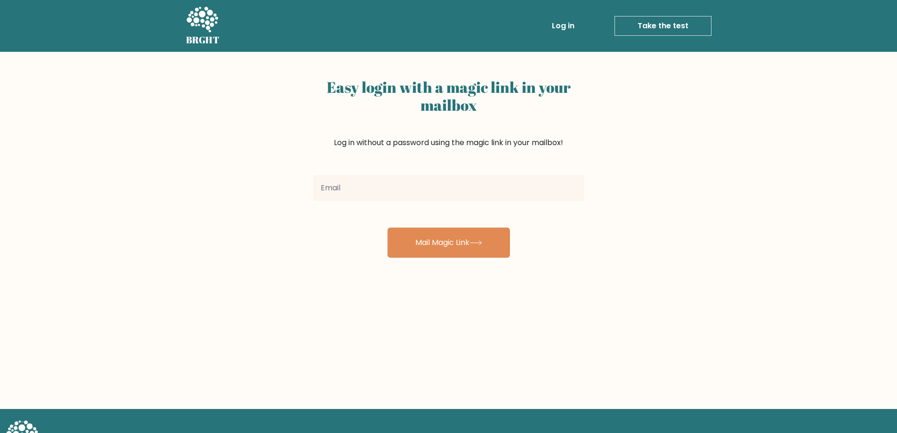
click at [550, 181] on input "email" at bounding box center [448, 188] width 271 height 26
type input "[EMAIL_ADDRESS][DOMAIN_NAME]"
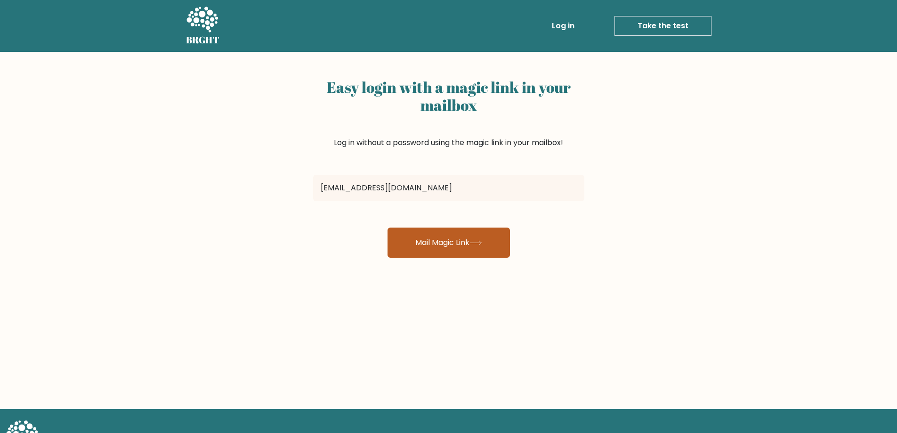
click at [449, 238] on button "Mail Magic Link" at bounding box center [449, 243] width 122 height 30
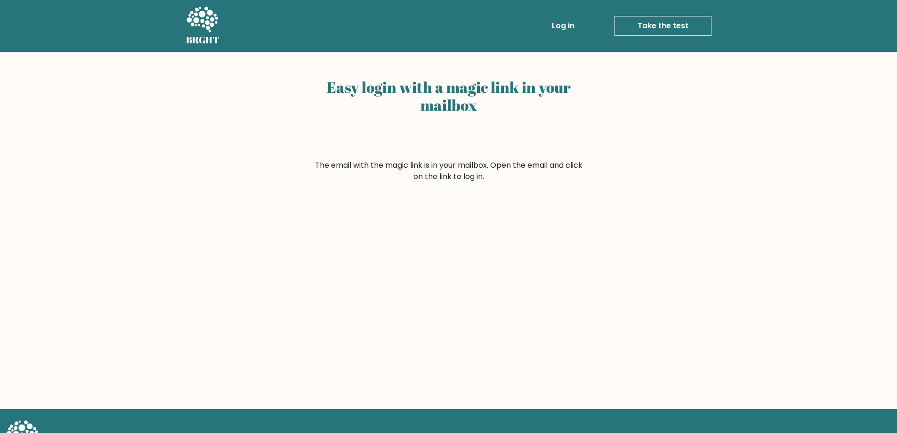
click at [627, 22] on link "Take the test" at bounding box center [663, 26] width 97 height 20
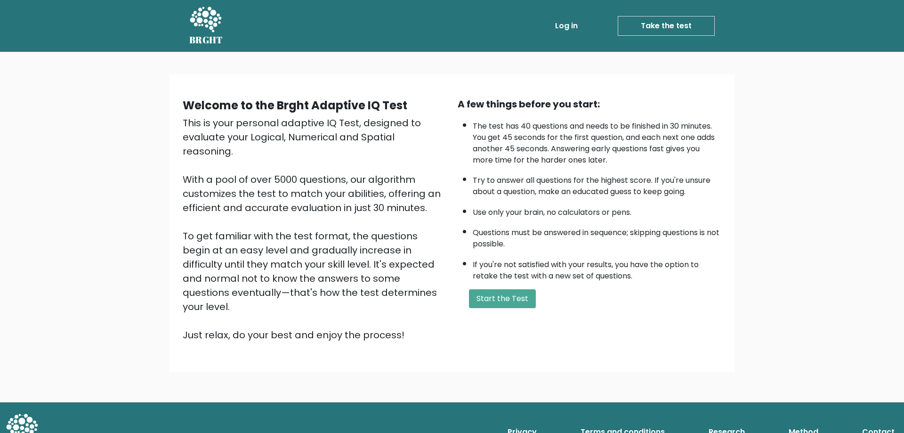
click at [692, 18] on link "Take the test" at bounding box center [666, 26] width 97 height 20
click at [479, 293] on button "Start the Test" at bounding box center [502, 298] width 67 height 19
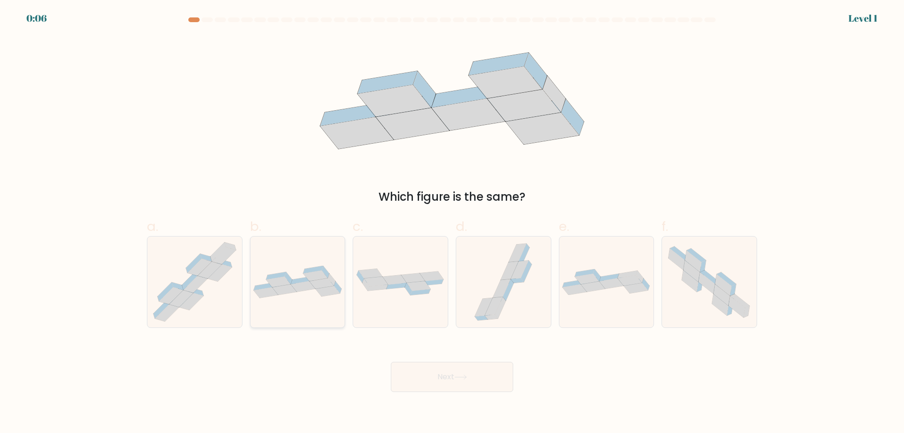
click at [259, 268] on icon at bounding box center [298, 282] width 95 height 33
click at [452, 223] on input "b." at bounding box center [452, 220] width 0 height 6
radio input "true"
click at [401, 372] on button "Next" at bounding box center [452, 377] width 122 height 30
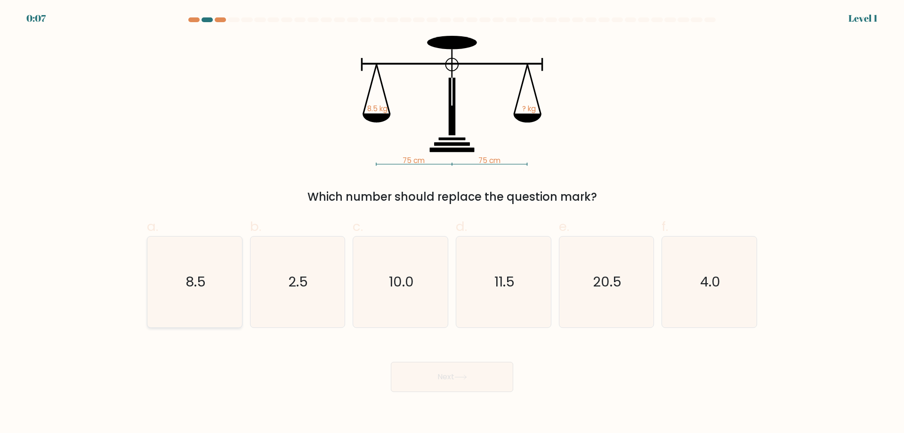
click at [224, 277] on icon "8.5" at bounding box center [194, 281] width 91 height 91
click at [452, 223] on input "a. 8.5" at bounding box center [452, 220] width 0 height 6
radio input "true"
click at [411, 388] on button "Next" at bounding box center [452, 377] width 122 height 30
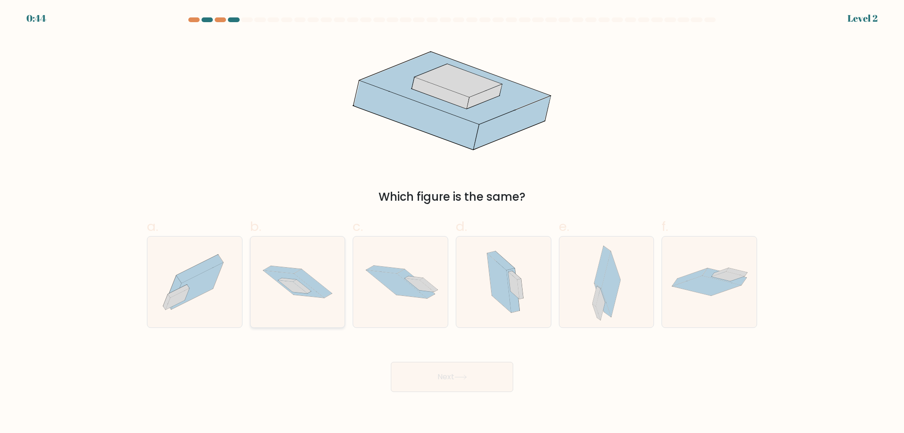
click at [309, 309] on icon at bounding box center [298, 282] width 95 height 63
click at [452, 223] on input "b." at bounding box center [452, 220] width 0 height 6
radio input "true"
click at [412, 383] on button "Next" at bounding box center [452, 377] width 122 height 30
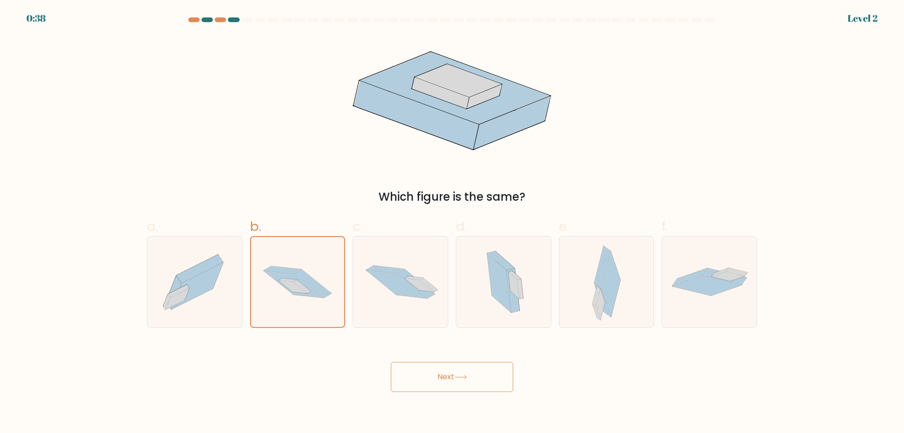
click at [433, 379] on button "Next" at bounding box center [452, 377] width 122 height 30
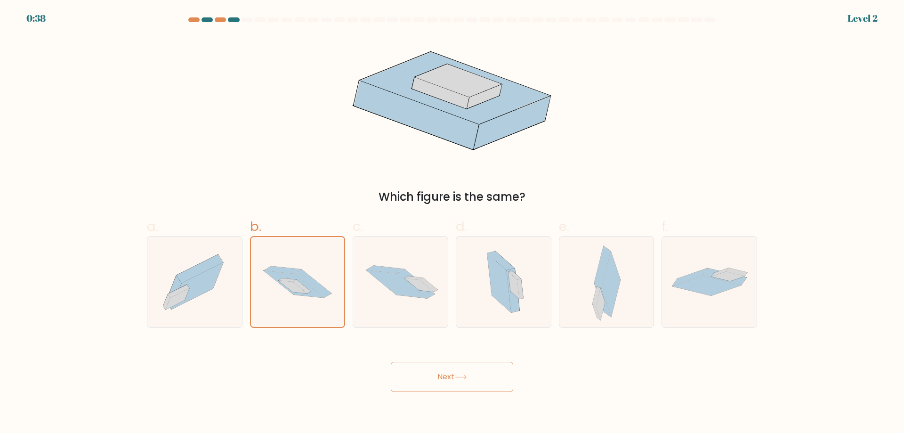
click at [433, 379] on button "Next" at bounding box center [452, 377] width 122 height 30
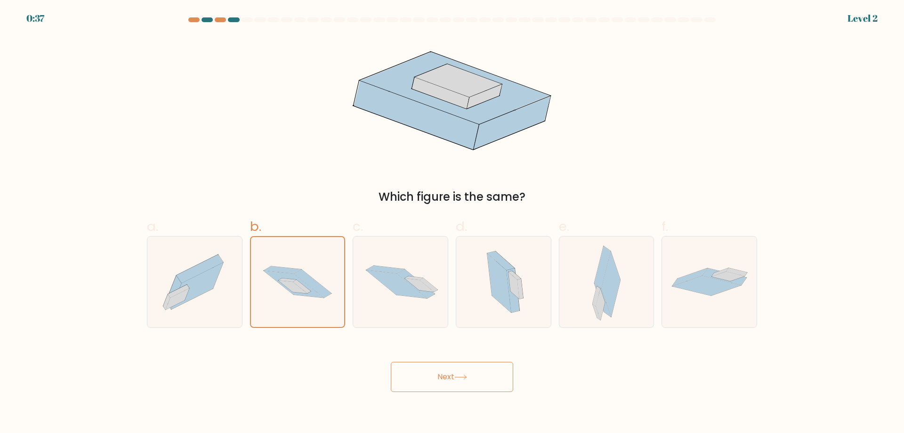
click at [433, 379] on button "Next" at bounding box center [452, 377] width 122 height 30
click at [435, 379] on button "Next" at bounding box center [452, 377] width 122 height 30
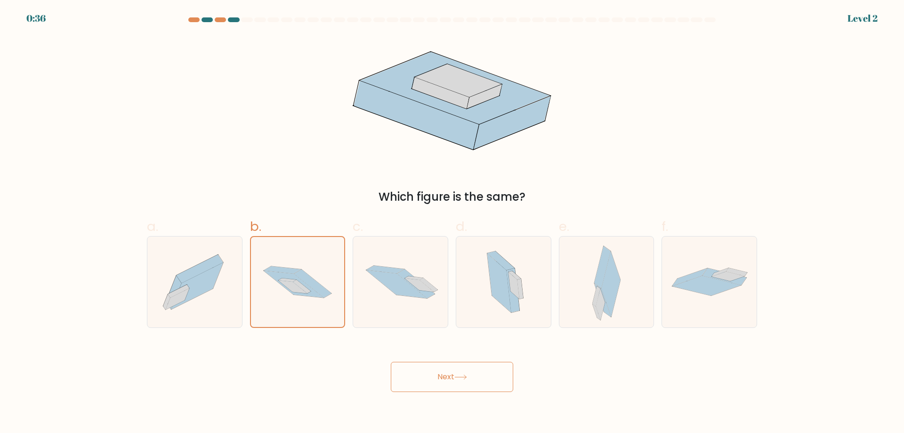
click at [444, 382] on button "Next" at bounding box center [452, 377] width 122 height 30
click at [310, 270] on icon at bounding box center [298, 282] width 94 height 62
click at [452, 223] on input "b." at bounding box center [452, 220] width 0 height 6
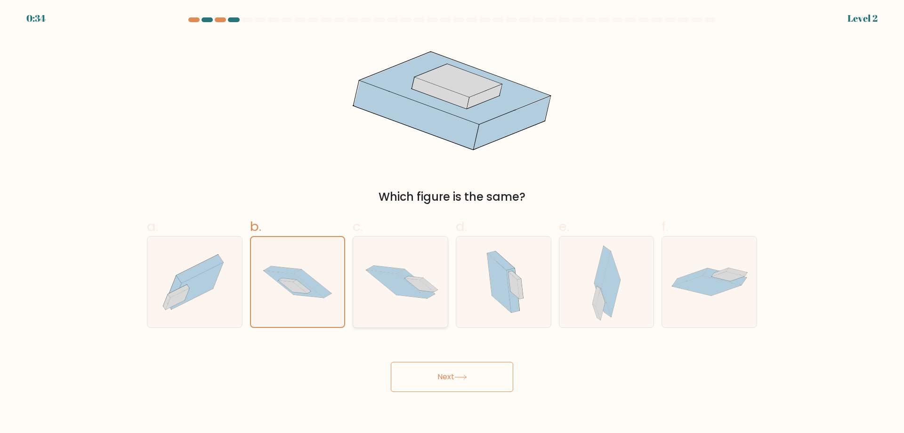
click at [402, 312] on icon at bounding box center [400, 282] width 95 height 64
click at [452, 223] on input "c." at bounding box center [452, 220] width 0 height 6
radio input "true"
click at [329, 286] on icon at bounding box center [298, 282] width 95 height 63
click at [452, 223] on input "b." at bounding box center [452, 220] width 0 height 6
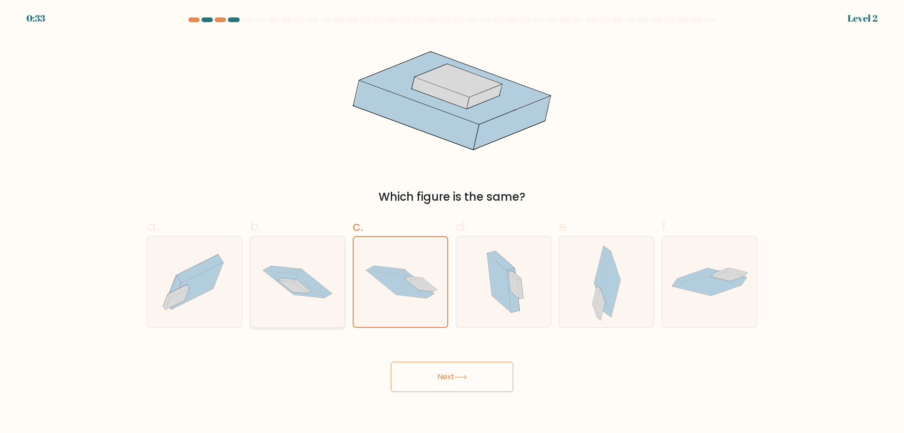
radio input "true"
click at [413, 373] on button "Next" at bounding box center [452, 377] width 122 height 30
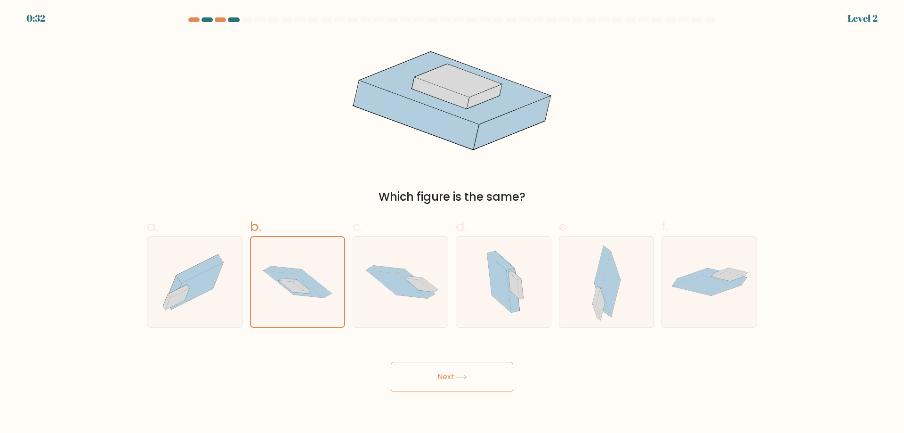
drag, startPoint x: 426, startPoint y: 373, endPoint x: 436, endPoint y: 374, distance: 9.6
click at [428, 374] on button "Next" at bounding box center [452, 377] width 122 height 30
drag, startPoint x: 436, startPoint y: 374, endPoint x: 444, endPoint y: 376, distance: 8.7
click at [437, 376] on button "Next" at bounding box center [452, 377] width 122 height 30
click at [446, 375] on button "Next" at bounding box center [452, 377] width 122 height 30
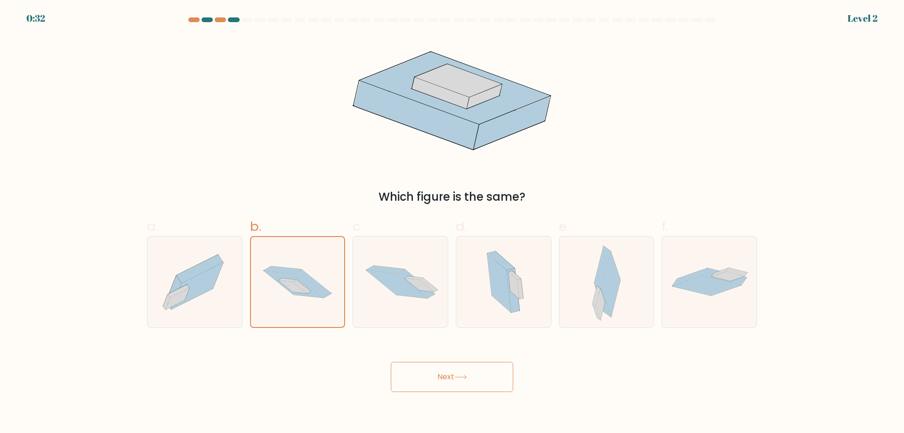
click at [447, 375] on button "Next" at bounding box center [452, 377] width 122 height 30
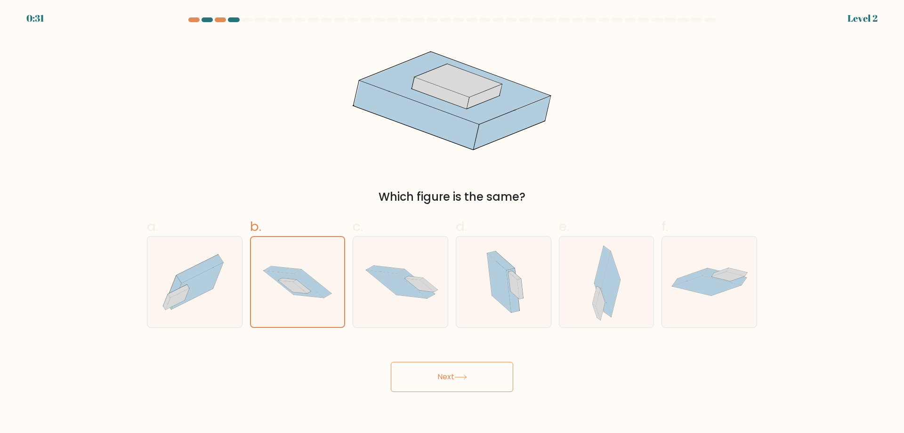
click at [447, 375] on button "Next" at bounding box center [452, 377] width 122 height 30
click at [433, 314] on div at bounding box center [401, 282] width 96 height 92
click at [452, 223] on input "c." at bounding box center [452, 220] width 0 height 6
radio input "true"
drag, startPoint x: 437, startPoint y: 349, endPoint x: 438, endPoint y: 361, distance: 11.8
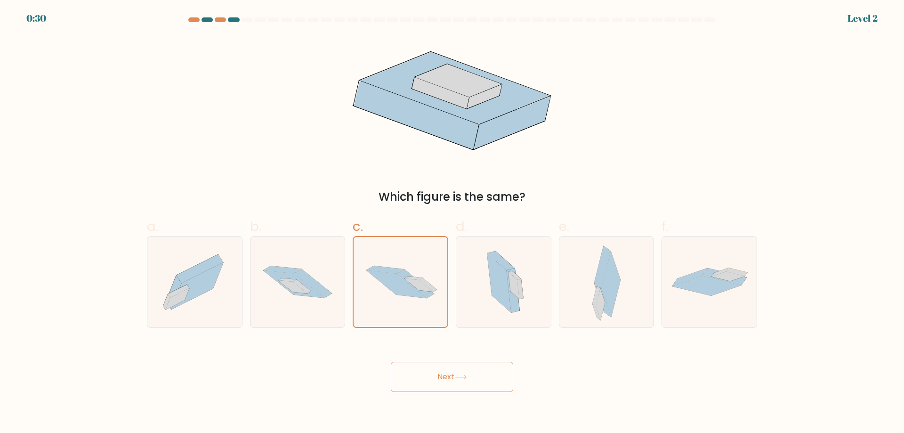
click at [438, 349] on div "Next" at bounding box center [452, 365] width 622 height 53
click at [439, 366] on button "Next" at bounding box center [452, 377] width 122 height 30
drag, startPoint x: 439, startPoint y: 369, endPoint x: 439, endPoint y: 380, distance: 10.8
click at [439, 380] on button "Next" at bounding box center [452, 377] width 122 height 30
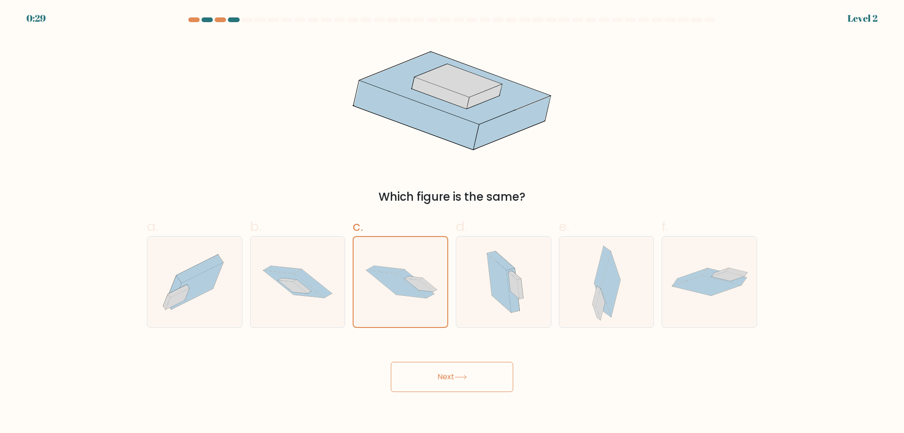
click at [439, 380] on button "Next" at bounding box center [452, 377] width 122 height 30
click at [309, 278] on icon at bounding box center [313, 283] width 38 height 29
click at [452, 223] on input "b." at bounding box center [452, 220] width 0 height 6
radio input "true"
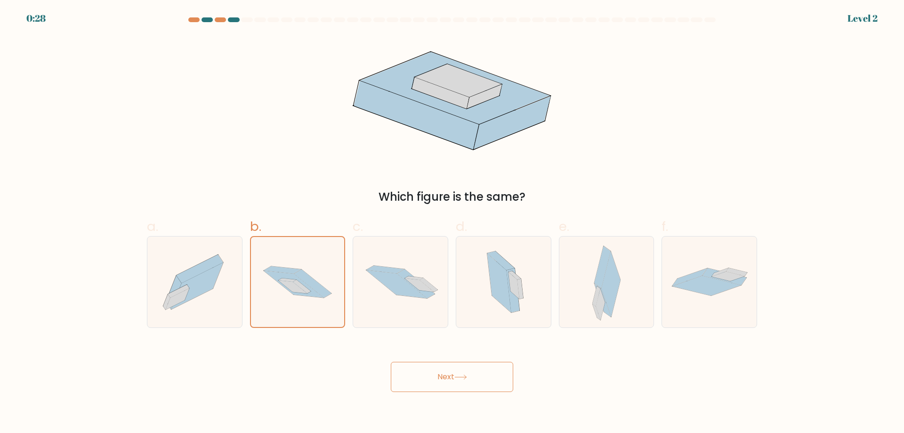
drag, startPoint x: 341, startPoint y: 331, endPoint x: 464, endPoint y: 439, distance: 163.2
click at [464, 432] on html "0:28 Level 2" at bounding box center [452, 216] width 904 height 433
click at [469, 393] on body "0:28 Level 2" at bounding box center [452, 216] width 904 height 433
drag, startPoint x: 468, startPoint y: 392, endPoint x: 465, endPoint y: 383, distance: 10.0
click at [467, 389] on body "0:27 Level 2" at bounding box center [452, 216] width 904 height 433
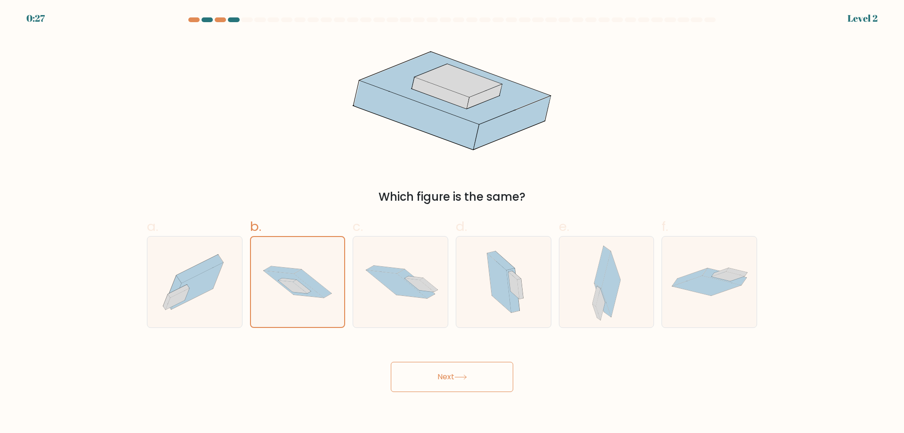
click at [465, 383] on button "Next" at bounding box center [452, 377] width 122 height 30
click at [464, 382] on button "Next" at bounding box center [452, 377] width 122 height 30
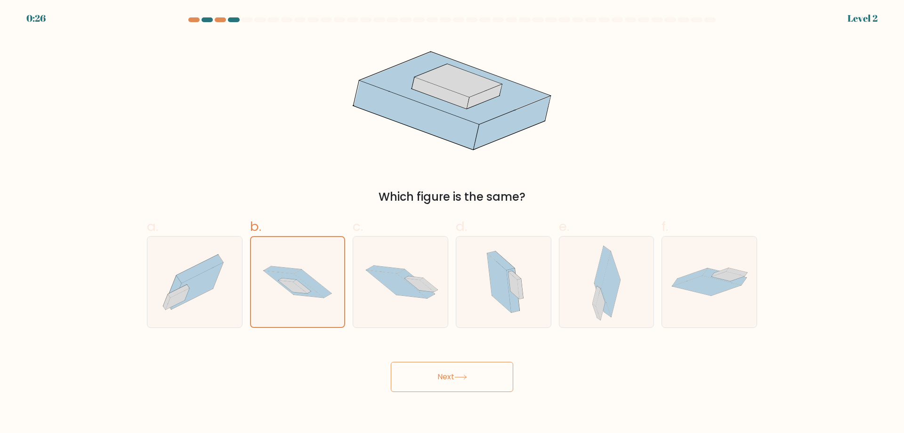
click at [464, 382] on button "Next" at bounding box center [452, 377] width 122 height 30
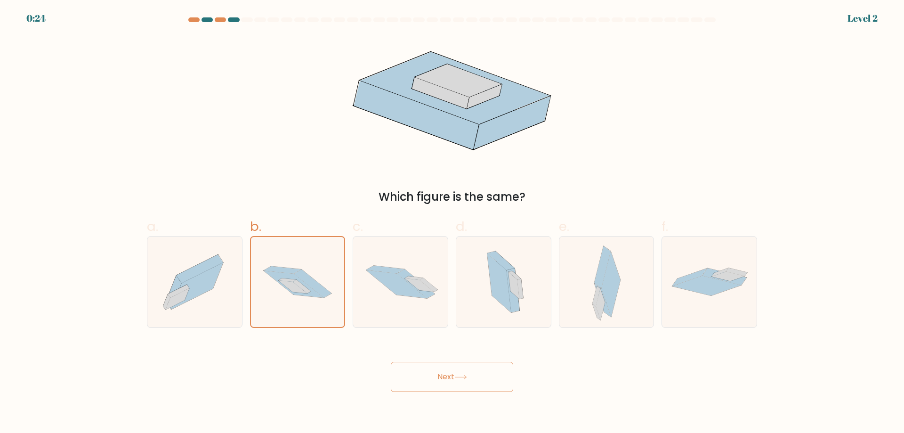
click at [464, 382] on button "Next" at bounding box center [452, 377] width 122 height 30
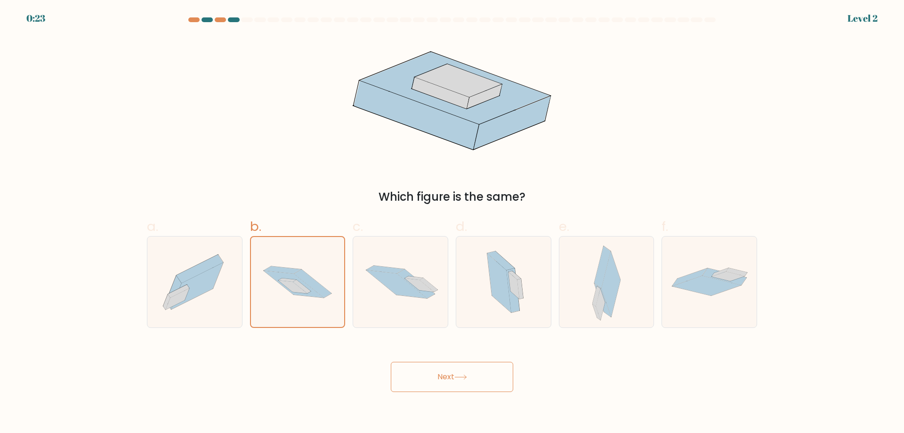
click at [464, 382] on button "Next" at bounding box center [452, 377] width 122 height 30
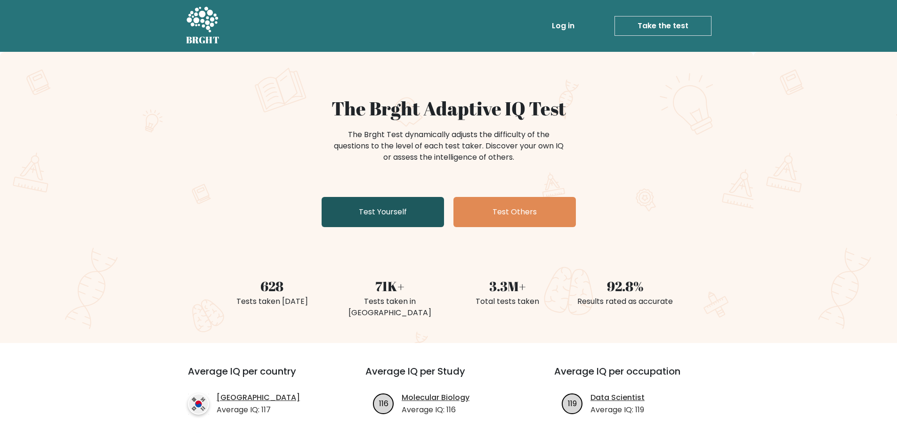
click at [408, 206] on link "Test Yourself" at bounding box center [383, 212] width 122 height 30
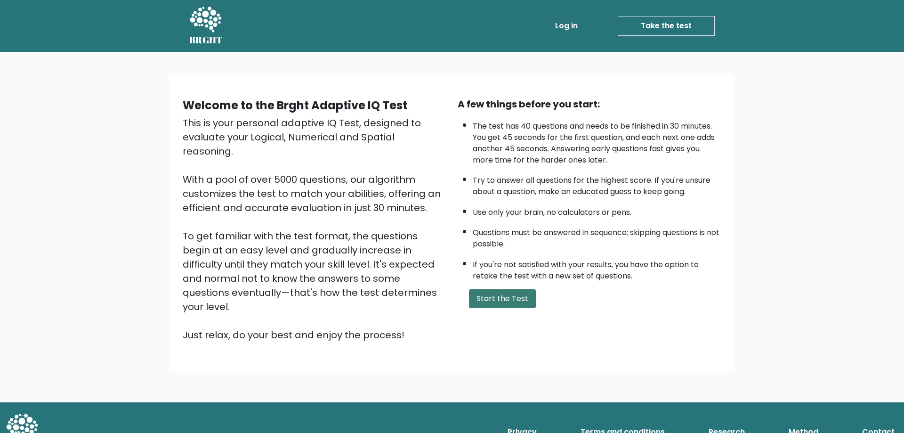
click at [471, 293] on button "Start the Test" at bounding box center [502, 298] width 67 height 19
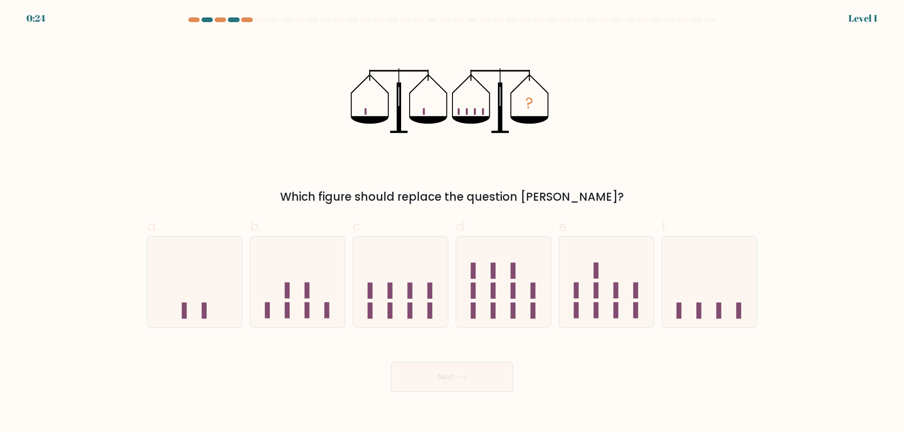
click at [702, 328] on form at bounding box center [452, 204] width 904 height 374
click at [703, 314] on icon at bounding box center [709, 282] width 95 height 78
click at [453, 223] on input "f." at bounding box center [452, 220] width 0 height 6
radio input "true"
click at [476, 374] on button "Next" at bounding box center [452, 377] width 122 height 30
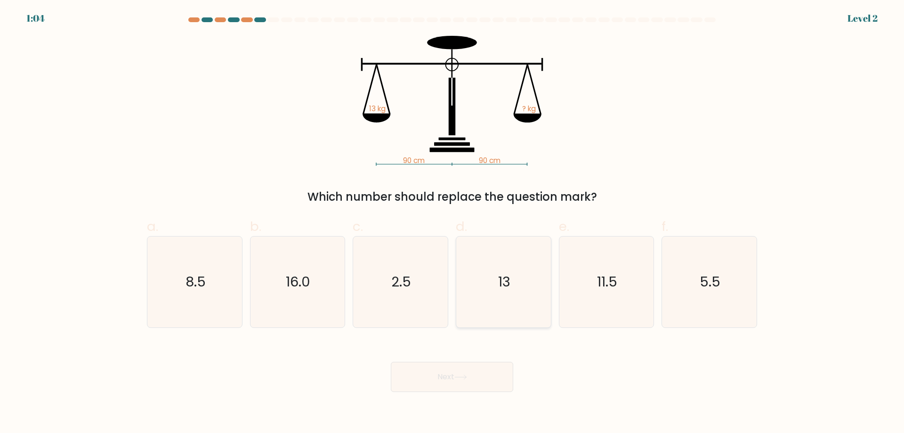
click at [504, 312] on icon "13" at bounding box center [503, 281] width 91 height 91
click at [453, 223] on input "d. 13" at bounding box center [452, 220] width 0 height 6
radio input "true"
click at [481, 378] on button "Next" at bounding box center [452, 377] width 122 height 30
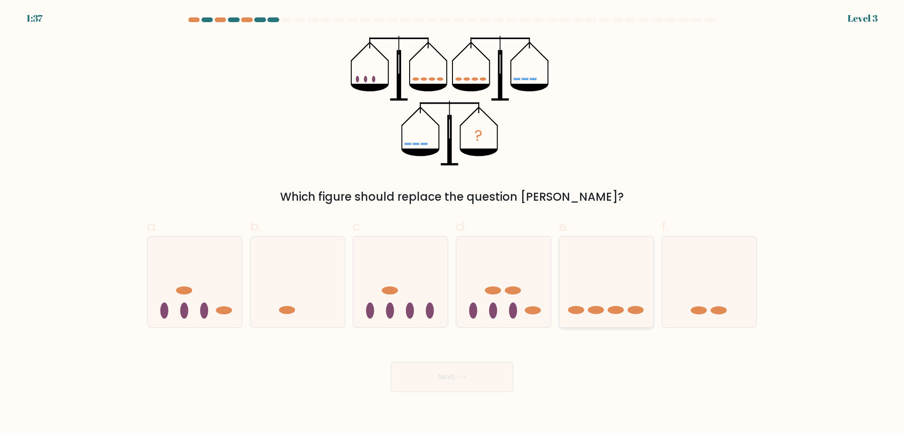
click at [593, 298] on icon at bounding box center [607, 282] width 95 height 78
click at [453, 223] on input "e." at bounding box center [452, 220] width 0 height 6
radio input "true"
click at [482, 378] on button "Next" at bounding box center [452, 377] width 122 height 30
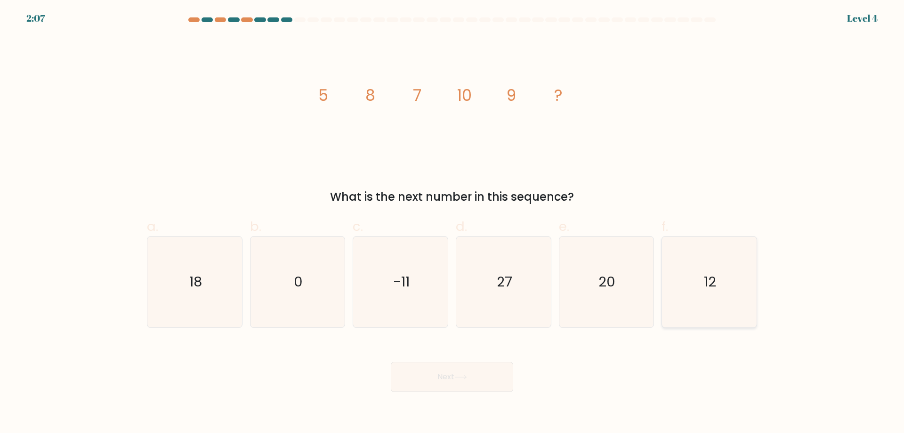
click at [678, 300] on icon "12" at bounding box center [709, 281] width 91 height 91
click at [453, 223] on input "f. 12" at bounding box center [452, 220] width 0 height 6
radio input "true"
click at [451, 374] on button "Next" at bounding box center [452, 377] width 122 height 30
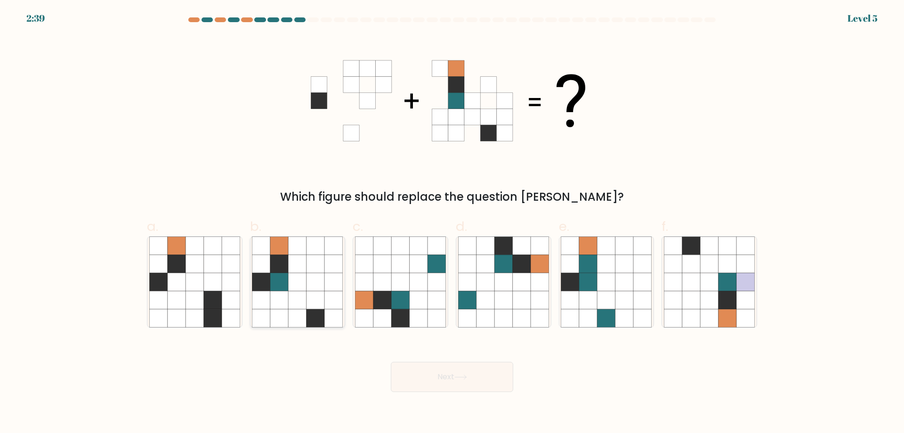
click at [315, 308] on icon at bounding box center [316, 300] width 18 height 18
click at [452, 223] on input "b." at bounding box center [452, 220] width 0 height 6
radio input "true"
click at [455, 381] on button "Next" at bounding box center [452, 377] width 122 height 30
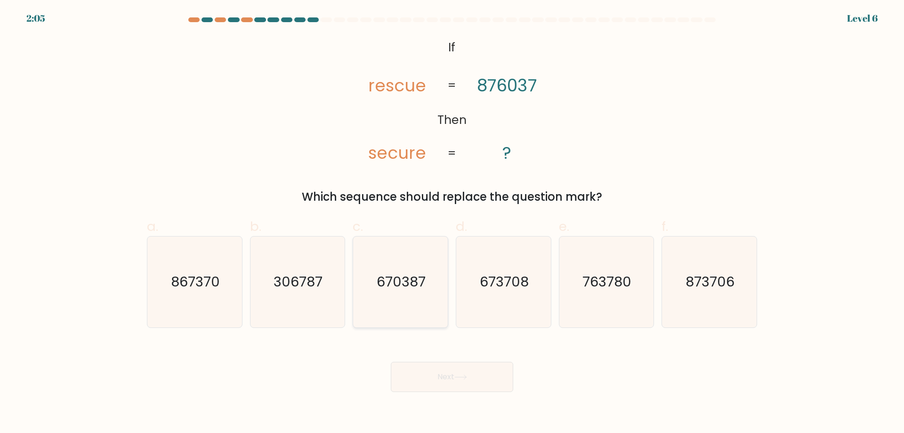
click at [405, 290] on text "670387" at bounding box center [401, 281] width 49 height 19
click at [452, 223] on input "c. 670387" at bounding box center [452, 220] width 0 height 6
radio input "true"
click at [434, 388] on button "Next" at bounding box center [452, 377] width 122 height 30
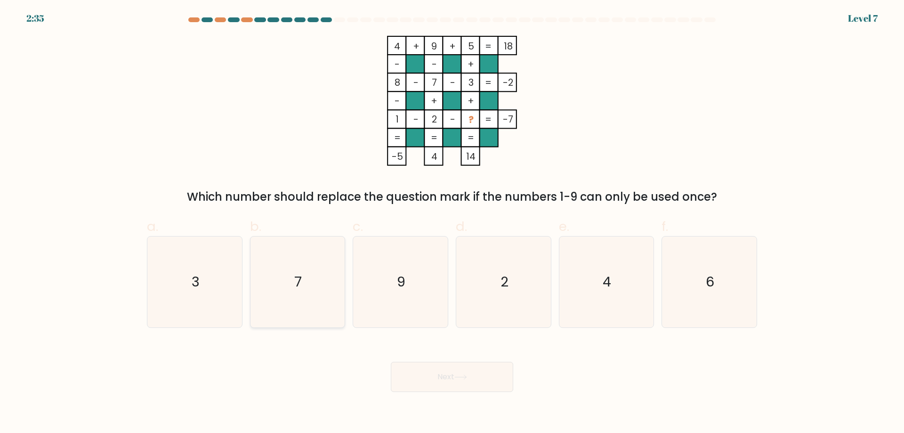
click at [310, 303] on icon "7" at bounding box center [297, 281] width 91 height 91
click at [452, 223] on input "b. 7" at bounding box center [452, 220] width 0 height 6
radio input "true"
click at [415, 375] on button "Next" at bounding box center [452, 377] width 122 height 30
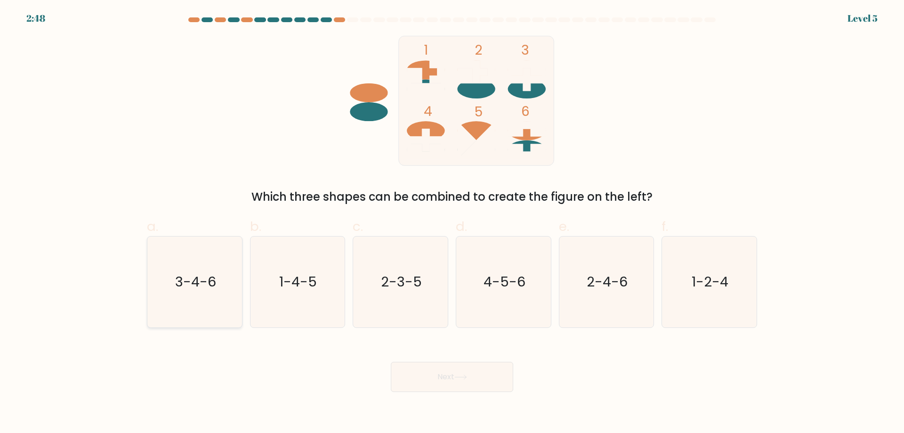
click at [214, 286] on text "3-4-6" at bounding box center [195, 281] width 41 height 19
click at [452, 223] on input "a. 3-4-6" at bounding box center [452, 220] width 0 height 6
radio input "true"
click at [441, 378] on button "Next" at bounding box center [452, 377] width 122 height 30
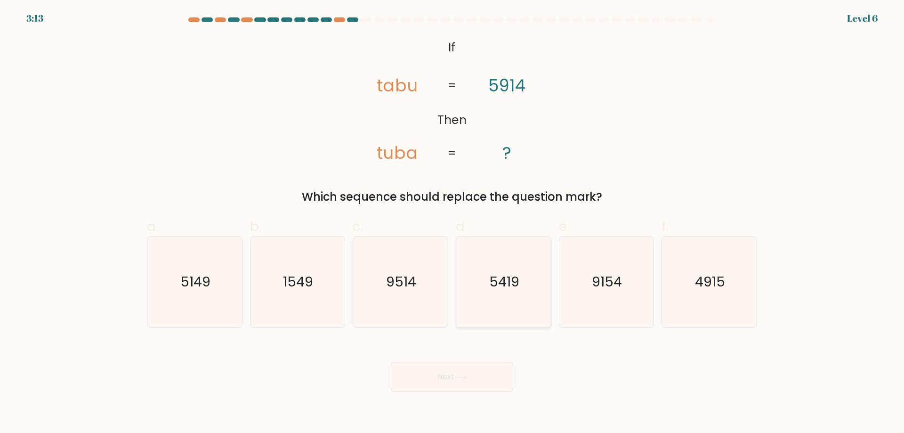
click at [484, 283] on icon "5419" at bounding box center [503, 281] width 91 height 91
click at [453, 223] on input "d. 5419" at bounding box center [452, 220] width 0 height 6
radio input "true"
click at [452, 376] on button "Next" at bounding box center [452, 377] width 122 height 30
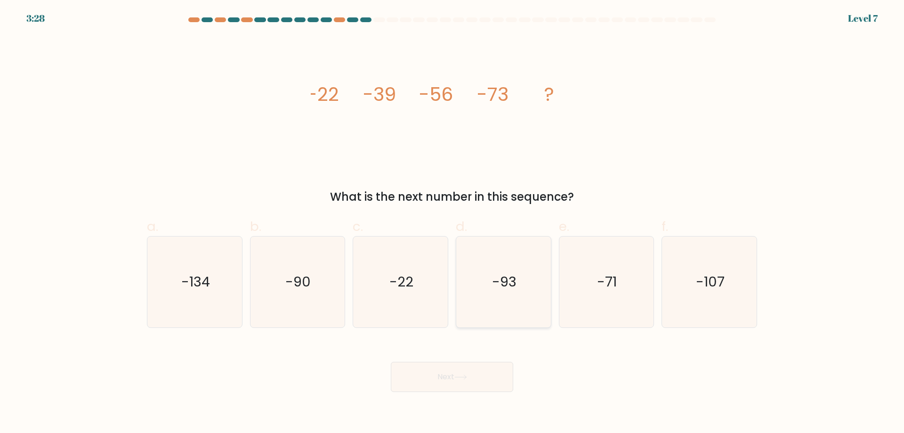
click at [475, 303] on icon "-93" at bounding box center [503, 281] width 91 height 91
click at [453, 223] on input "d. -93" at bounding box center [452, 220] width 0 height 6
radio input "true"
click at [463, 377] on icon at bounding box center [461, 376] width 13 height 5
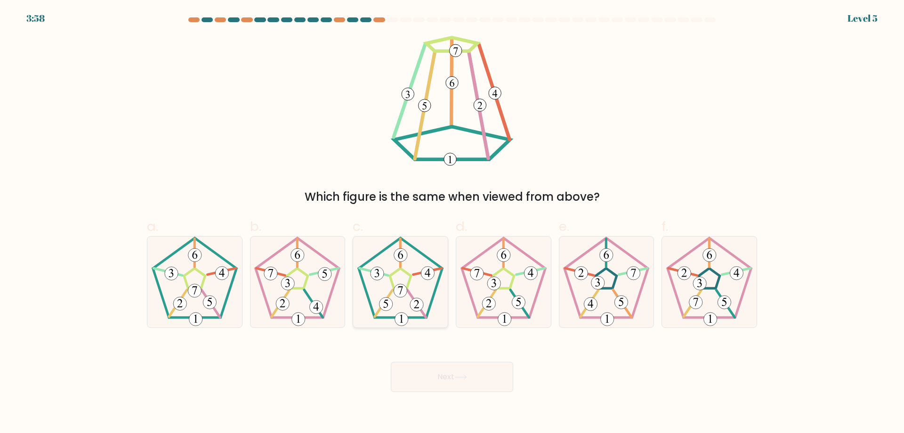
click at [419, 290] on icon at bounding box center [400, 281] width 91 height 91
click at [452, 223] on input "c." at bounding box center [452, 220] width 0 height 6
radio input "true"
click at [431, 369] on button "Next" at bounding box center [452, 377] width 122 height 30
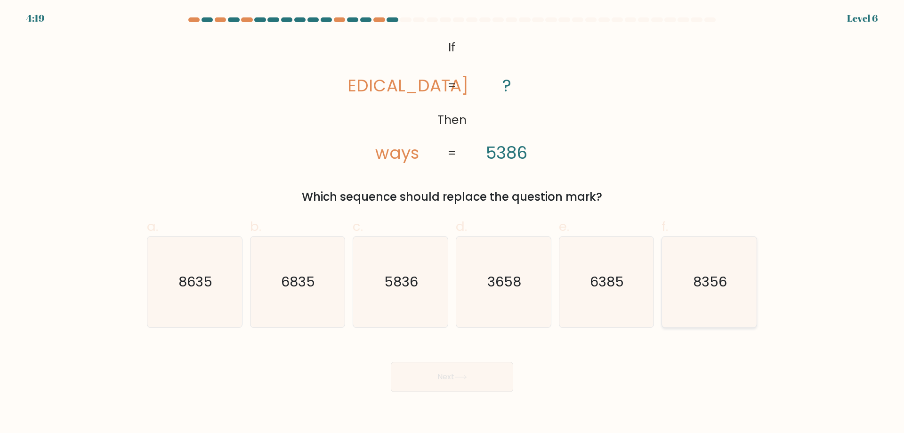
click at [710, 269] on icon "8356" at bounding box center [709, 281] width 91 height 91
click at [453, 223] on input "f. 8356" at bounding box center [452, 220] width 0 height 6
radio input "true"
click at [467, 375] on icon at bounding box center [461, 376] width 13 height 5
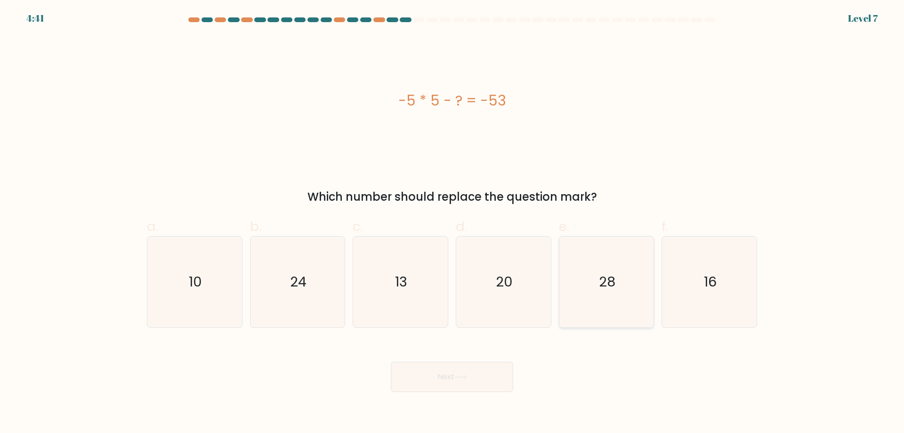
click at [594, 307] on icon "28" at bounding box center [606, 281] width 91 height 91
click at [453, 223] on input "e. 28" at bounding box center [452, 220] width 0 height 6
radio input "true"
click at [453, 379] on button "Next" at bounding box center [452, 377] width 122 height 30
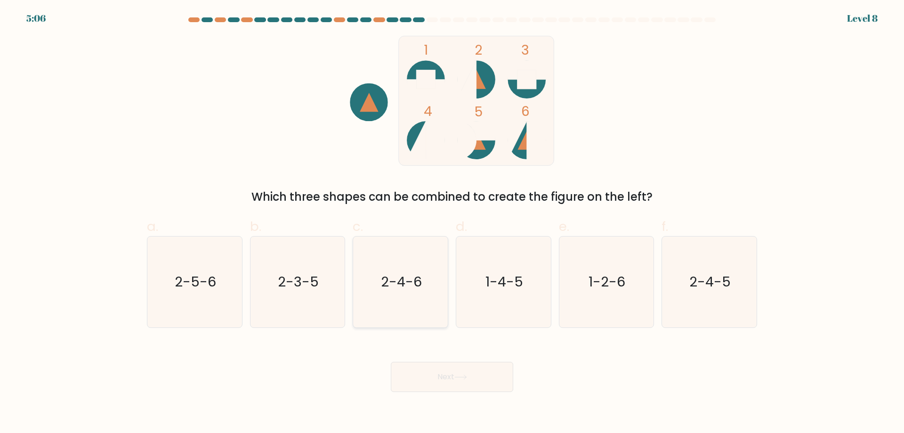
click at [423, 305] on icon "2-4-6" at bounding box center [400, 281] width 91 height 91
click at [452, 223] on input "c. 2-4-6" at bounding box center [452, 220] width 0 height 6
radio input "true"
click at [425, 374] on button "Next" at bounding box center [452, 377] width 122 height 30
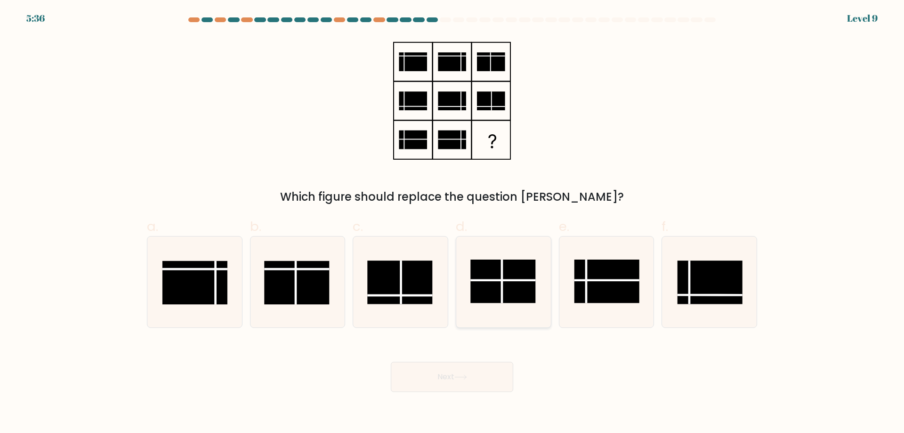
click at [495, 295] on rect at bounding box center [503, 281] width 65 height 43
click at [453, 223] on input "d." at bounding box center [452, 220] width 0 height 6
radio input "true"
click at [458, 375] on icon at bounding box center [461, 376] width 13 height 5
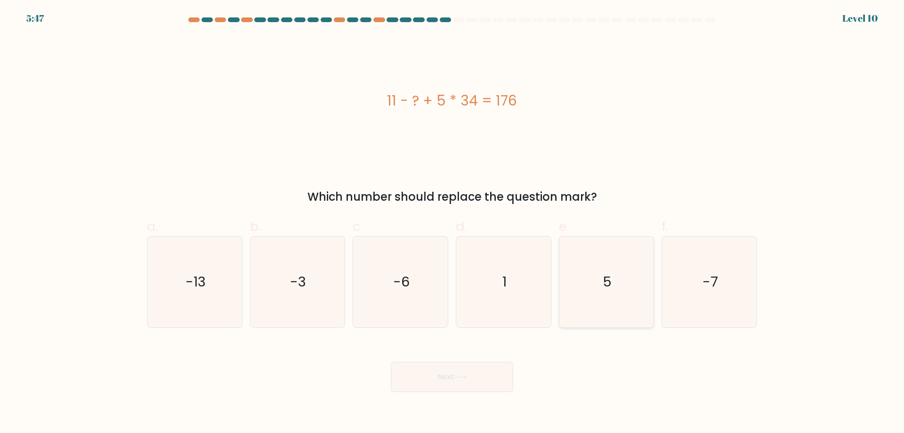
click at [591, 310] on icon "5" at bounding box center [606, 281] width 91 height 91
click at [453, 223] on input "e. 5" at bounding box center [452, 220] width 0 height 6
radio input "true"
click at [493, 372] on button "Next" at bounding box center [452, 377] width 122 height 30
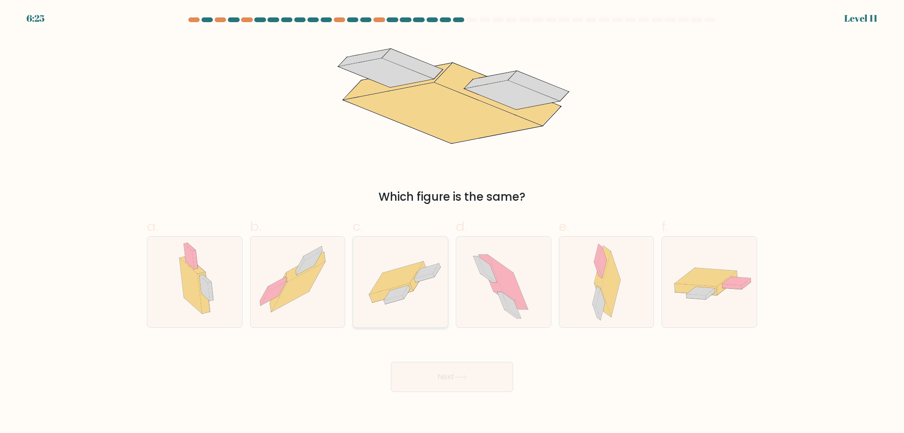
click at [425, 313] on icon at bounding box center [400, 281] width 95 height 65
click at [452, 223] on input "c." at bounding box center [452, 220] width 0 height 6
radio input "true"
click at [450, 376] on button "Next" at bounding box center [452, 377] width 122 height 30
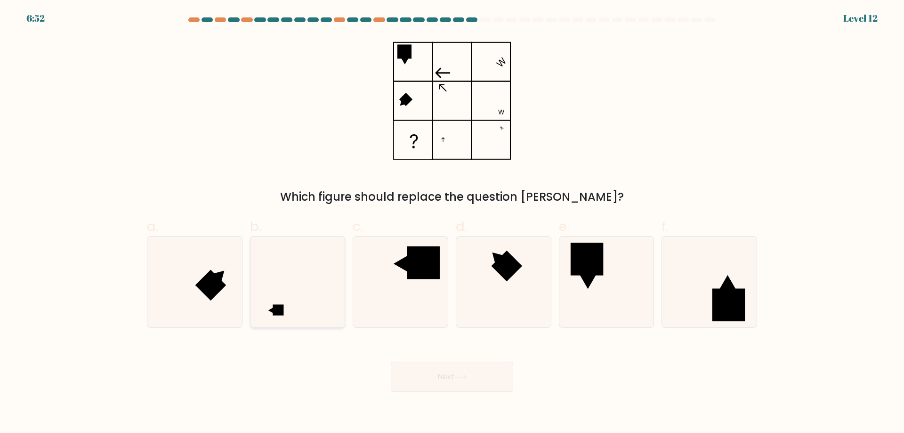
click at [332, 297] on icon at bounding box center [297, 281] width 91 height 91
click at [452, 223] on input "b." at bounding box center [452, 220] width 0 height 6
radio input "true"
click at [415, 367] on button "Next" at bounding box center [452, 377] width 122 height 30
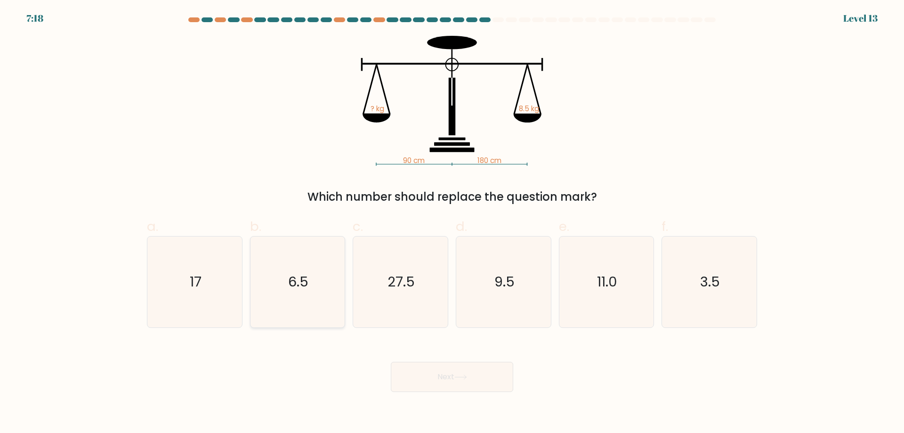
click at [305, 296] on icon "6.5" at bounding box center [297, 281] width 91 height 91
click at [452, 223] on input "b. 6.5" at bounding box center [452, 220] width 0 height 6
radio input "true"
click at [416, 362] on button "Next" at bounding box center [452, 377] width 122 height 30
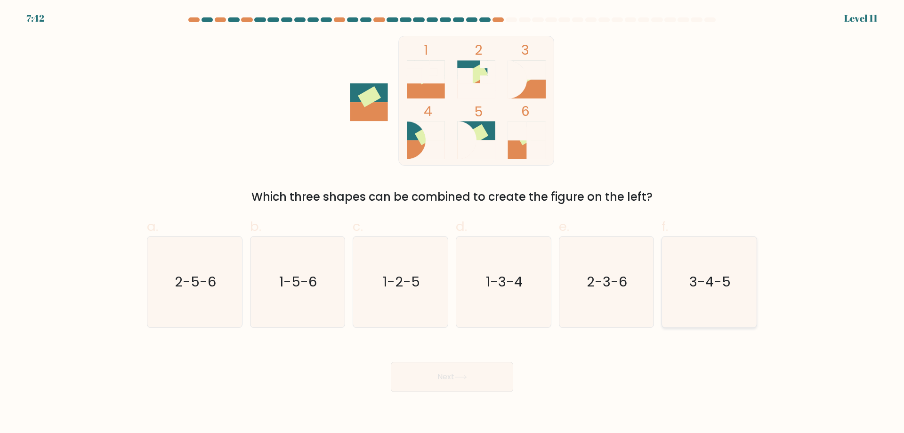
click at [709, 312] on icon "3-4-5" at bounding box center [709, 281] width 91 height 91
click at [453, 223] on input "f. 3-4-5" at bounding box center [452, 220] width 0 height 6
radio input "true"
click at [475, 374] on button "Next" at bounding box center [452, 377] width 122 height 30
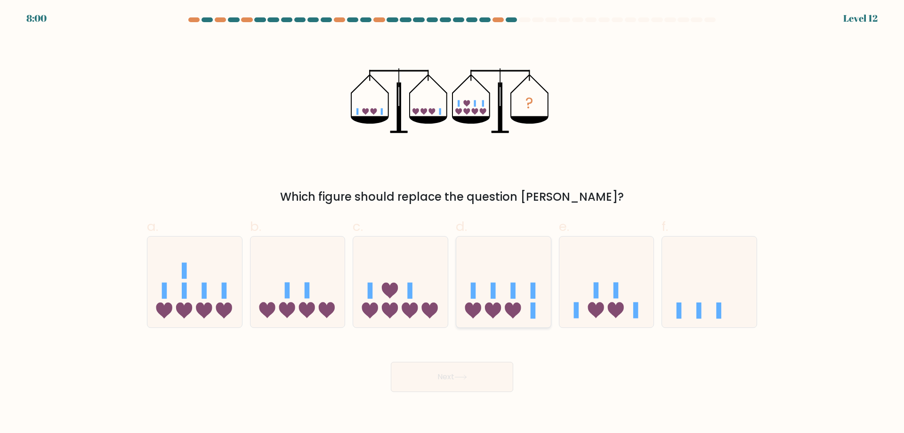
click at [482, 306] on icon at bounding box center [503, 282] width 95 height 78
click at [453, 223] on input "d." at bounding box center [452, 220] width 0 height 6
radio input "true"
click at [465, 375] on icon at bounding box center [461, 376] width 13 height 5
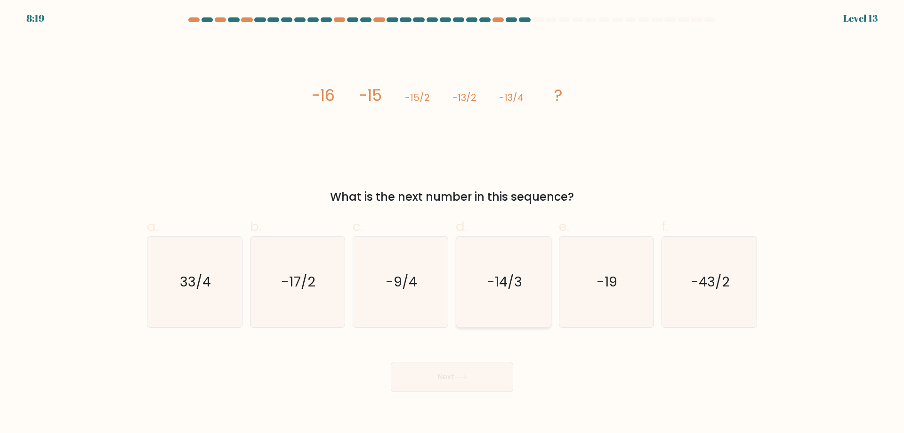
drag, startPoint x: 474, startPoint y: 287, endPoint x: 463, endPoint y: 326, distance: 41.2
click at [472, 299] on icon "-14/3" at bounding box center [503, 281] width 91 height 91
click at [453, 223] on input "d. -14/3" at bounding box center [452, 220] width 0 height 6
radio input "true"
click at [456, 376] on button "Next" at bounding box center [452, 377] width 122 height 30
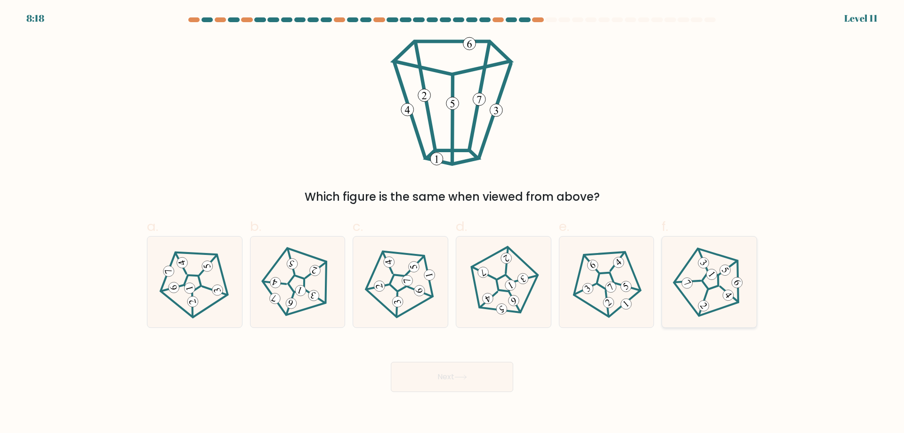
click at [737, 278] on 795 at bounding box center [737, 282] width 15 height 15
click at [453, 223] on input "f." at bounding box center [452, 220] width 0 height 6
radio input "true"
click at [475, 377] on button "Next" at bounding box center [452, 377] width 122 height 30
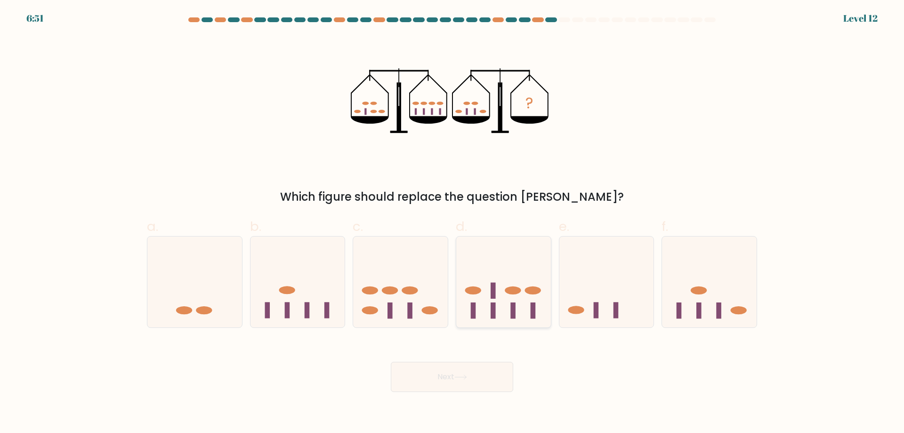
click at [505, 300] on icon at bounding box center [503, 282] width 95 height 78
click at [453, 223] on input "d." at bounding box center [452, 220] width 0 height 6
radio input "true"
click at [470, 399] on body "6:51 Level 12" at bounding box center [452, 216] width 904 height 433
click at [471, 383] on button "Next" at bounding box center [452, 377] width 122 height 30
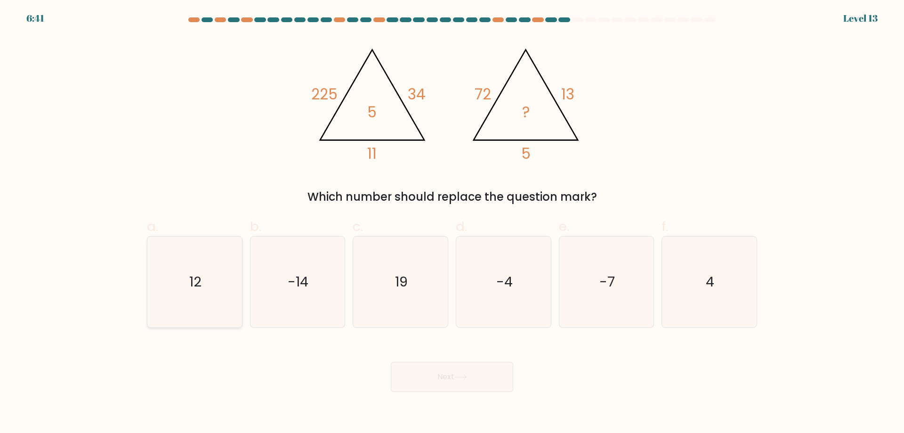
click at [162, 262] on icon "12" at bounding box center [194, 281] width 91 height 91
click at [452, 223] on input "a. 12" at bounding box center [452, 220] width 0 height 6
radio input "true"
click at [424, 374] on button "Next" at bounding box center [452, 377] width 122 height 30
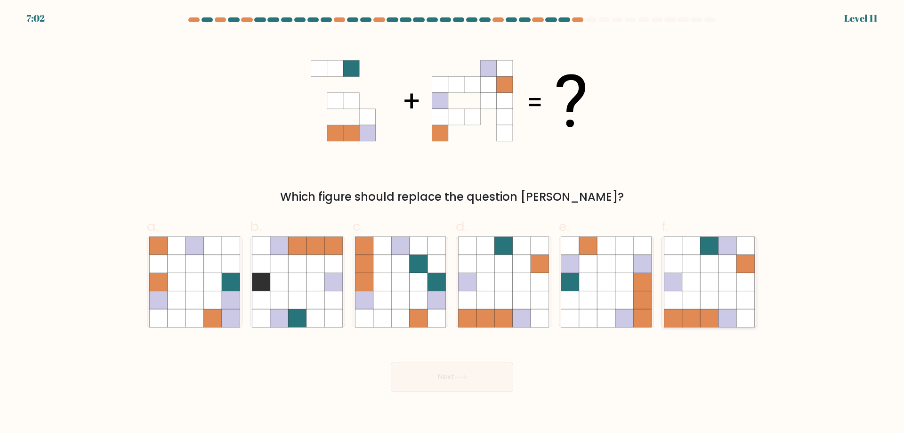
click at [683, 294] on icon at bounding box center [692, 300] width 18 height 18
click at [453, 223] on input "f." at bounding box center [452, 220] width 0 height 6
radio input "true"
click at [439, 388] on button "Next" at bounding box center [452, 377] width 122 height 30
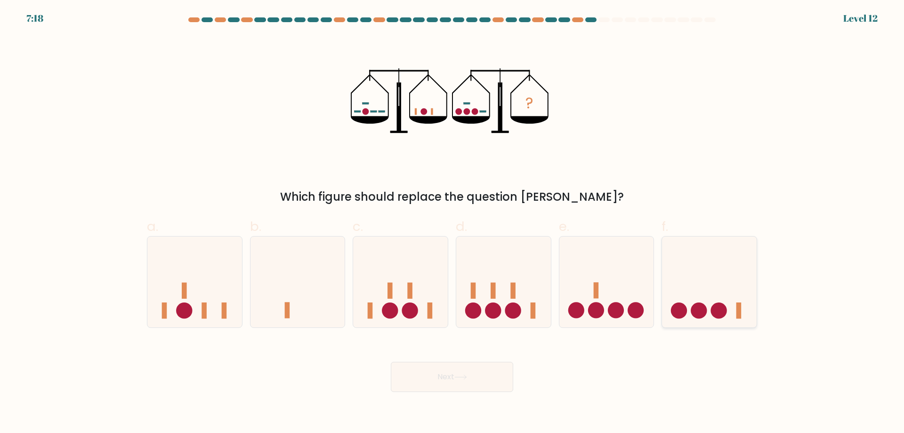
click at [720, 303] on circle at bounding box center [719, 310] width 16 height 16
click at [453, 223] on input "f." at bounding box center [452, 220] width 0 height 6
radio input "true"
click at [472, 378] on button "Next" at bounding box center [452, 377] width 122 height 30
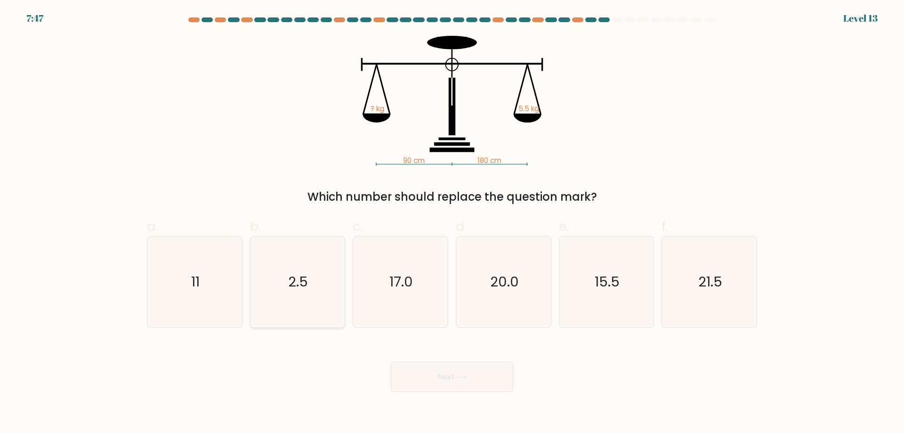
click at [316, 292] on icon "2.5" at bounding box center [297, 281] width 91 height 91
click at [452, 223] on input "b. 2.5" at bounding box center [452, 220] width 0 height 6
radio input "true"
click at [433, 365] on button "Next" at bounding box center [452, 377] width 122 height 30
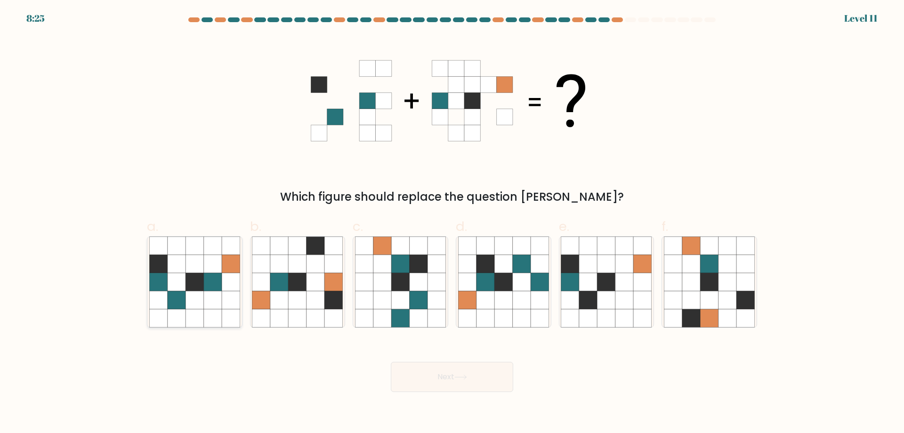
click at [229, 302] on icon at bounding box center [231, 300] width 18 height 18
click at [452, 223] on input "a." at bounding box center [452, 220] width 0 height 6
radio input "true"
click at [424, 379] on button "Next" at bounding box center [452, 377] width 122 height 30
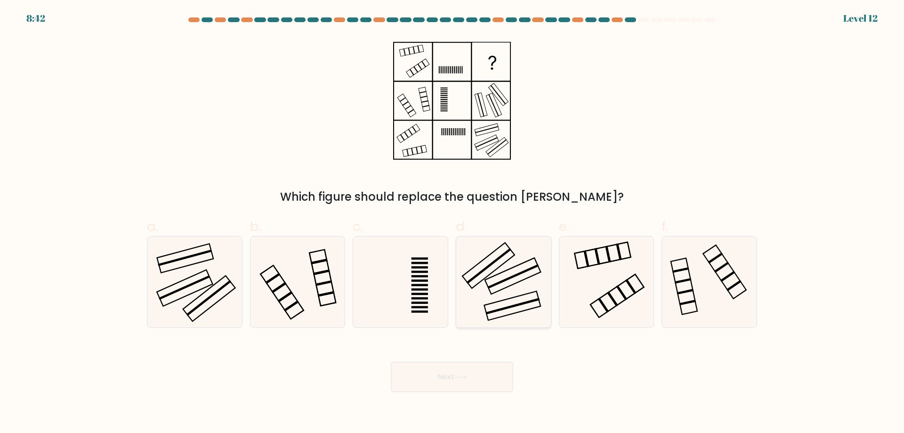
click at [476, 305] on icon at bounding box center [503, 281] width 91 height 91
click at [453, 223] on input "d." at bounding box center [452, 220] width 0 height 6
radio input "true"
click at [442, 390] on button "Next" at bounding box center [452, 377] width 122 height 30
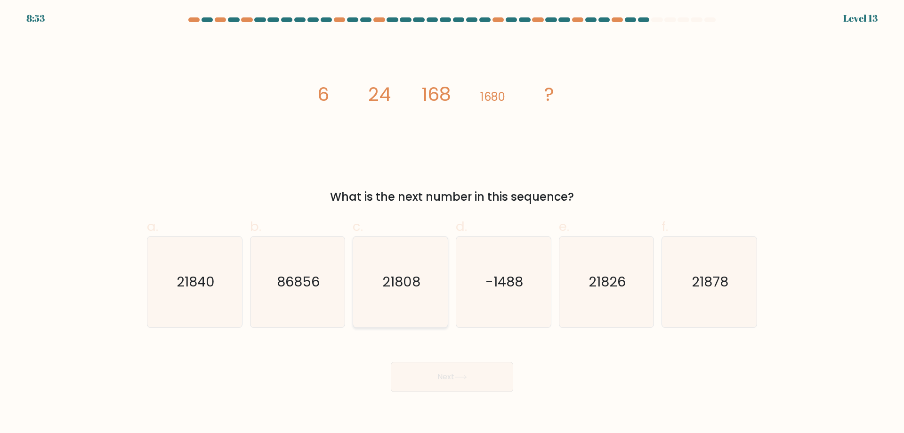
click at [412, 311] on icon "21808" at bounding box center [400, 281] width 91 height 91
click at [452, 223] on input "c. 21808" at bounding box center [452, 220] width 0 height 6
radio input "true"
click at [452, 368] on button "Next" at bounding box center [452, 377] width 122 height 30
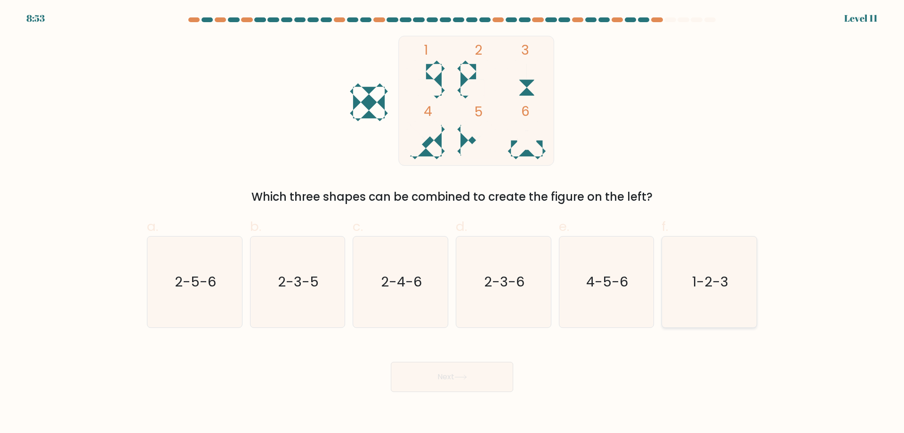
click at [707, 301] on icon "1-2-3" at bounding box center [709, 281] width 91 height 91
click at [453, 223] on input "f. 1-2-3" at bounding box center [452, 220] width 0 height 6
radio input "true"
click at [448, 379] on button "Next" at bounding box center [452, 377] width 122 height 30
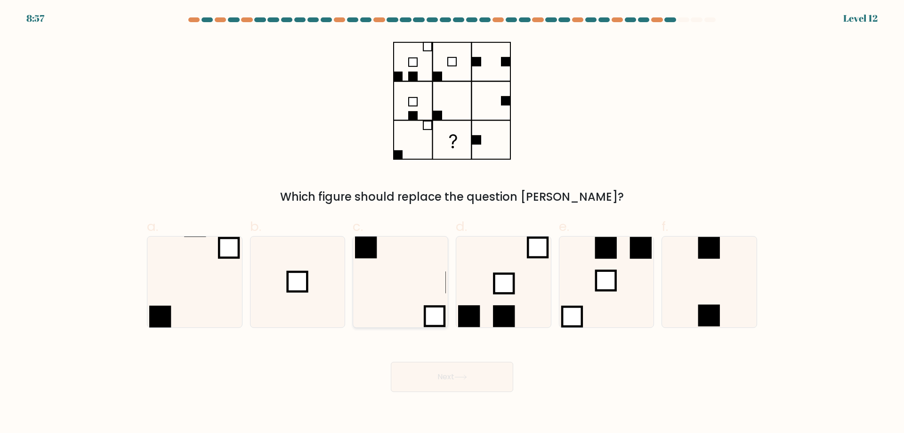
drag, startPoint x: 428, startPoint y: 284, endPoint x: 428, endPoint y: 309, distance: 25.0
click at [427, 289] on icon at bounding box center [400, 281] width 91 height 91
click at [452, 223] on input "c." at bounding box center [452, 220] width 0 height 6
radio input "true"
click at [455, 374] on button "Next" at bounding box center [452, 377] width 122 height 30
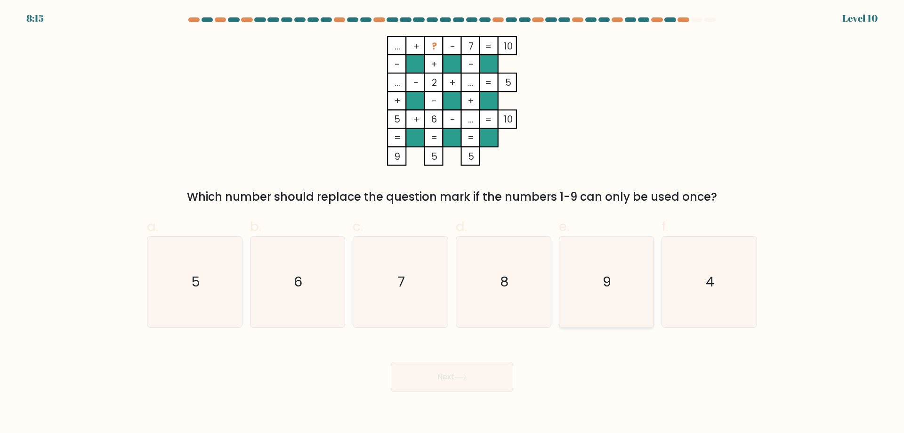
click at [601, 316] on icon "9" at bounding box center [606, 281] width 91 height 91
click at [453, 223] on input "e. 9" at bounding box center [452, 220] width 0 height 6
radio input "true"
click at [489, 371] on button "Next" at bounding box center [452, 377] width 122 height 30
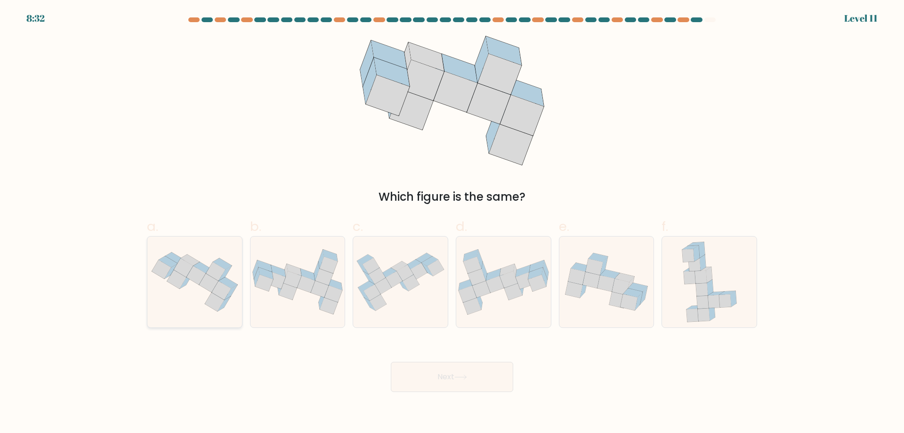
click at [241, 295] on icon at bounding box center [194, 281] width 95 height 71
click at [452, 223] on input "a." at bounding box center [452, 220] width 0 height 6
radio input "true"
click at [455, 379] on button "Next" at bounding box center [452, 377] width 122 height 30
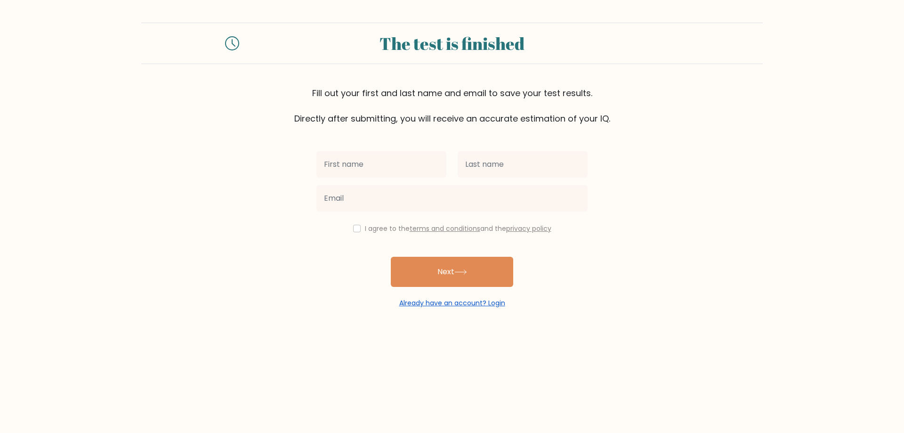
click at [405, 303] on link "Already have an account? Login" at bounding box center [452, 302] width 106 height 9
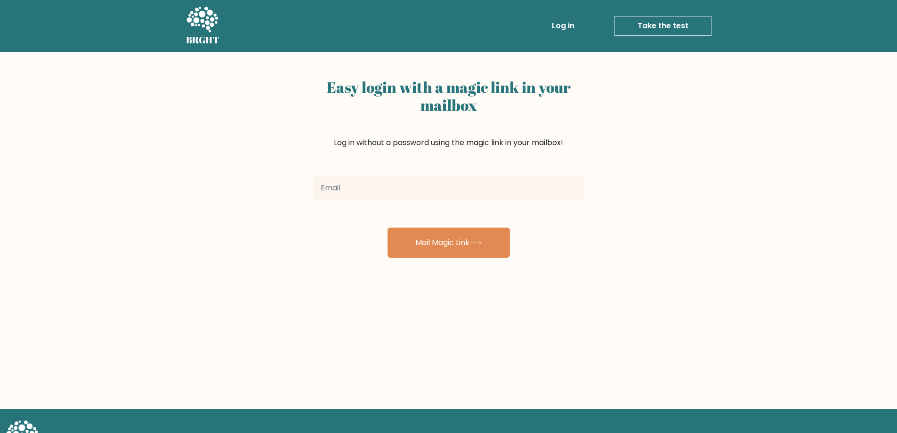
click at [378, 195] on input "email" at bounding box center [448, 188] width 271 height 26
type input "[EMAIL_ADDRESS][DOMAIN_NAME]"
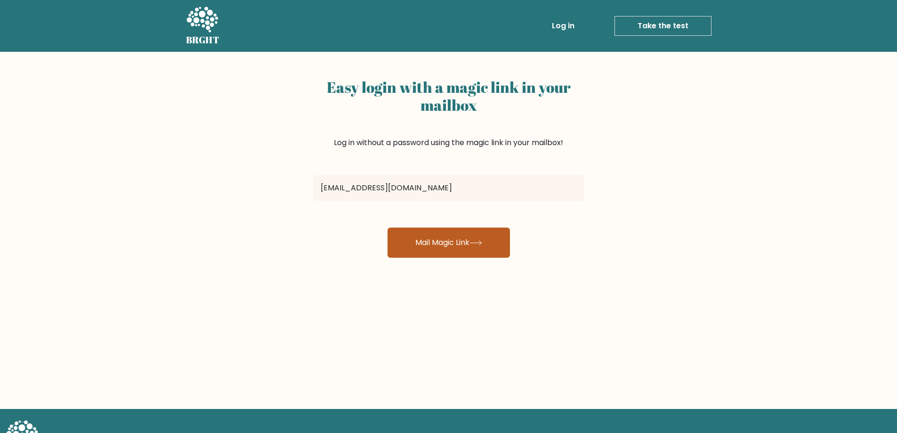
click at [405, 241] on button "Mail Magic Link" at bounding box center [449, 243] width 122 height 30
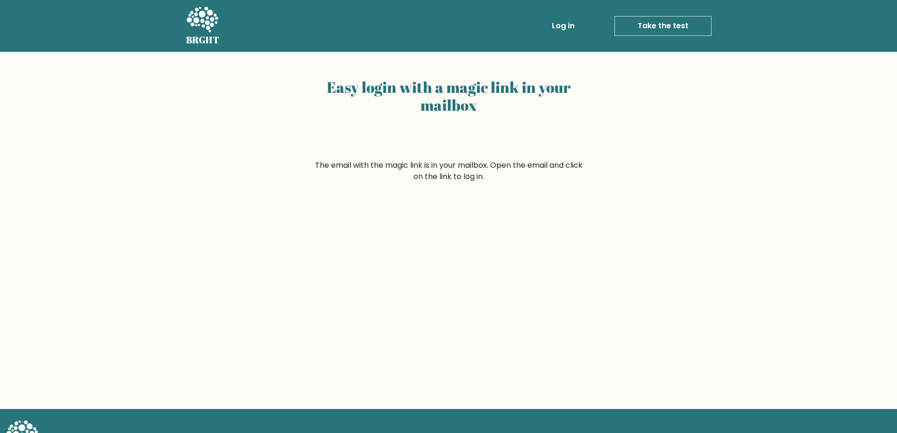
click at [562, 24] on link "Log in" at bounding box center [563, 25] width 30 height 19
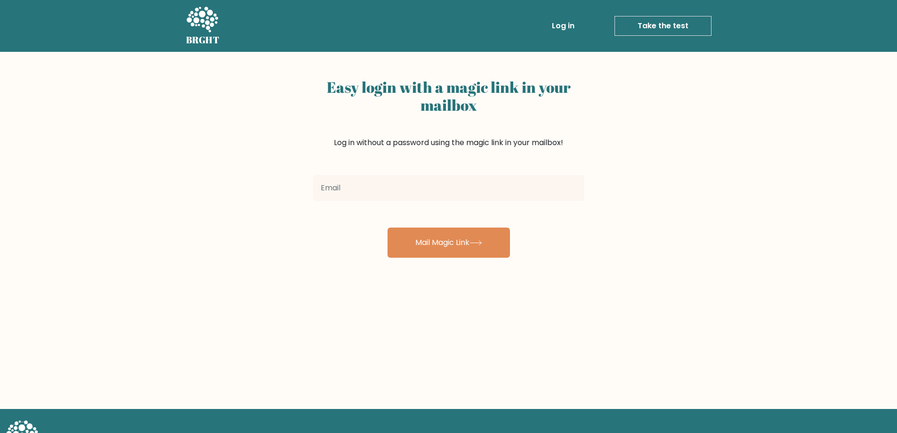
click at [494, 190] on input "email" at bounding box center [448, 188] width 271 height 26
type input "[EMAIL_ADDRESS][DOMAIN_NAME]"
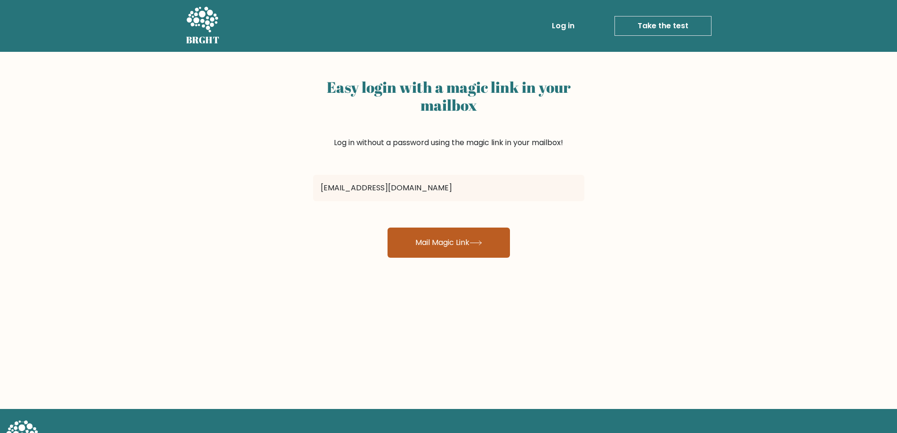
click at [461, 245] on button "Mail Magic Link" at bounding box center [449, 243] width 122 height 30
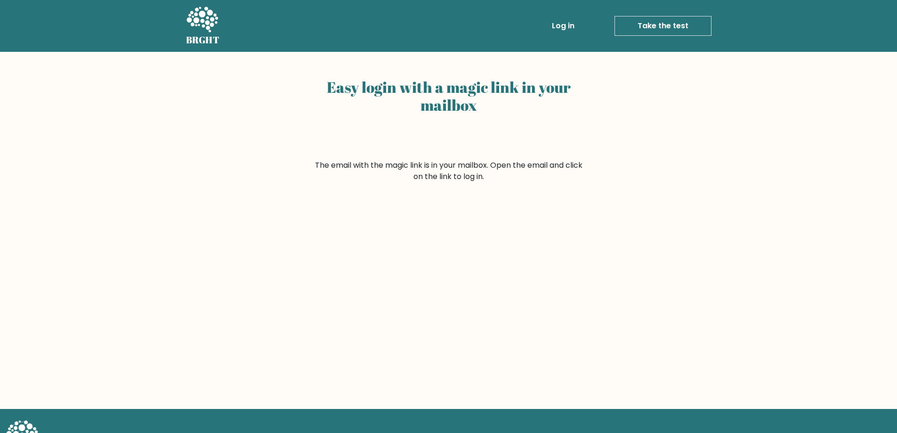
click at [705, 22] on link "Take the test" at bounding box center [663, 26] width 97 height 20
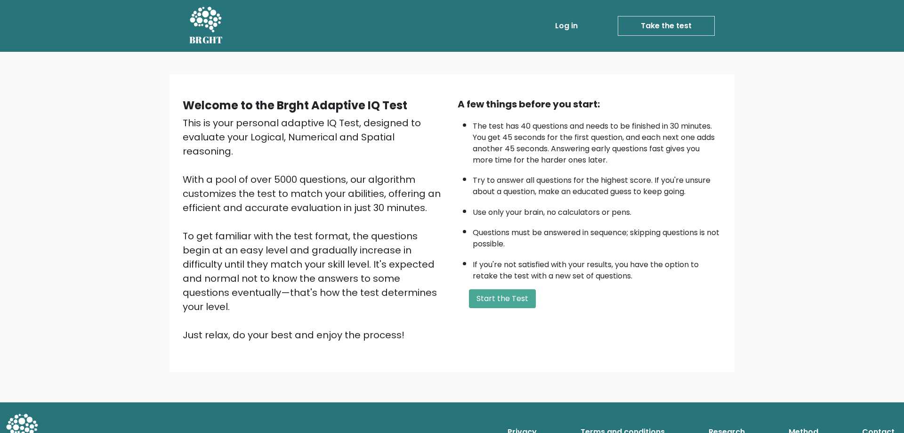
click at [571, 24] on link "Log in" at bounding box center [567, 25] width 30 height 19
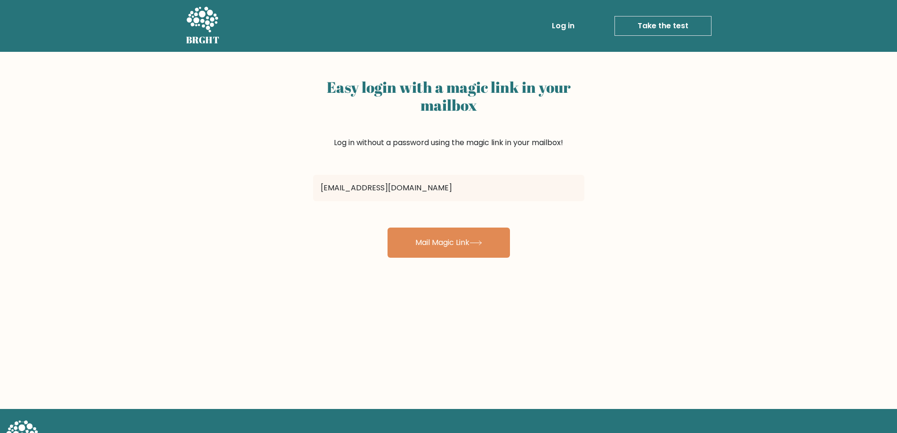
click at [654, 22] on link "Take the test" at bounding box center [663, 26] width 97 height 20
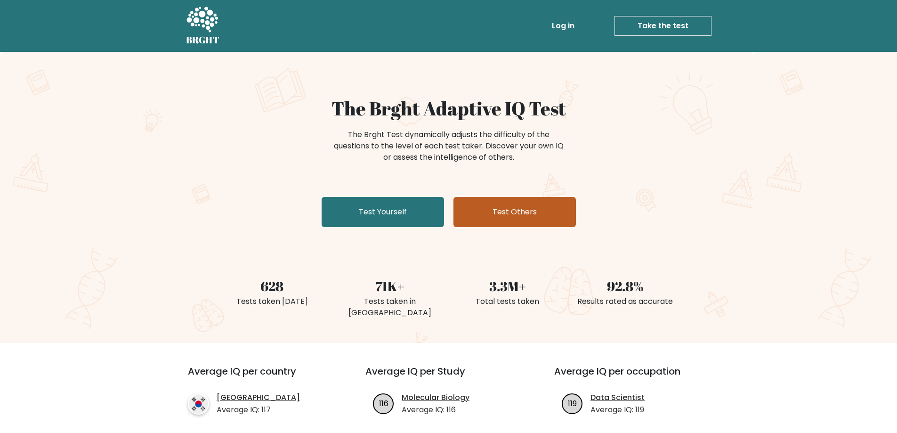
click at [496, 213] on link "Test Others" at bounding box center [515, 212] width 122 height 30
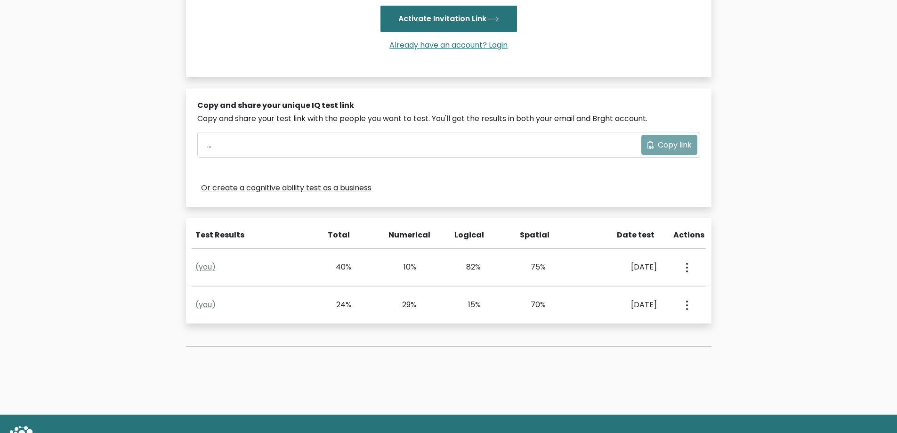
scroll to position [275, 0]
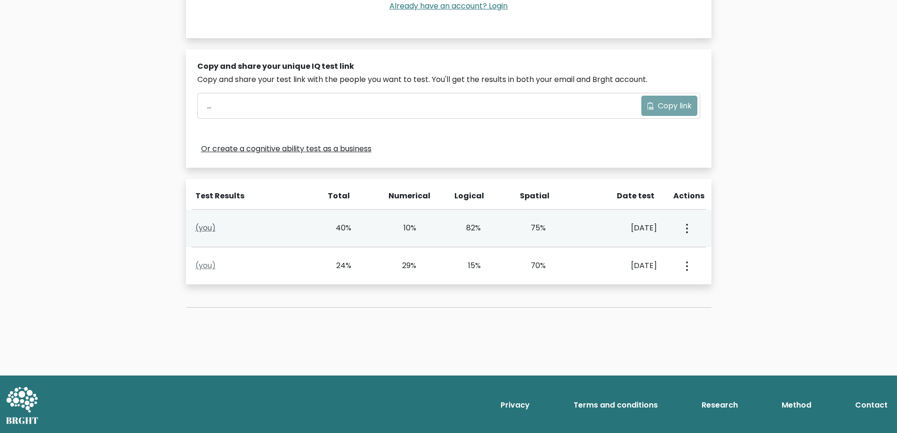
click at [212, 230] on link "(you)" at bounding box center [205, 227] width 20 height 11
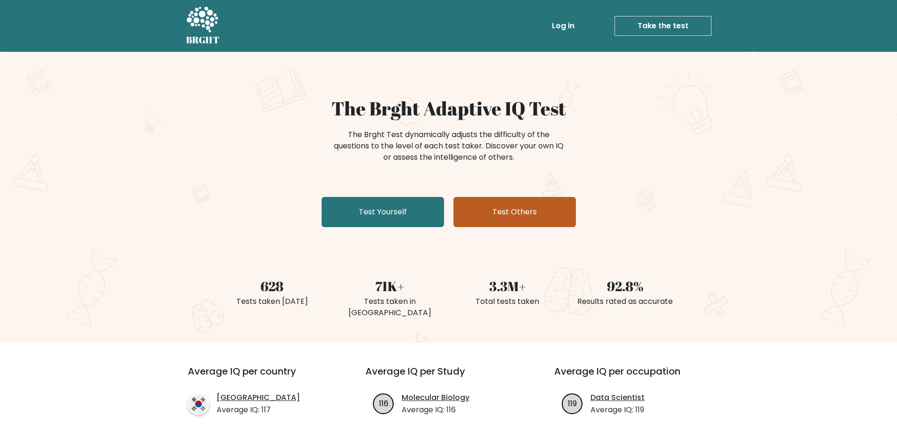
click at [508, 213] on link "Test Others" at bounding box center [515, 212] width 122 height 30
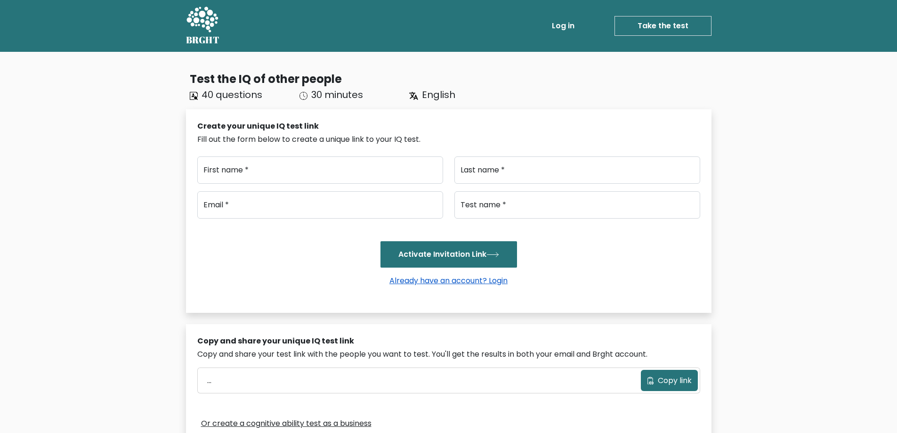
click at [475, 285] on link "Already have an account? Login" at bounding box center [449, 280] width 126 height 11
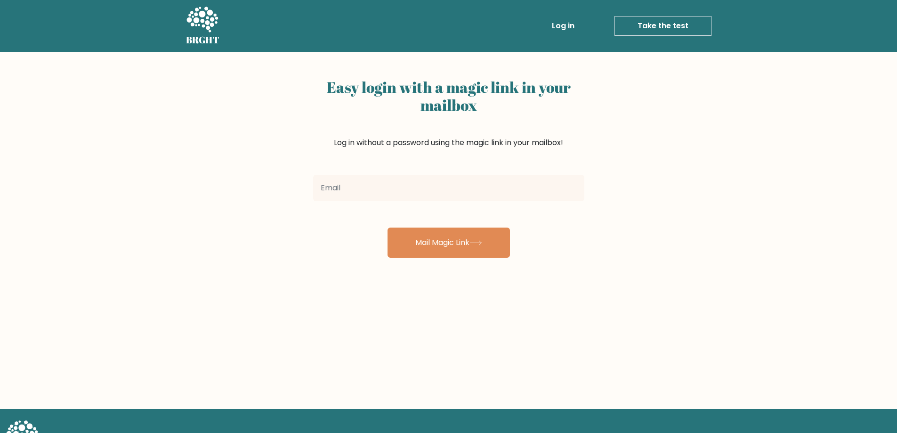
click at [422, 186] on input "email" at bounding box center [448, 188] width 271 height 26
type input "[EMAIL_ADDRESS][DOMAIN_NAME]"
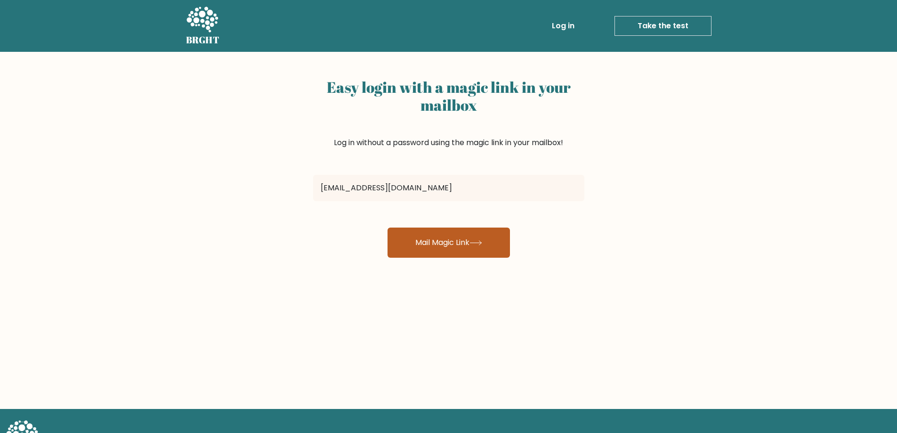
click at [419, 240] on button "Mail Magic Link" at bounding box center [449, 243] width 122 height 30
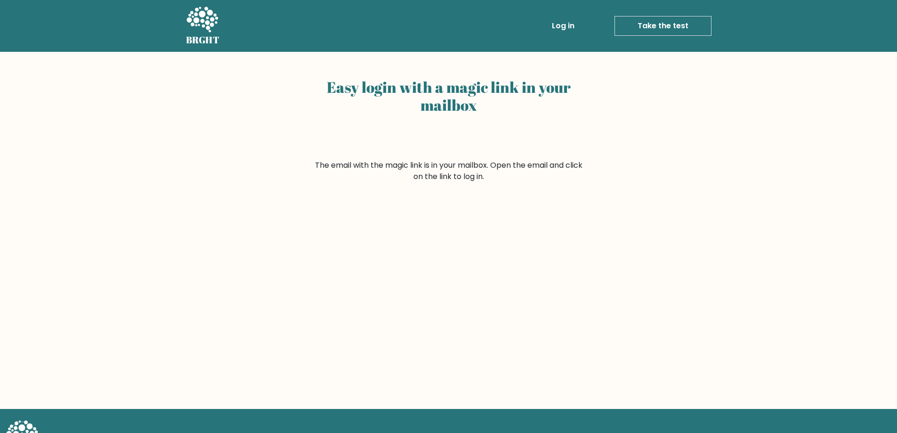
click at [440, 178] on form "The email with the magic link is in your mailbox. Open the email and click on t…" at bounding box center [448, 171] width 271 height 23
